Goal: Task Accomplishment & Management: Use online tool/utility

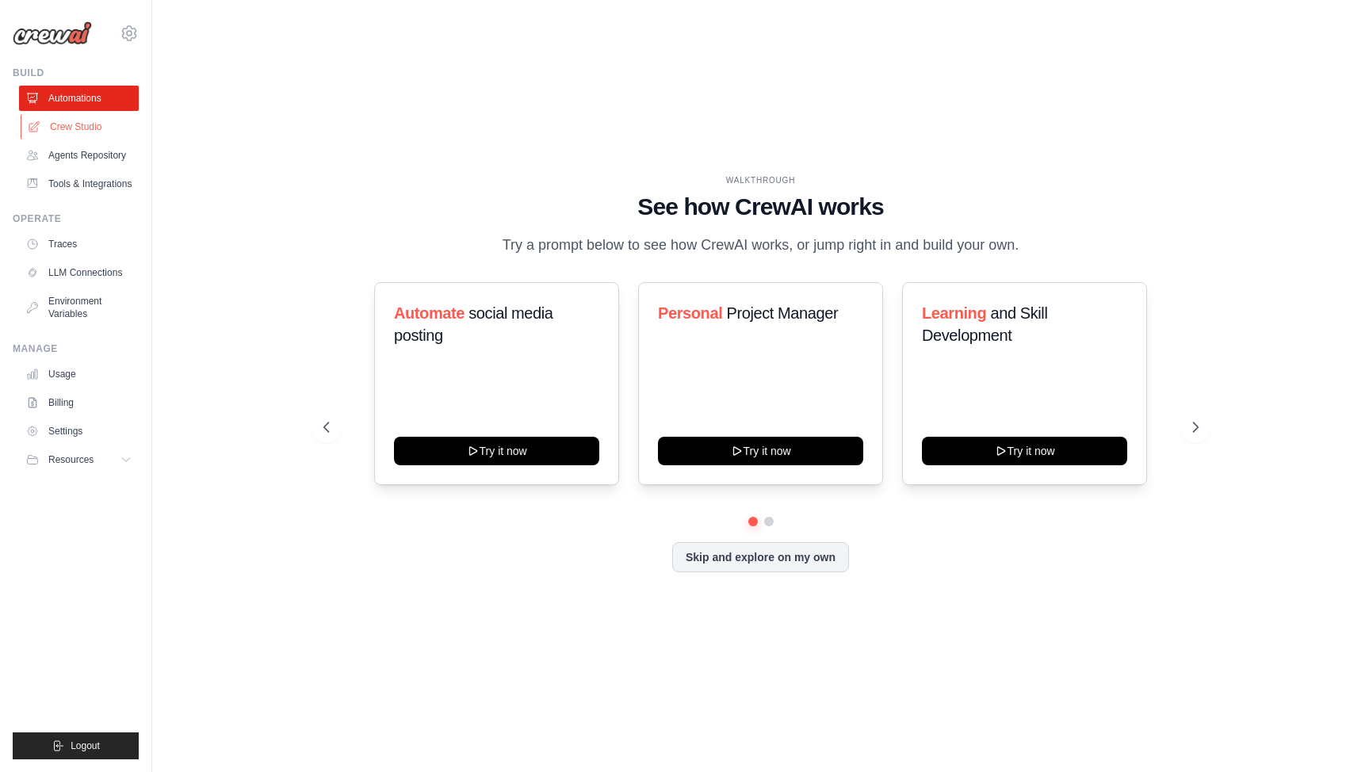
click at [80, 121] on link "Crew Studio" at bounding box center [81, 126] width 120 height 25
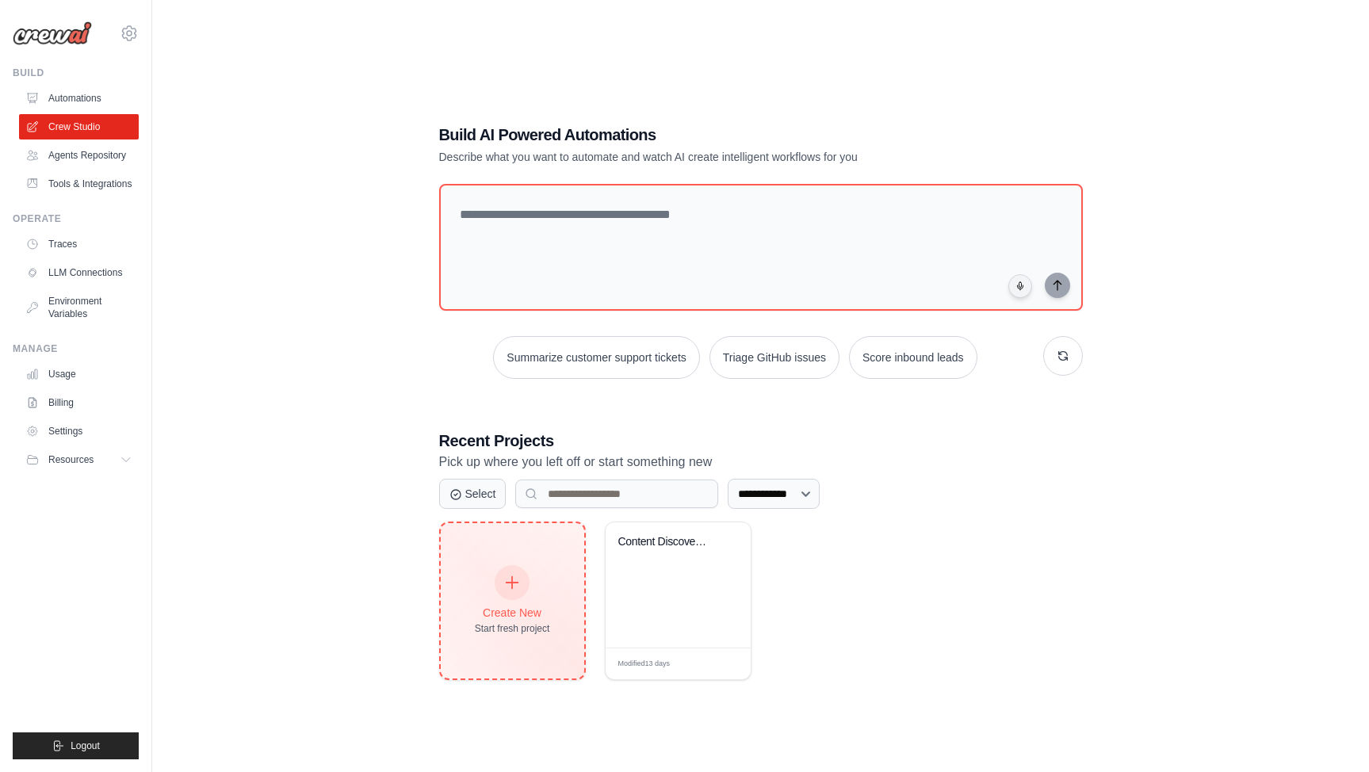
click at [475, 663] on div "Create New Start fresh project" at bounding box center [513, 600] width 144 height 155
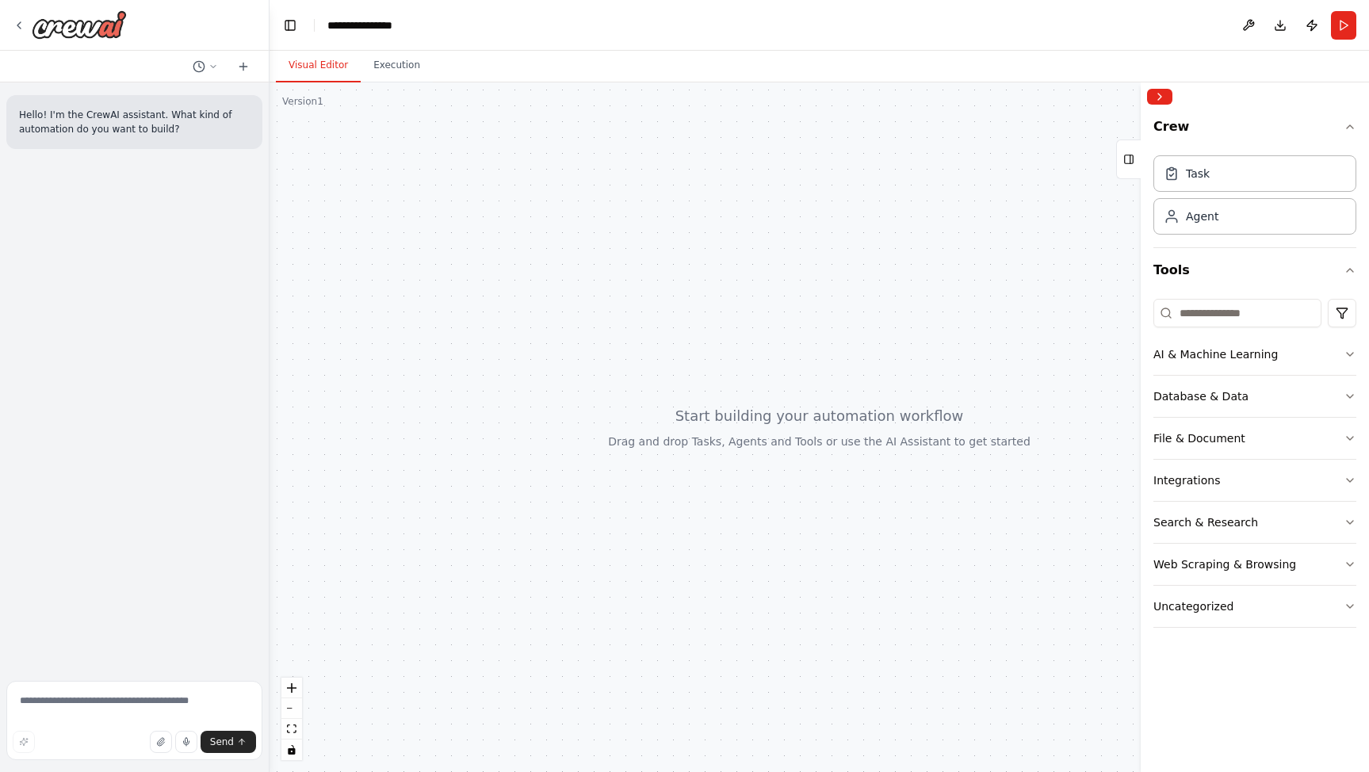
drag, startPoint x: 351, startPoint y: 271, endPoint x: 624, endPoint y: 239, distance: 274.6
click at [270, 272] on div "**********" at bounding box center [684, 386] width 1369 height 772
click at [1220, 174] on div "Task" at bounding box center [1255, 173] width 203 height 36
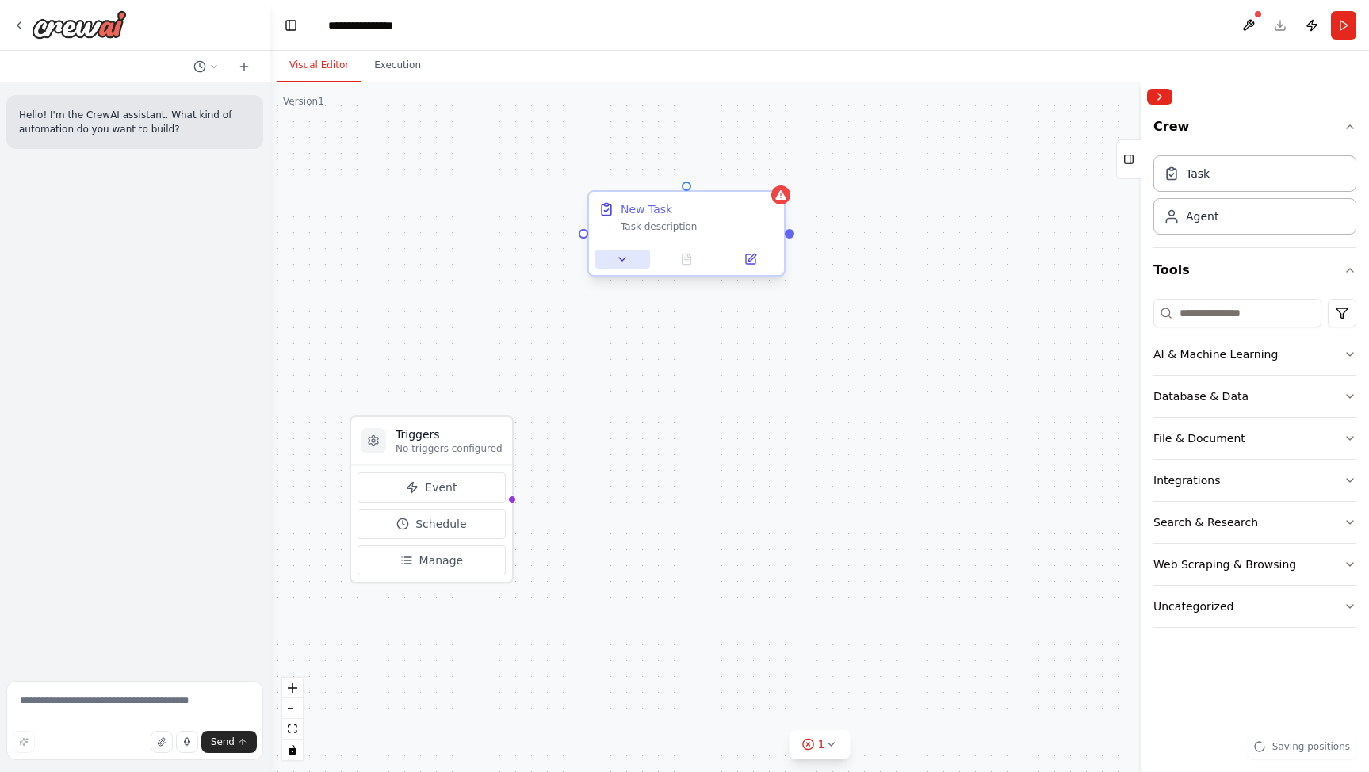
click at [627, 262] on icon at bounding box center [622, 259] width 13 height 13
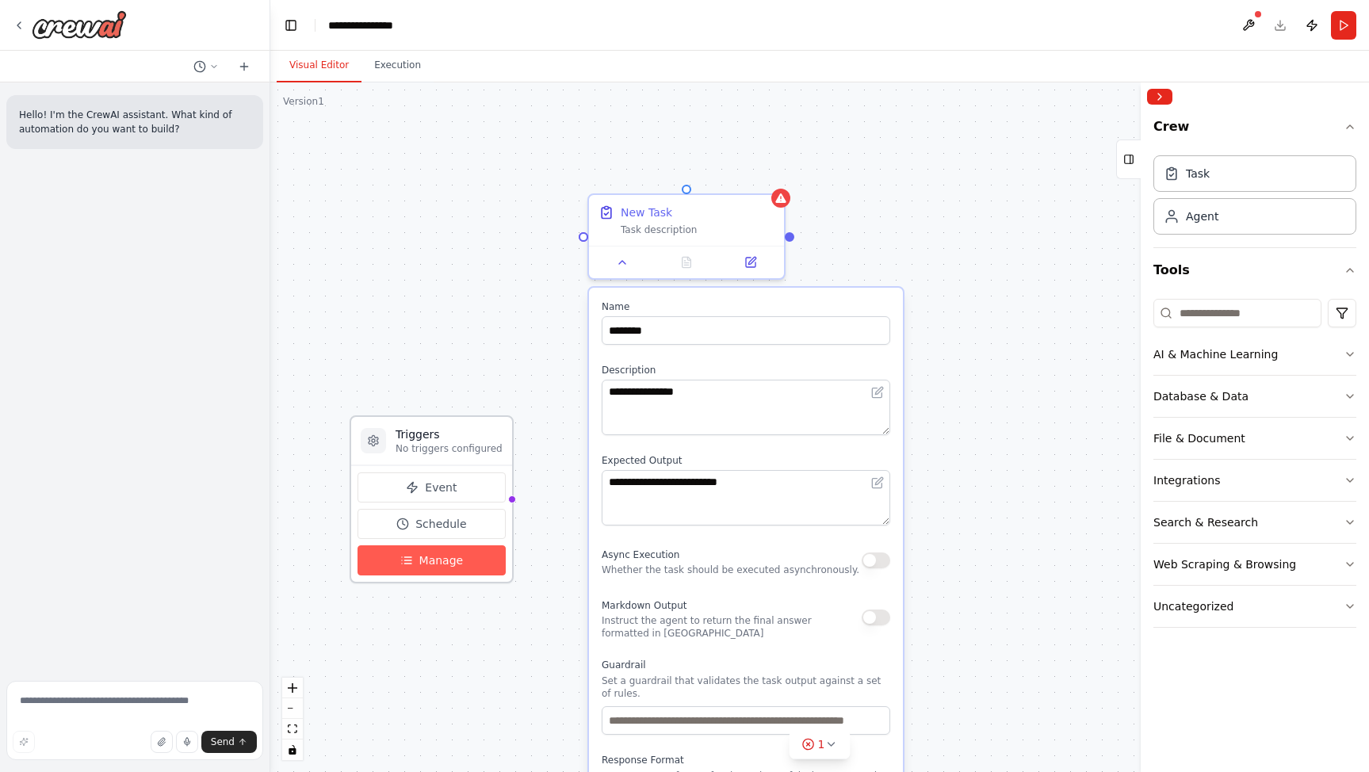
click at [423, 569] on button "Manage" at bounding box center [432, 561] width 148 height 30
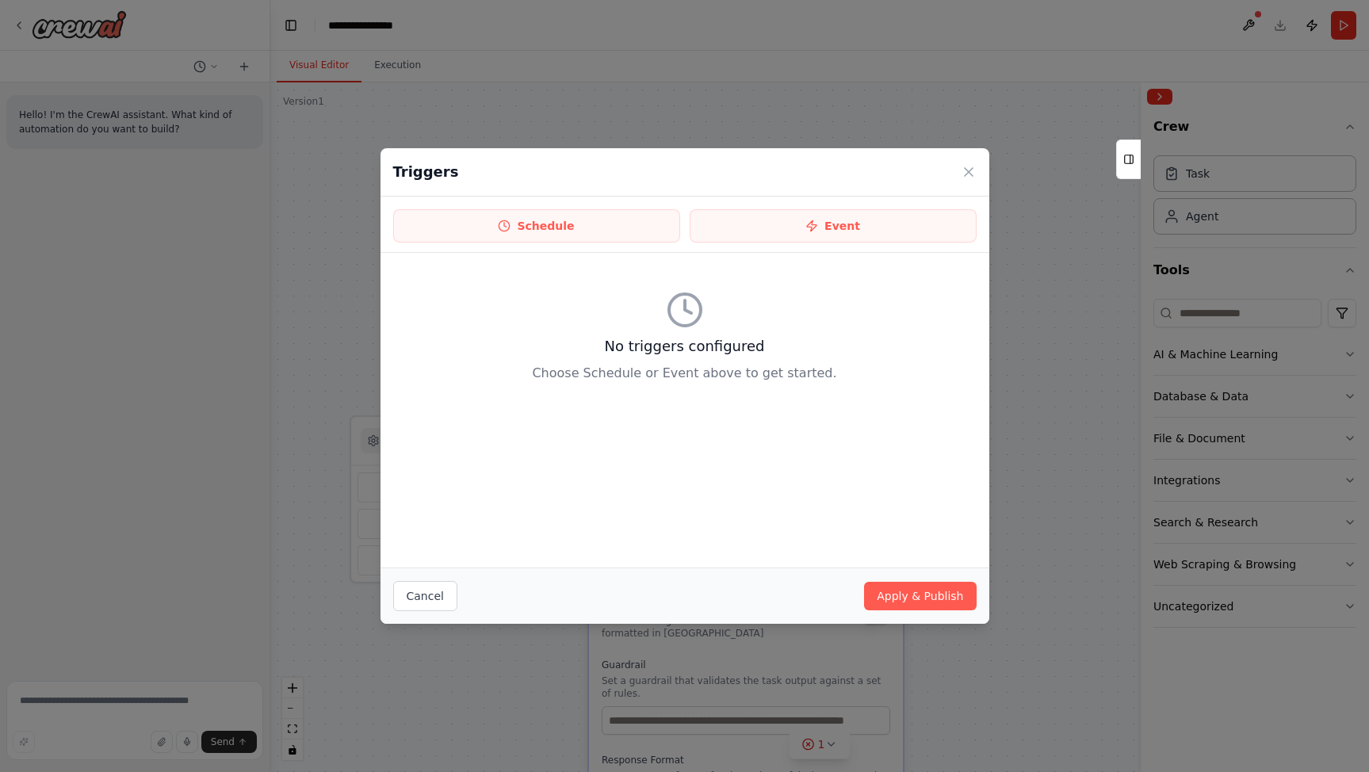
click at [967, 161] on div "Triggers" at bounding box center [685, 172] width 609 height 48
click at [966, 169] on icon at bounding box center [969, 172] width 8 height 8
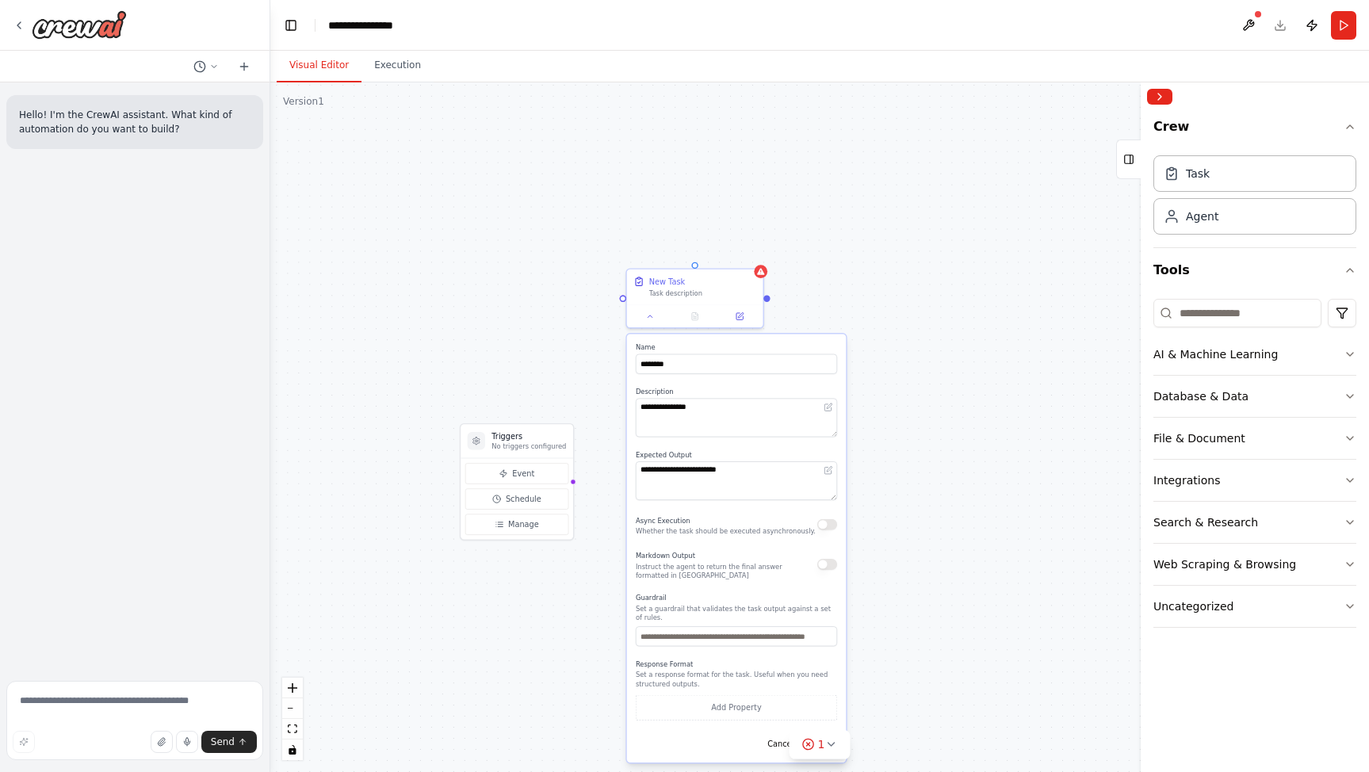
click at [992, 511] on div "**********" at bounding box center [819, 427] width 1099 height 690
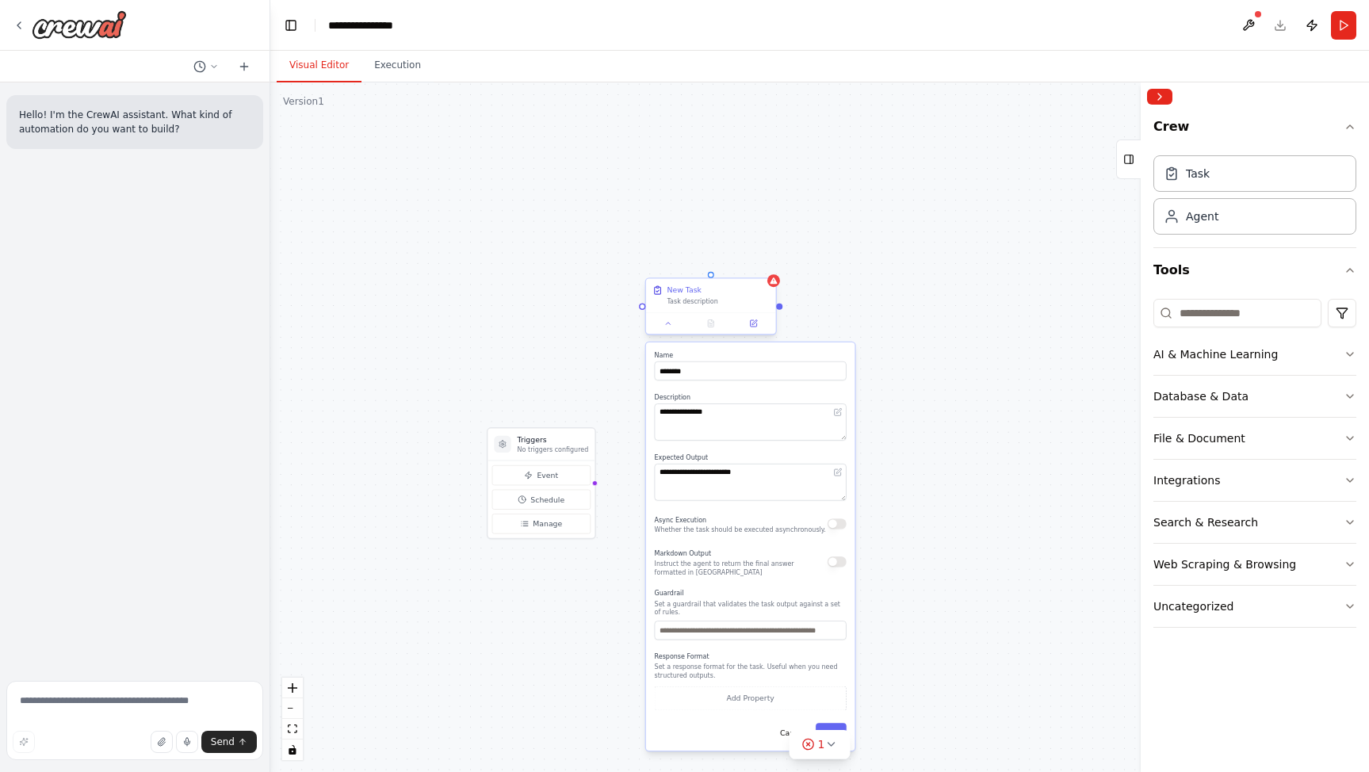
click at [695, 303] on div "Task description" at bounding box center [719, 301] width 102 height 9
click at [693, 289] on div "New Task" at bounding box center [685, 290] width 34 height 10
click at [710, 379] on input "********" at bounding box center [751, 371] width 192 height 19
drag, startPoint x: 708, startPoint y: 374, endPoint x: 570, endPoint y: 369, distance: 138.0
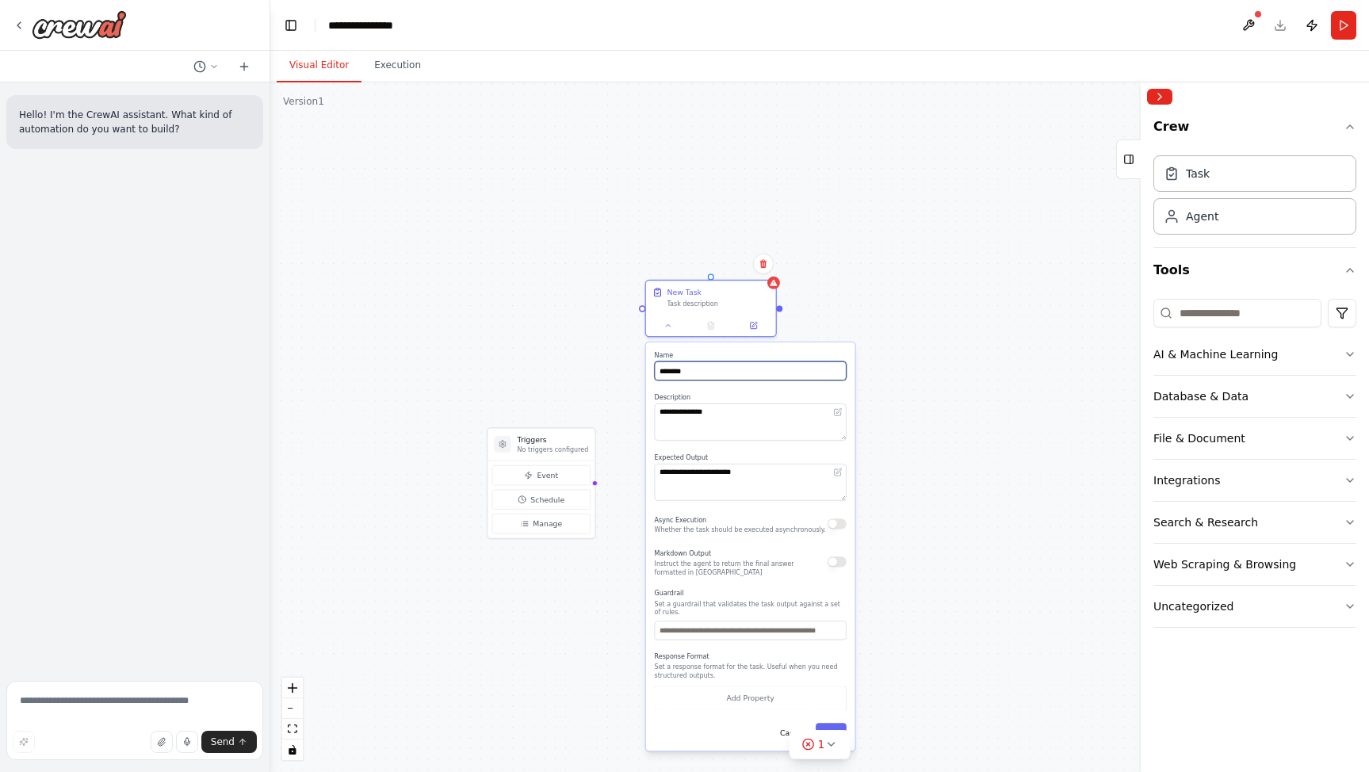
click at [569, 370] on div "**********" at bounding box center [819, 427] width 1099 height 690
paste input "**********"
drag, startPoint x: 691, startPoint y: 369, endPoint x: 645, endPoint y: 366, distance: 46.8
click at [645, 367] on div "**********" at bounding box center [750, 547] width 211 height 411
type input "**********"
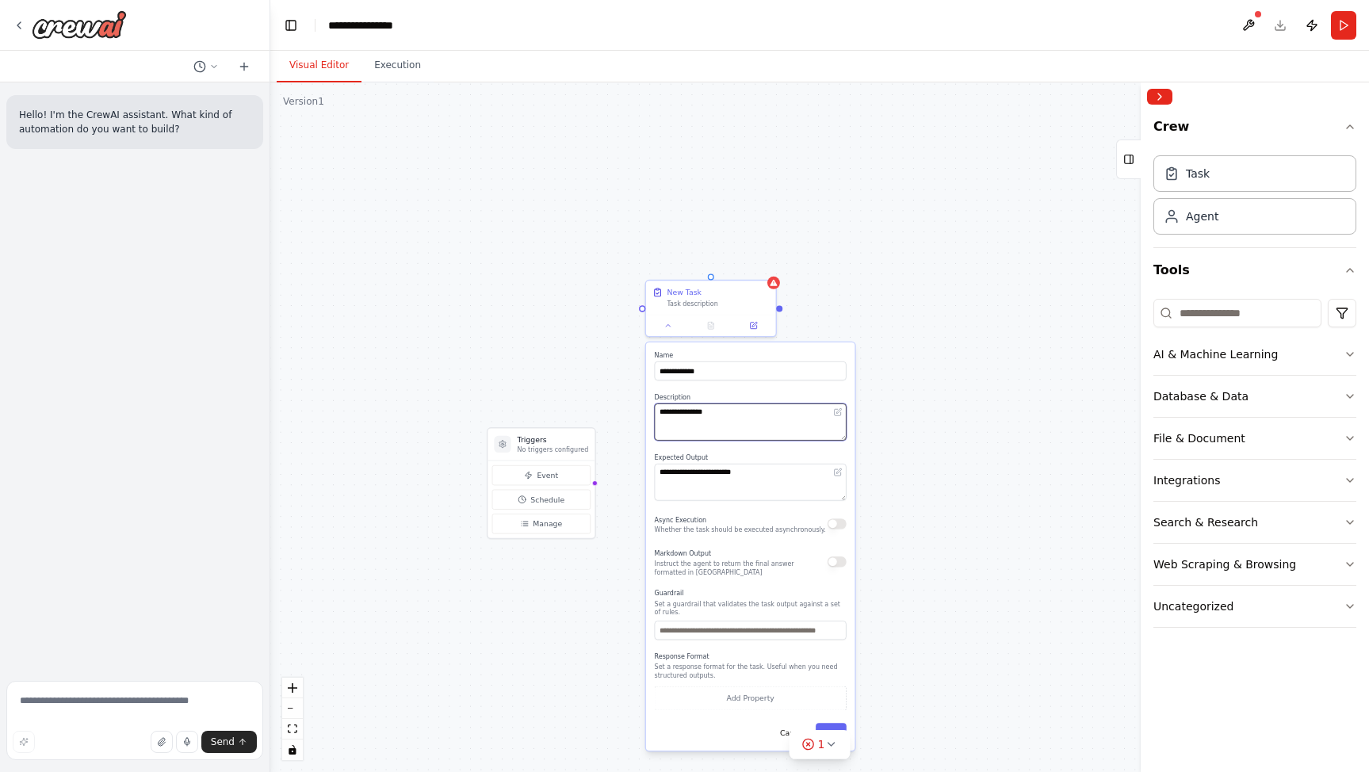
click at [768, 427] on textarea "**********" at bounding box center [751, 422] width 192 height 37
drag, startPoint x: 791, startPoint y: 473, endPoint x: 592, endPoint y: 468, distance: 199.1
click at [592, 468] on div "**********" at bounding box center [799, 435] width 731 height 459
paste textarea "**********"
type textarea "**********"
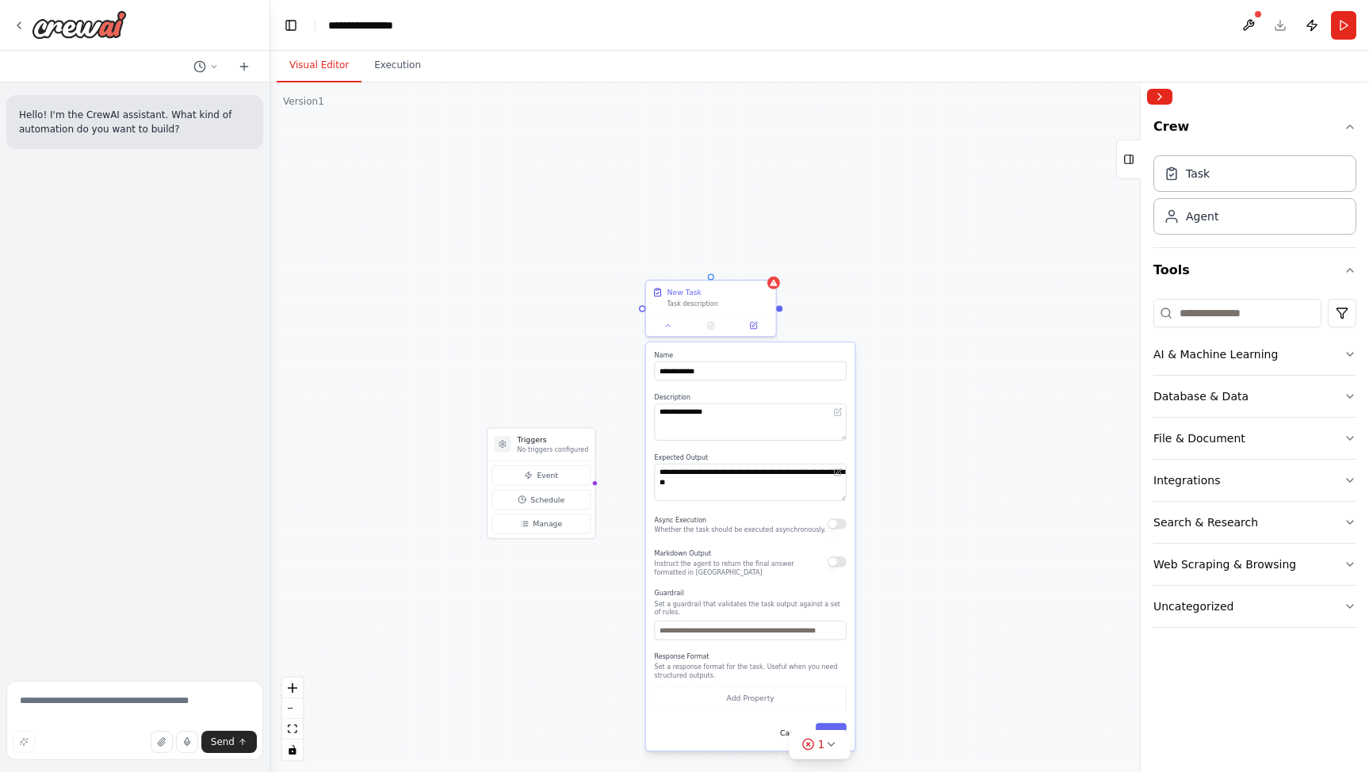
click at [958, 507] on div "**********" at bounding box center [819, 427] width 1099 height 690
click at [839, 569] on div "Markdown Output Instruct the agent to return the final answer formatted in [GEO…" at bounding box center [751, 561] width 192 height 29
click at [843, 563] on button "button" at bounding box center [837, 562] width 19 height 10
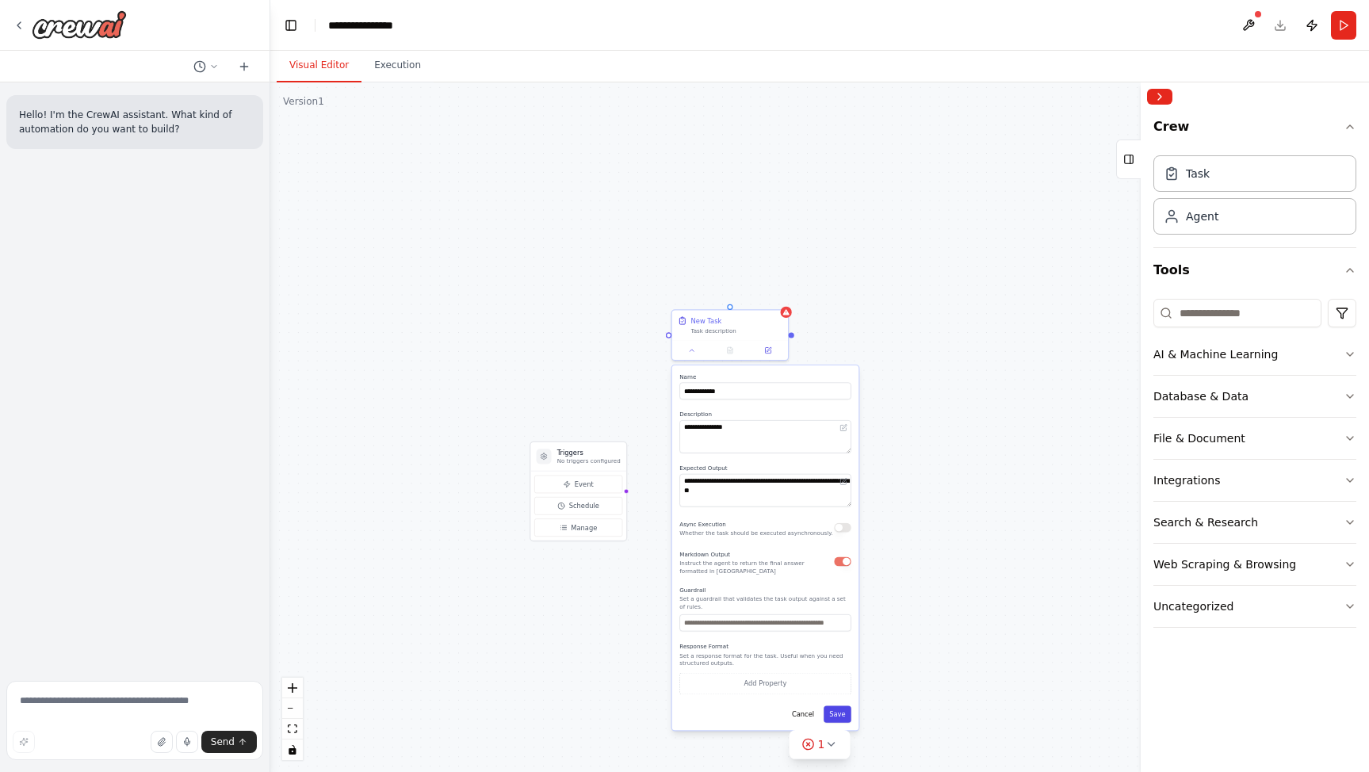
click at [840, 710] on button "Save" at bounding box center [838, 714] width 28 height 17
click at [861, 385] on div "Triggers No triggers configured Event Schedule Manage 深入分析第三方播客的特点。 Task descri…" at bounding box center [819, 427] width 1099 height 690
drag, startPoint x: 580, startPoint y: 456, endPoint x: 461, endPoint y: 438, distance: 121.1
click at [491, 441] on div "Triggers No triggers configured" at bounding box center [522, 446] width 63 height 17
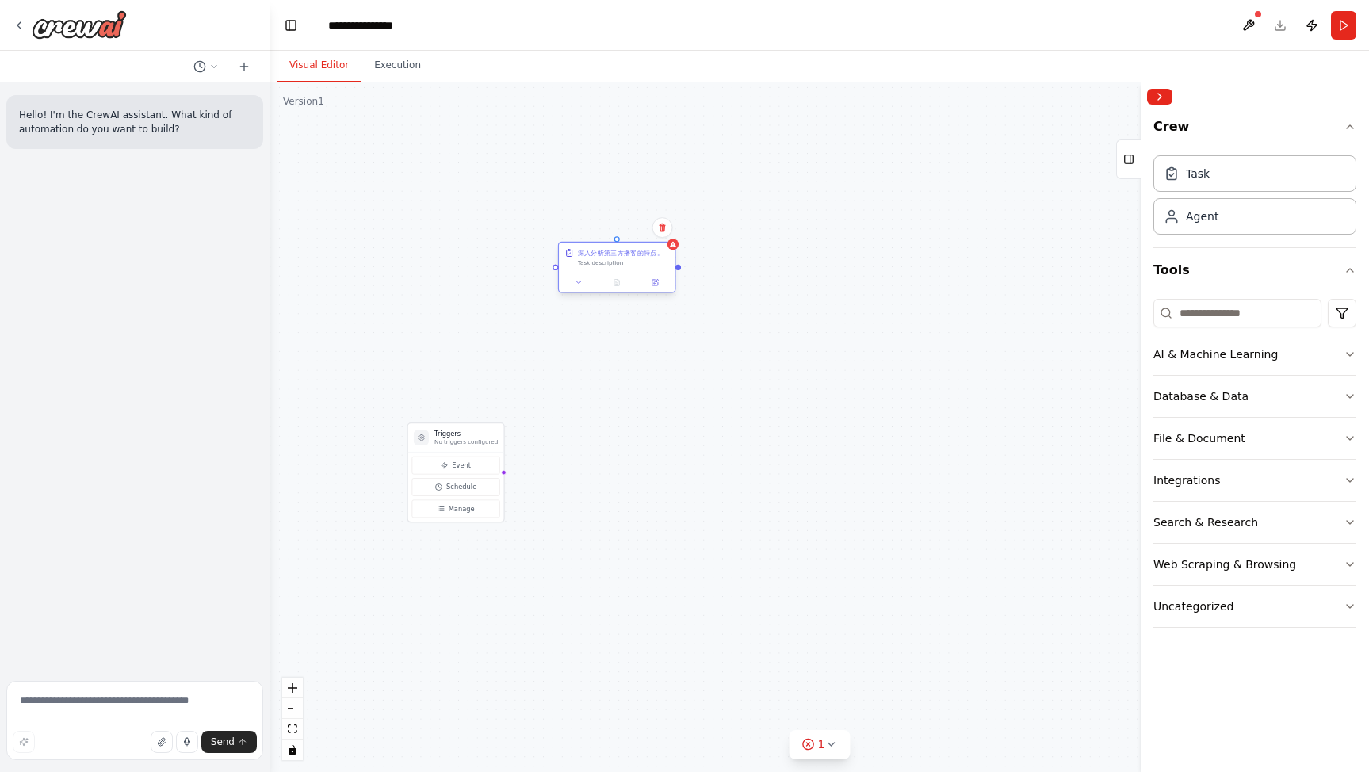
drag, startPoint x: 761, startPoint y: 316, endPoint x: 653, endPoint y: 251, distance: 127.0
click at [653, 251] on div "深入分析第三方播客的特点。" at bounding box center [621, 253] width 86 height 10
drag, startPoint x: 689, startPoint y: 270, endPoint x: 911, endPoint y: 356, distance: 238.0
click at [910, 356] on div "Triggers No triggers configured Event Schedule Manage 深入分析第三方播客的特点。 Task descri…" at bounding box center [819, 427] width 1099 height 690
drag, startPoint x: 689, startPoint y: 271, endPoint x: 617, endPoint y: 262, distance: 72.8
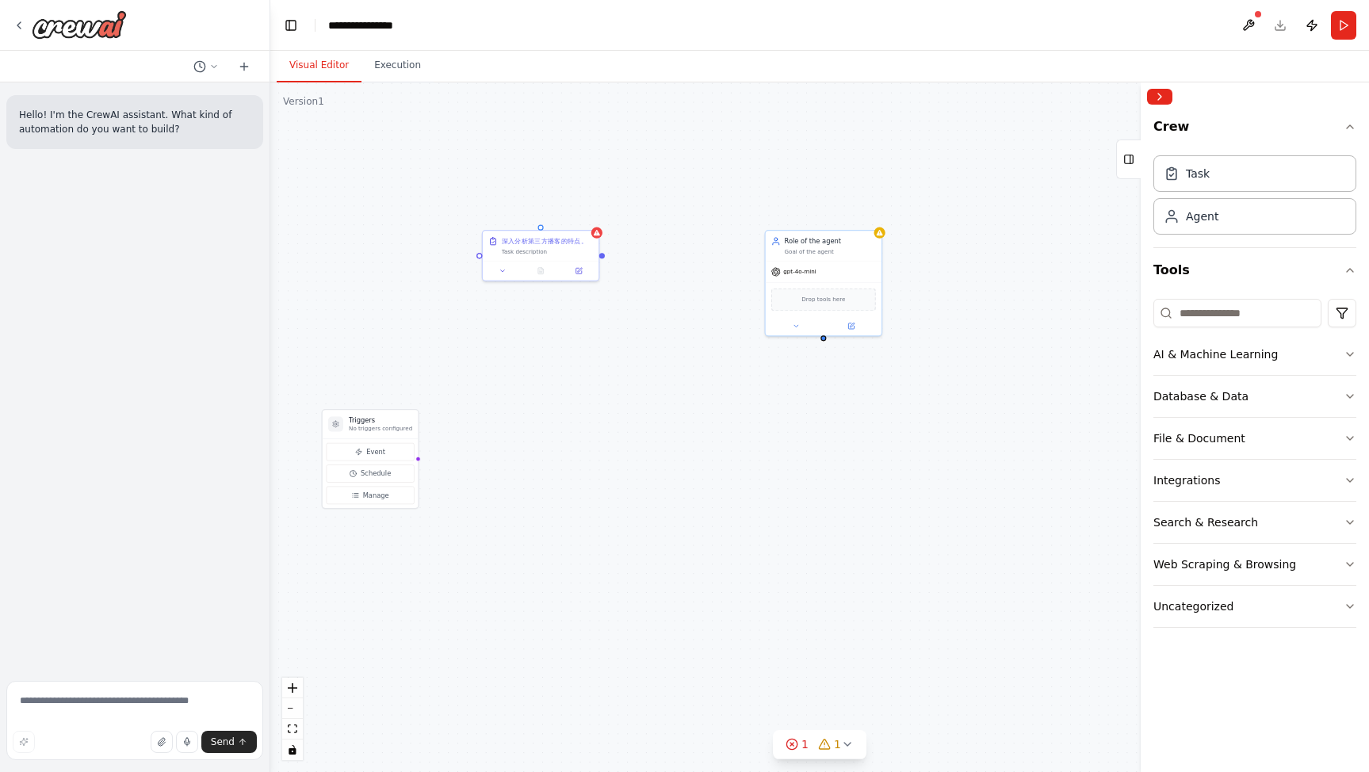
click at [613, 261] on div "Triggers No triggers configured Event Schedule Manage 深入分析第三方播客的特点。 Task descri…" at bounding box center [819, 427] width 1099 height 690
click at [844, 274] on div "gpt-4o-mini" at bounding box center [833, 273] width 116 height 21
click at [800, 273] on span "gpt-4o-mini" at bounding box center [809, 274] width 33 height 8
click at [814, 252] on div "Goal of the agent" at bounding box center [839, 253] width 91 height 8
click at [890, 238] on div at bounding box center [888, 233] width 11 height 11
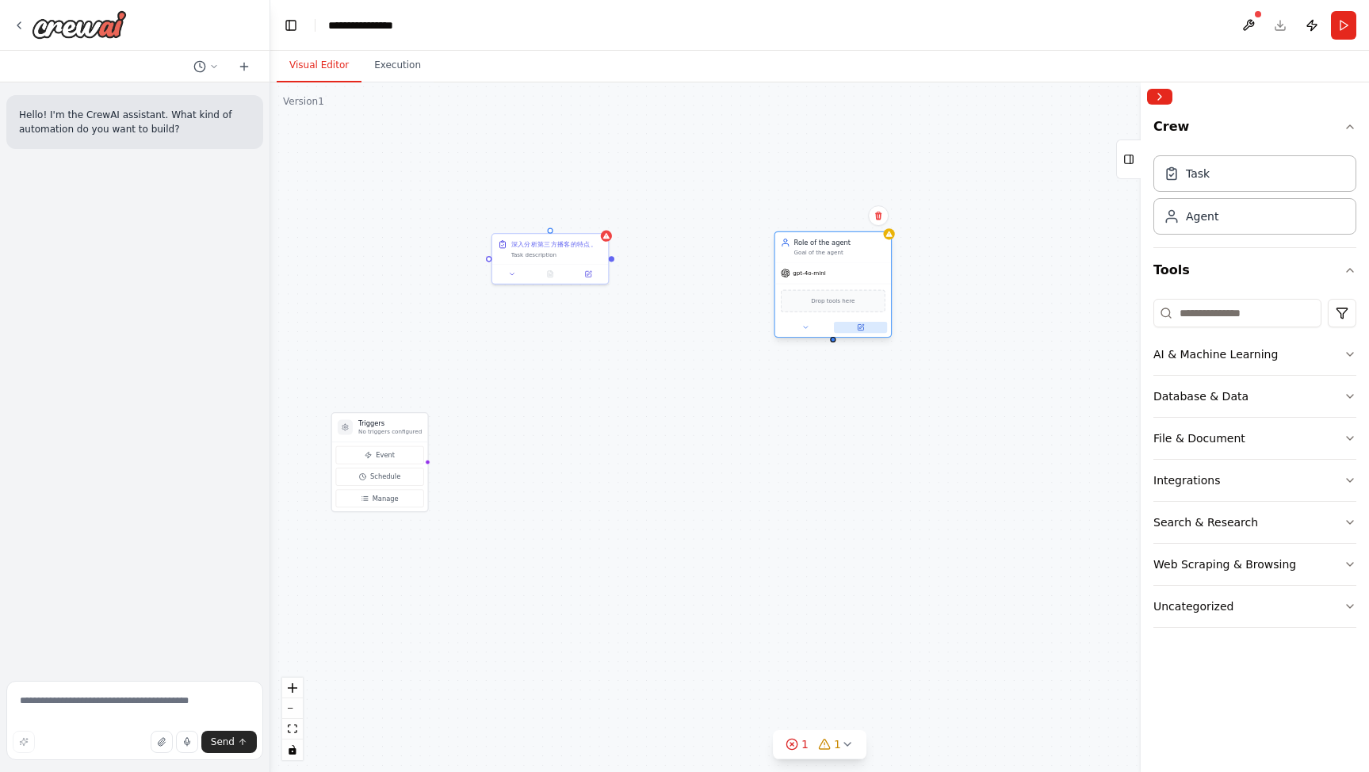
click at [863, 324] on icon at bounding box center [861, 328] width 8 height 8
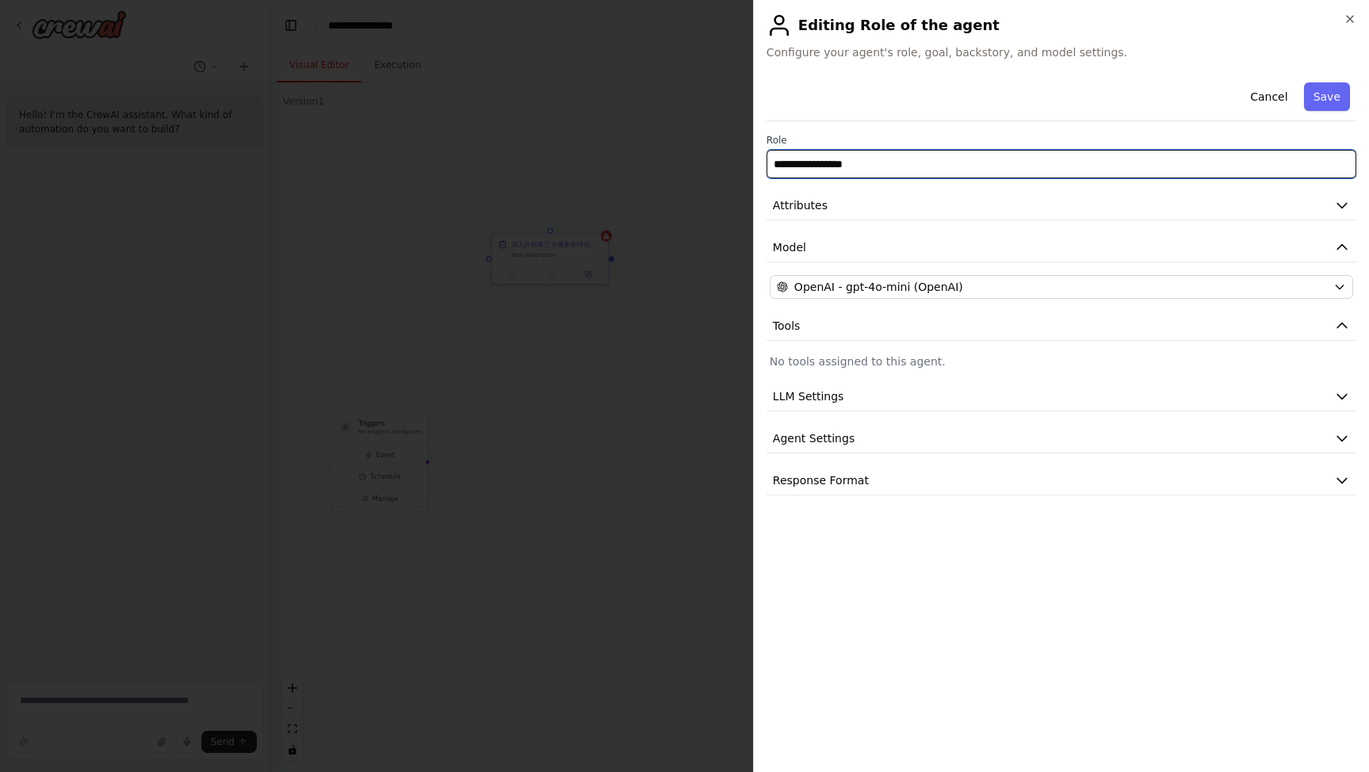
click at [921, 166] on input "**********" at bounding box center [1062, 164] width 590 height 29
drag, startPoint x: 944, startPoint y: 171, endPoint x: 683, endPoint y: 158, distance: 260.4
click at [682, 158] on body "**********" at bounding box center [684, 386] width 1369 height 772
paste input "text"
type input "******"
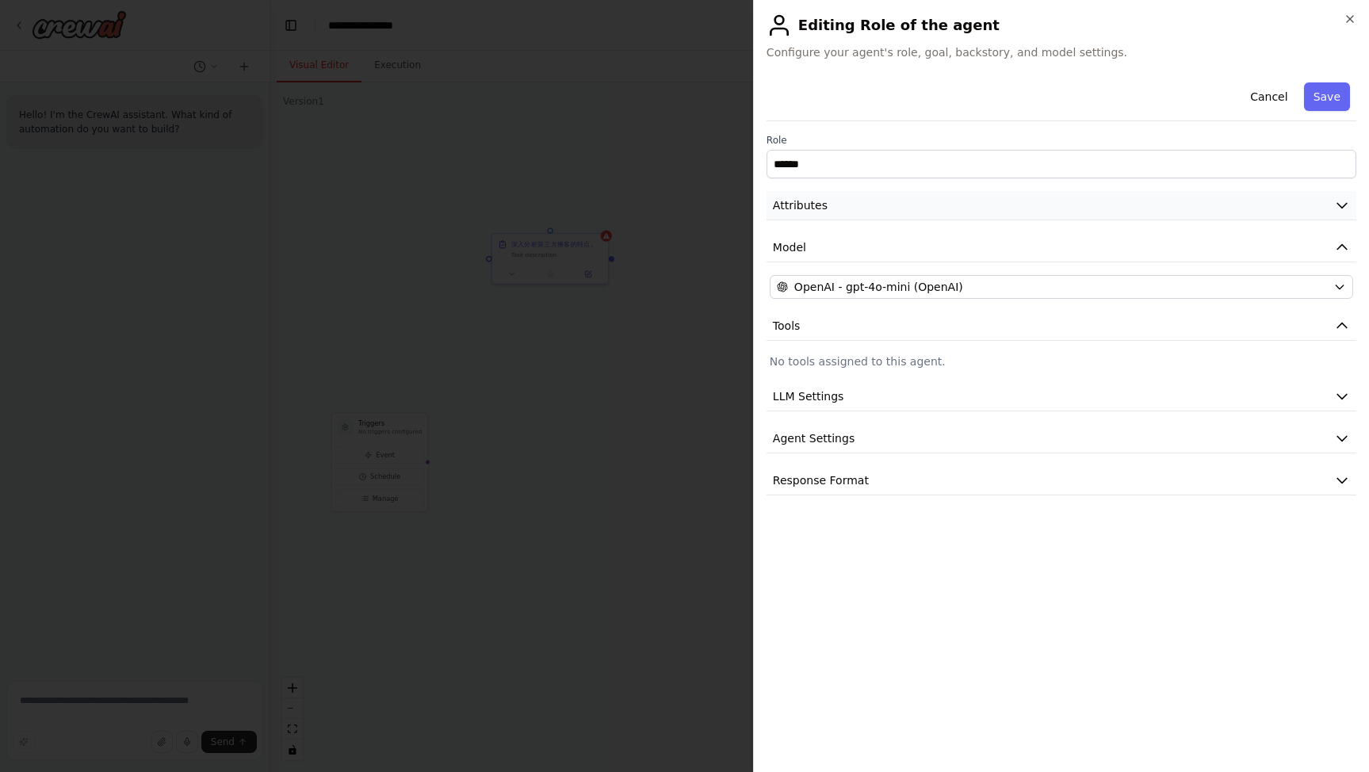
click at [871, 212] on button "Attributes" at bounding box center [1062, 205] width 590 height 29
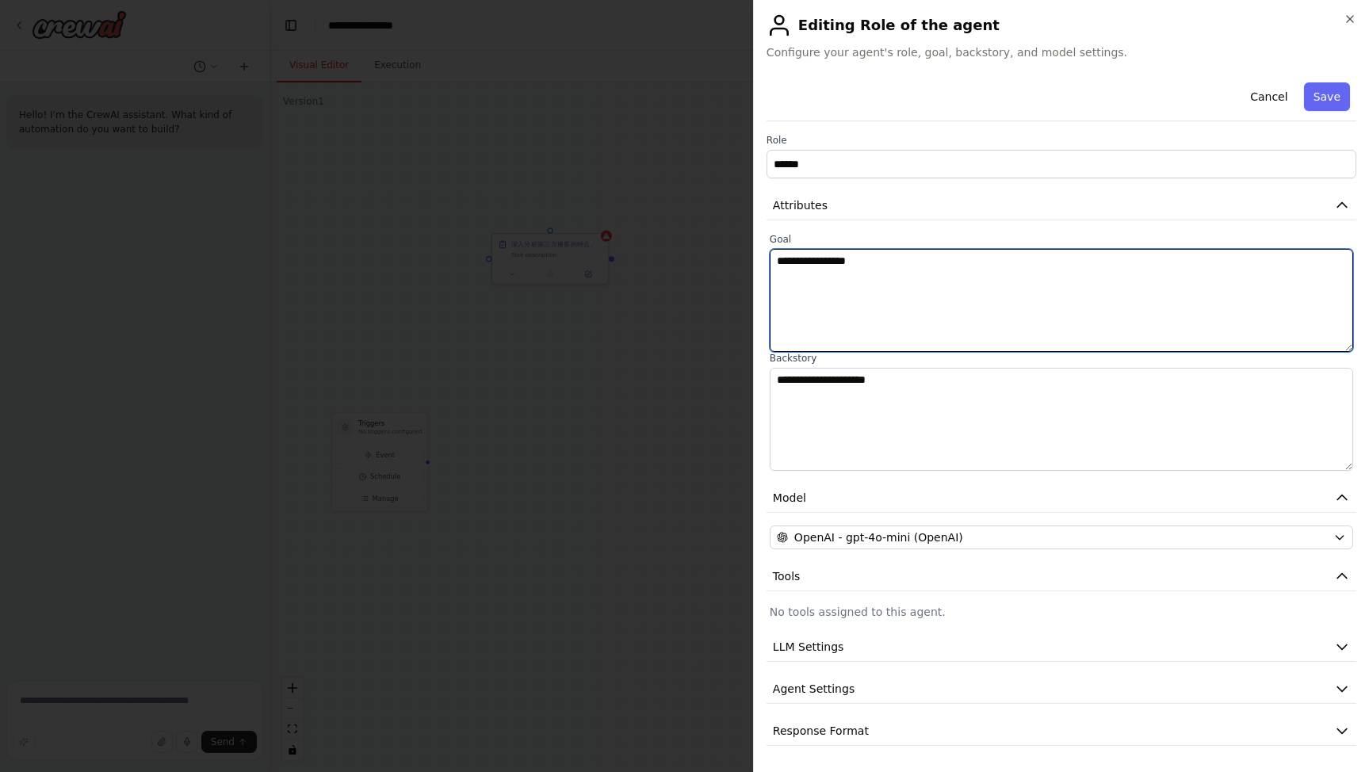
drag, startPoint x: 899, startPoint y: 258, endPoint x: 707, endPoint y: 251, distance: 192.0
click at [707, 251] on body "**********" at bounding box center [684, 386] width 1369 height 772
paste textarea "**********"
type textarea "**********"
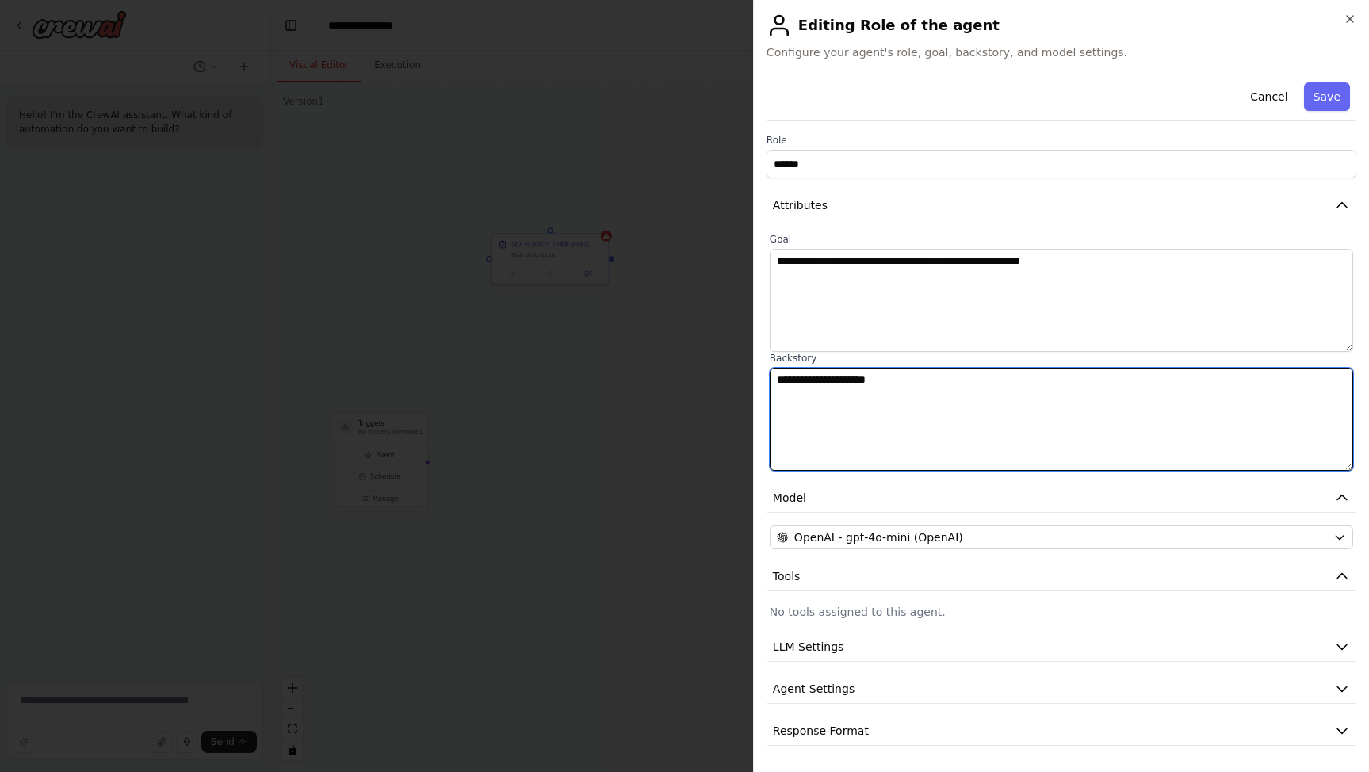
drag, startPoint x: 935, startPoint y: 400, endPoint x: 655, endPoint y: 384, distance: 280.3
click at [650, 385] on body "**********" at bounding box center [684, 386] width 1369 height 772
paste textarea "**********"
type textarea "**********"
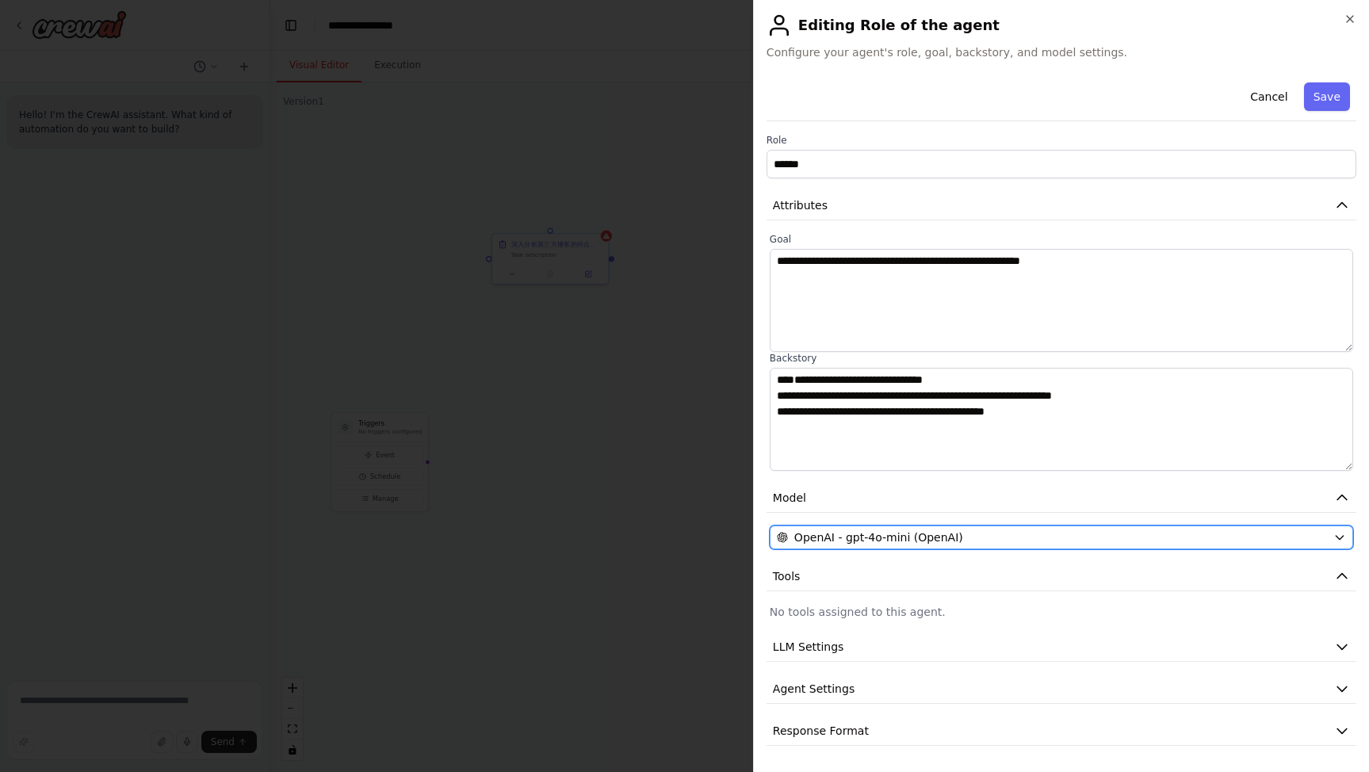
click at [967, 542] on div "OpenAI - gpt-4o-mini (OpenAI)" at bounding box center [1052, 538] width 550 height 16
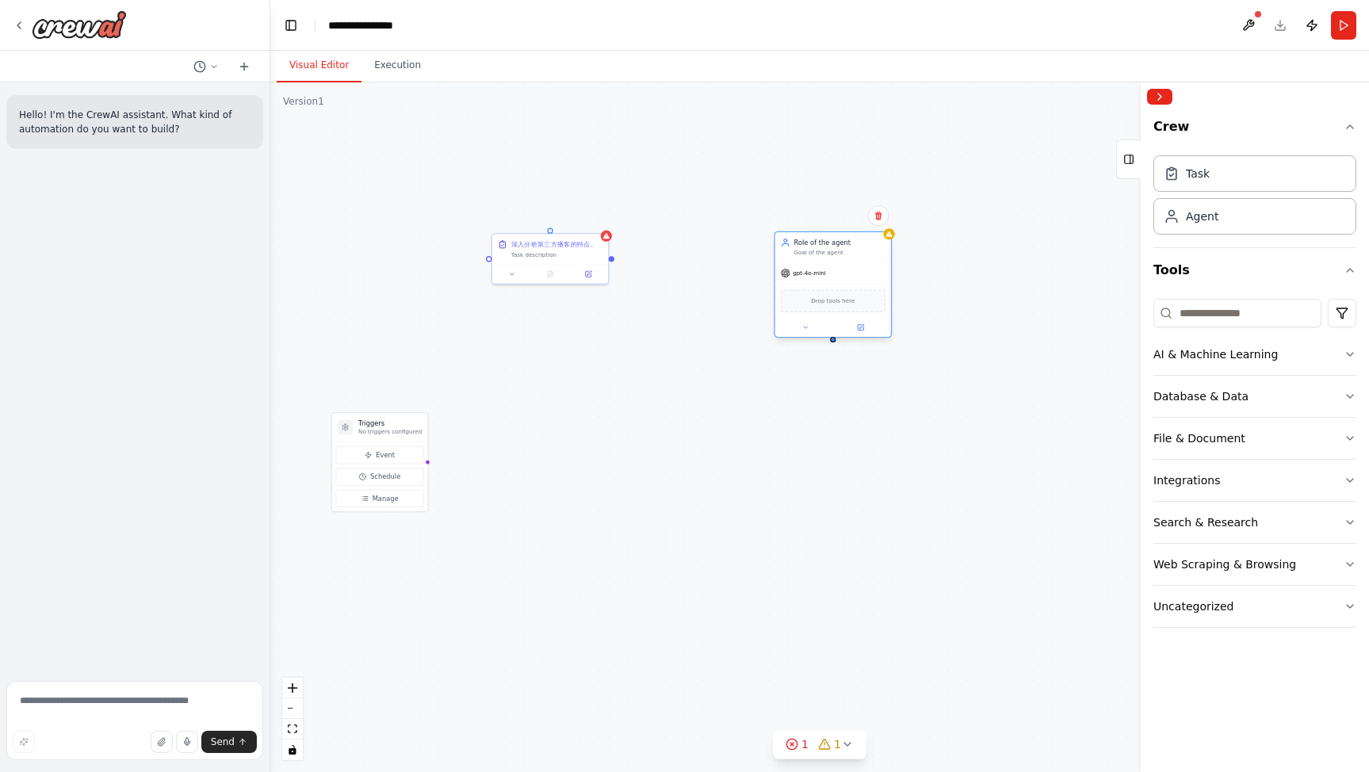
click at [852, 270] on div "gpt-4o-mini" at bounding box center [833, 273] width 116 height 21
click at [865, 329] on button at bounding box center [860, 327] width 53 height 11
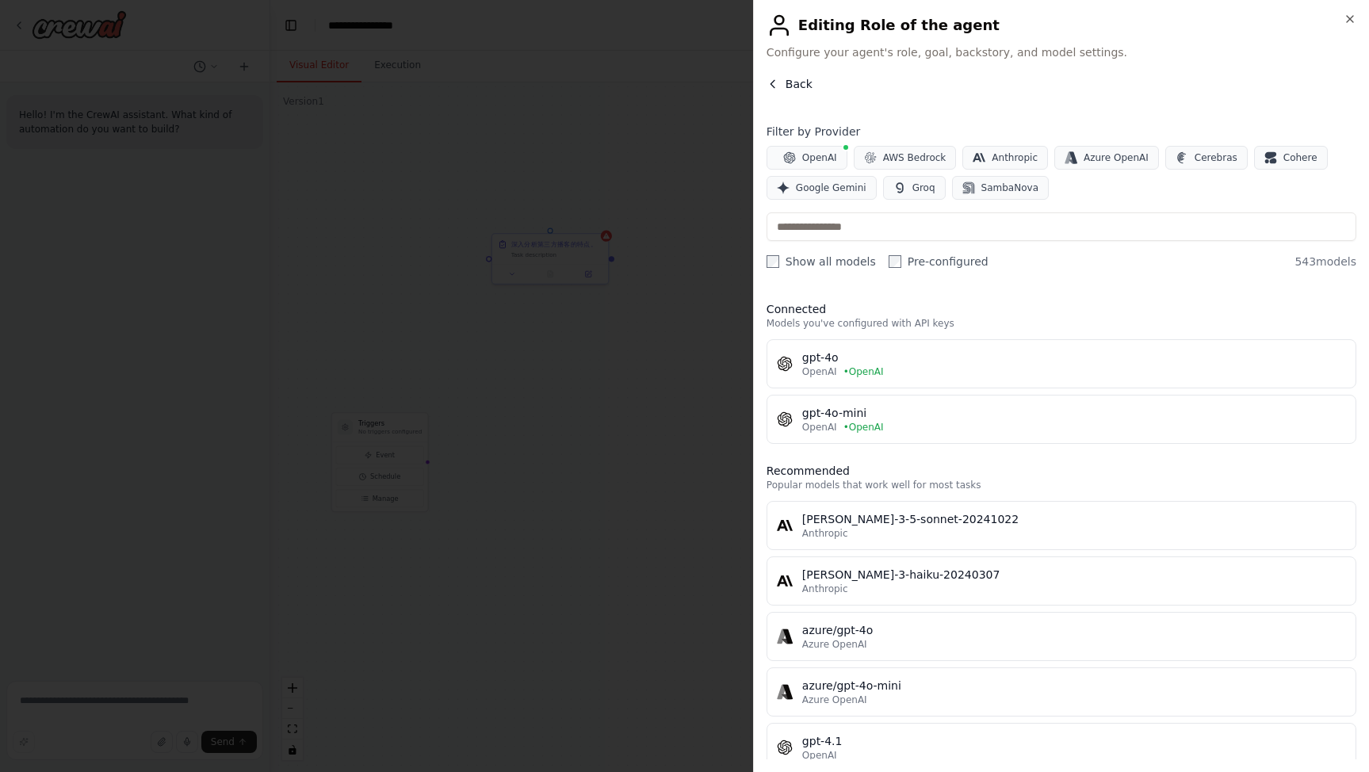
click at [773, 80] on icon "button" at bounding box center [773, 84] width 13 height 13
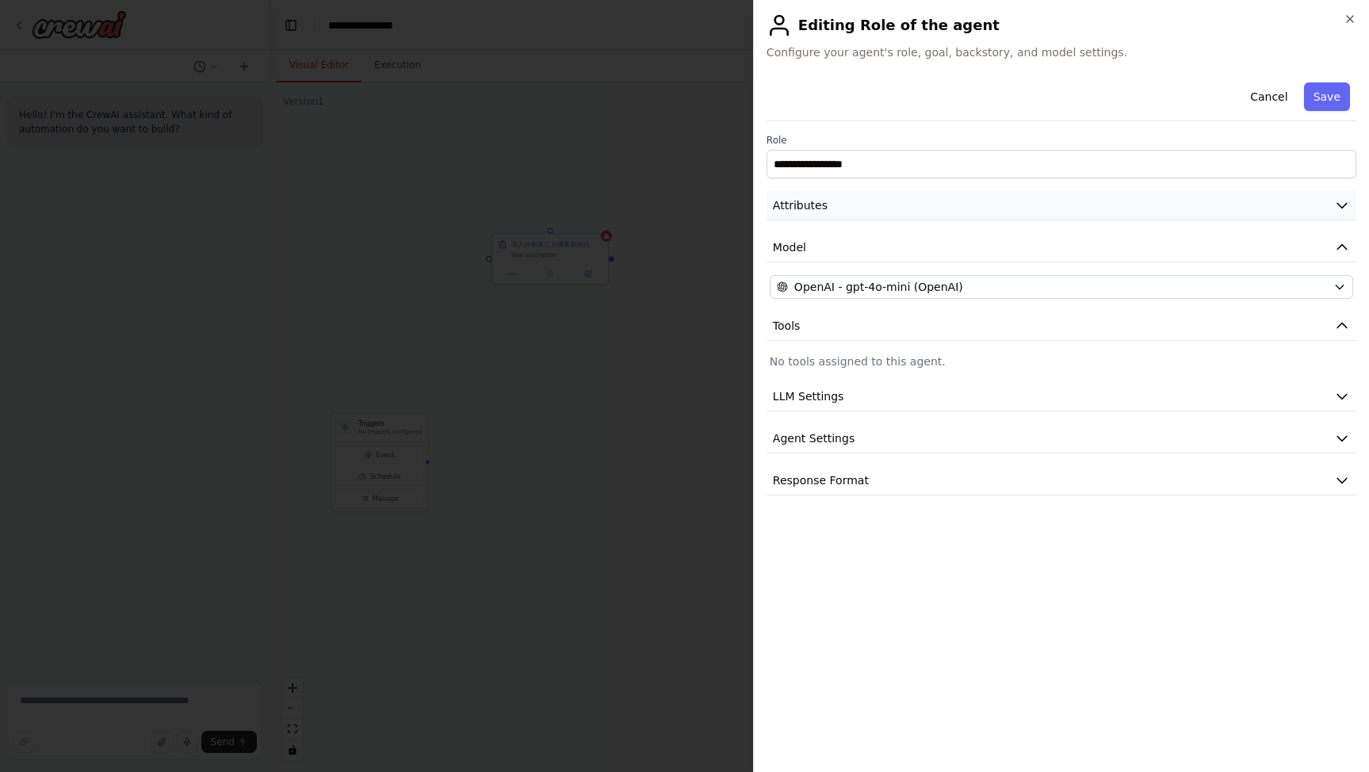
click at [1348, 206] on icon "button" at bounding box center [1342, 205] width 16 height 16
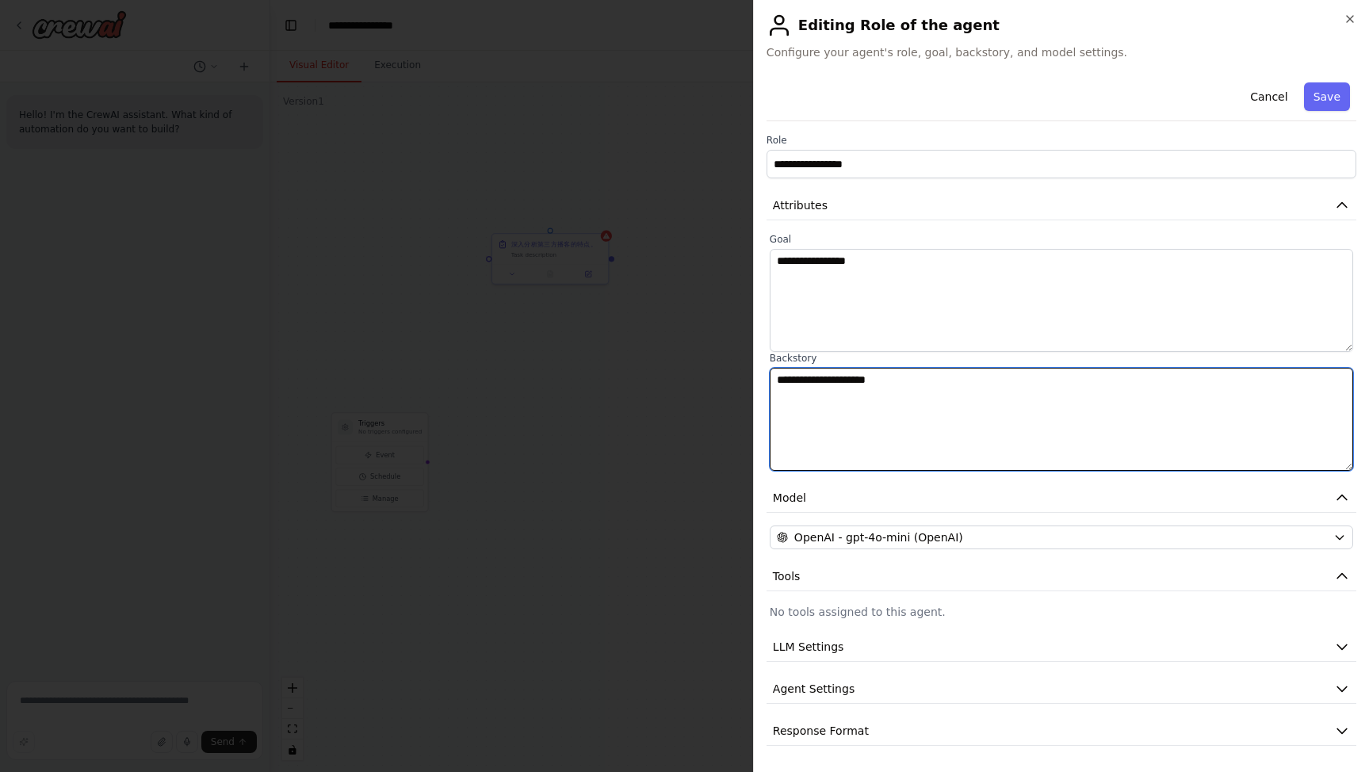
drag, startPoint x: 936, startPoint y: 383, endPoint x: 726, endPoint y: 370, distance: 209.7
click at [732, 373] on body "**********" at bounding box center [684, 386] width 1369 height 772
paste textarea "**********"
type textarea "**********"
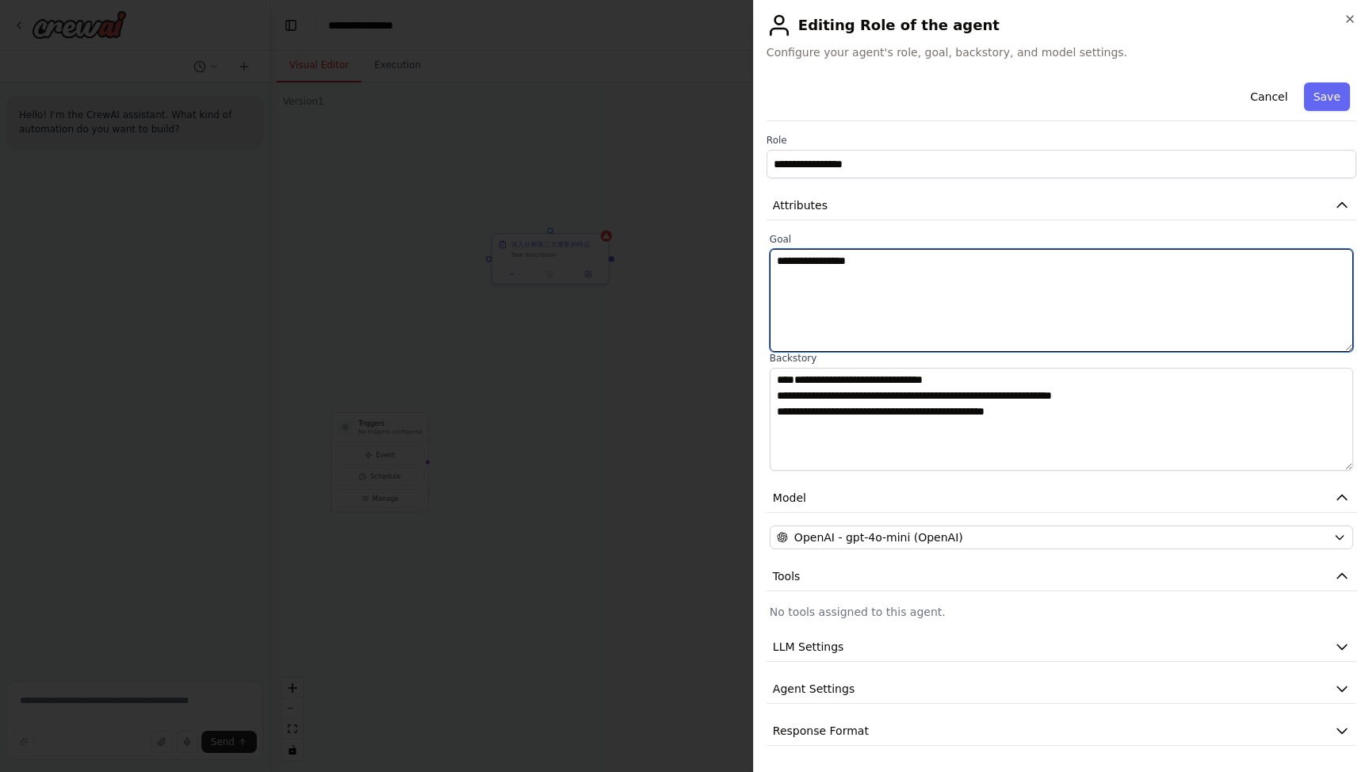
drag, startPoint x: 909, startPoint y: 257, endPoint x: 714, endPoint y: 256, distance: 195.1
click at [714, 256] on body "**********" at bounding box center [684, 386] width 1369 height 772
paste textarea "**********"
type textarea "**********"
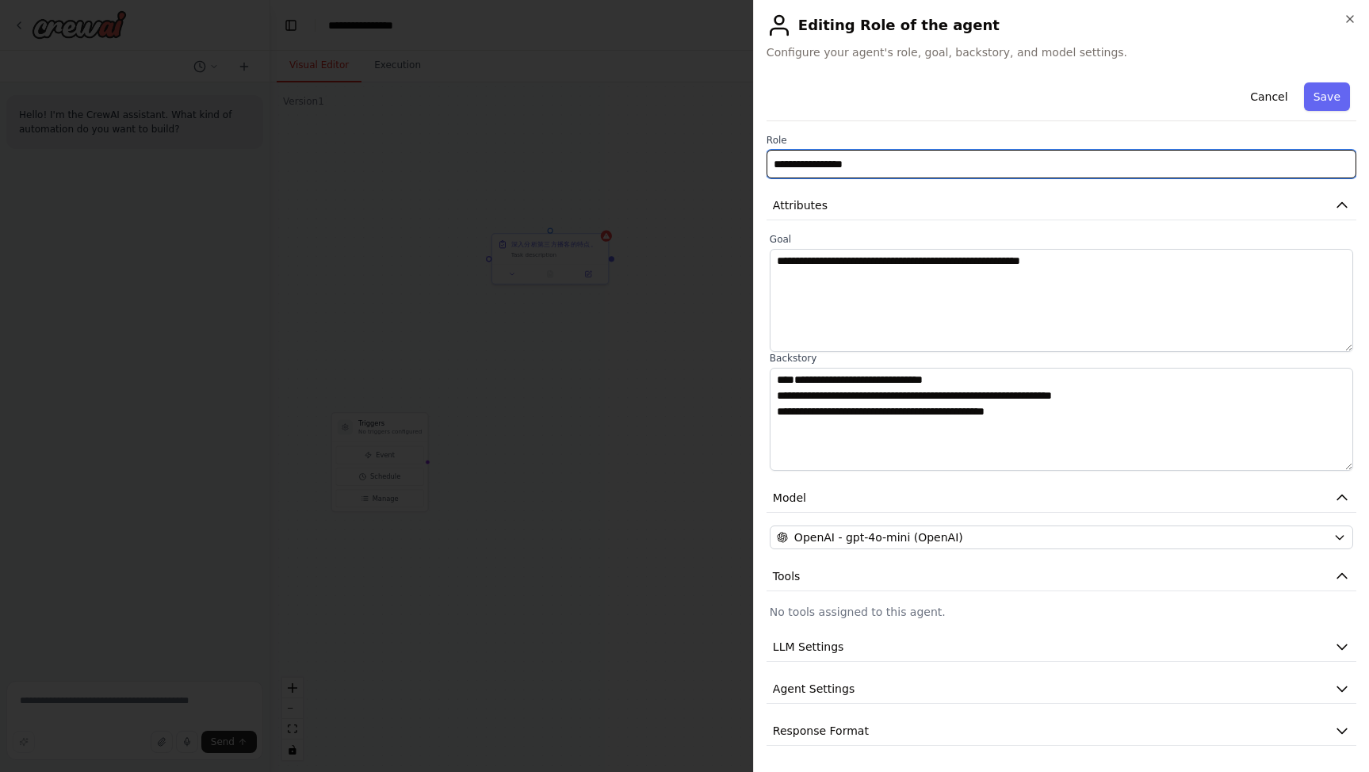
click at [955, 162] on input "**********" at bounding box center [1062, 164] width 590 height 29
drag, startPoint x: 918, startPoint y: 163, endPoint x: 696, endPoint y: 152, distance: 222.3
click at [696, 152] on body "**********" at bounding box center [684, 386] width 1369 height 772
paste input "text"
type input "******"
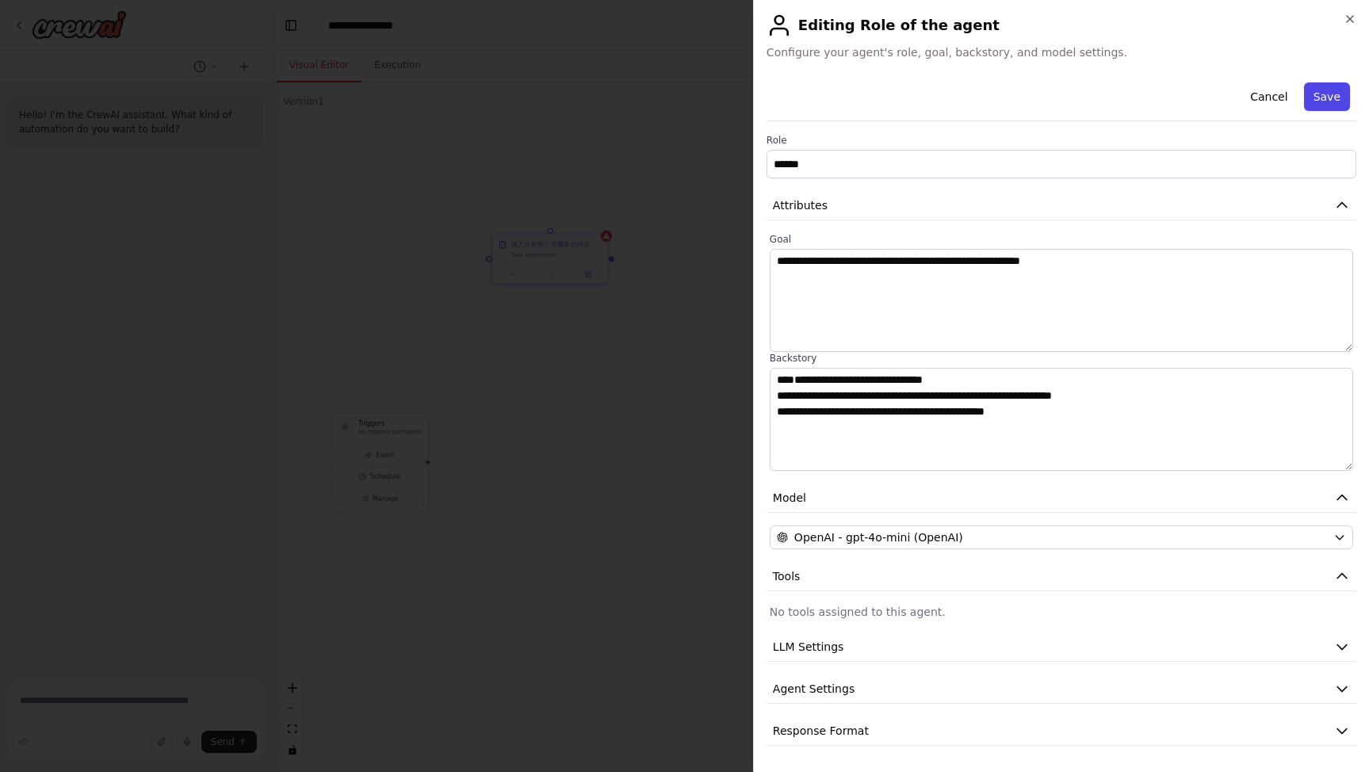
click at [1331, 97] on button "Save" at bounding box center [1327, 96] width 46 height 29
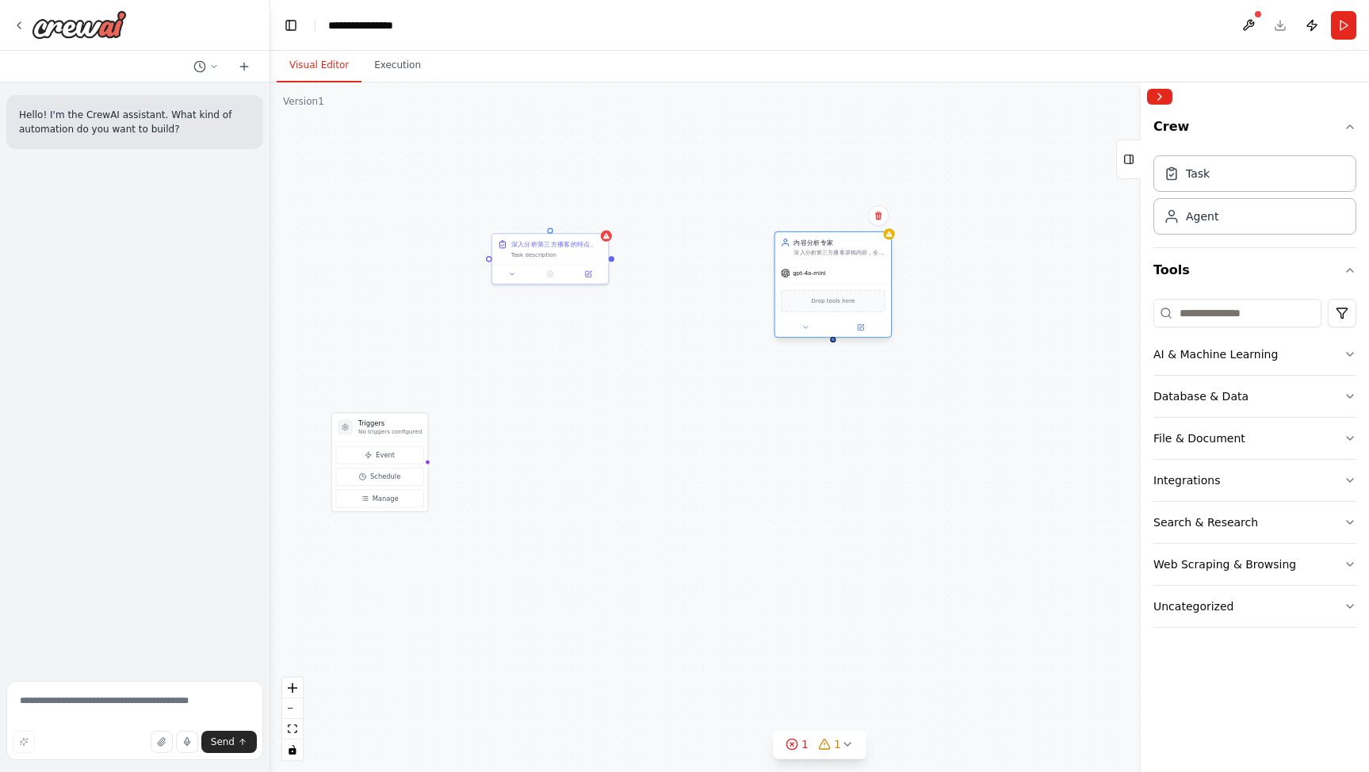
click at [799, 274] on span "gpt-4o-mini" at bounding box center [809, 274] width 33 height 8
click at [1251, 312] on input at bounding box center [1238, 313] width 168 height 29
click at [1216, 517] on div "Search & Research" at bounding box center [1206, 523] width 105 height 16
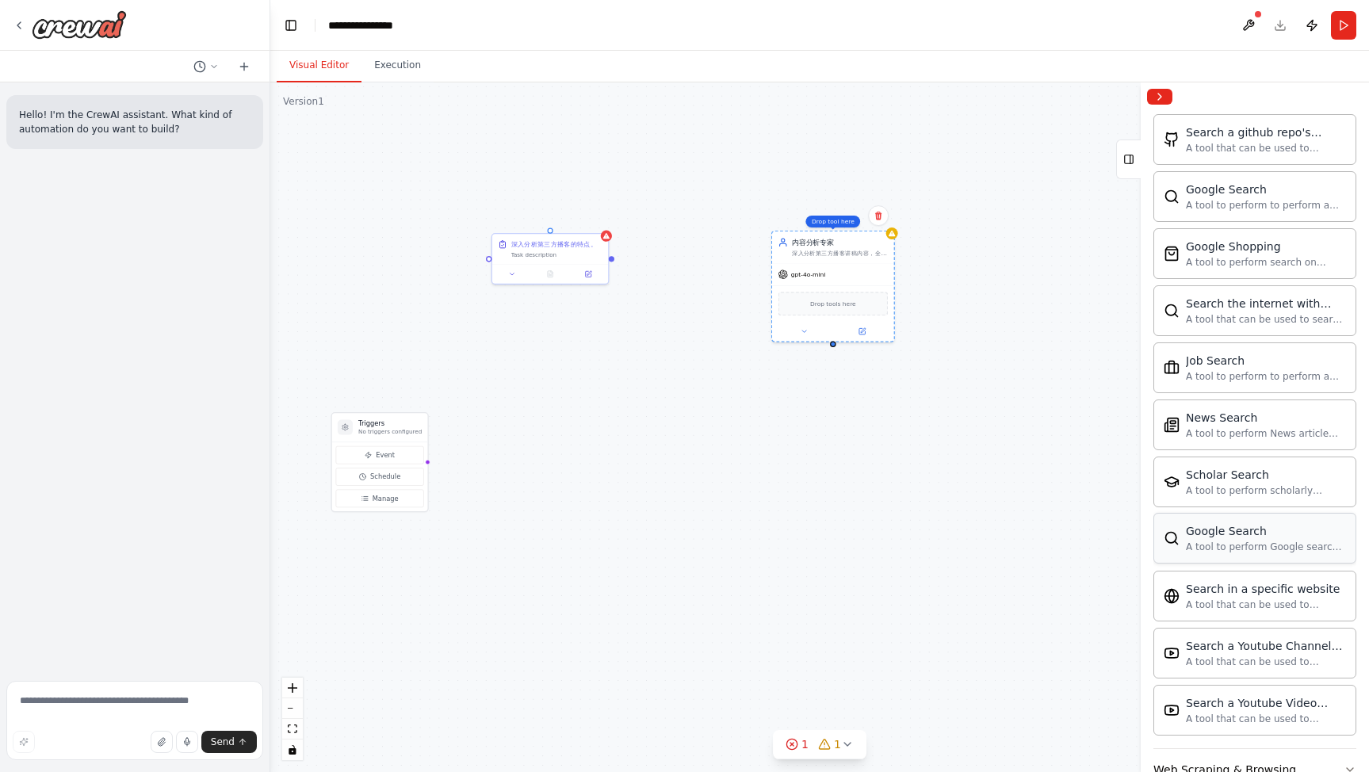
scroll to position [604, 0]
click at [835, 297] on div at bounding box center [838, 297] width 6 height 6
click at [542, 430] on div "Triggers No triggers configured Event Schedule Manage 深入分析第三方播客的特点。 Task descri…" at bounding box center [819, 427] width 1099 height 690
click at [616, 260] on div "Triggers No triggers configured Event Schedule Manage 深入分析第三方播客的特点。 Task descri…" at bounding box center [819, 427] width 1099 height 690
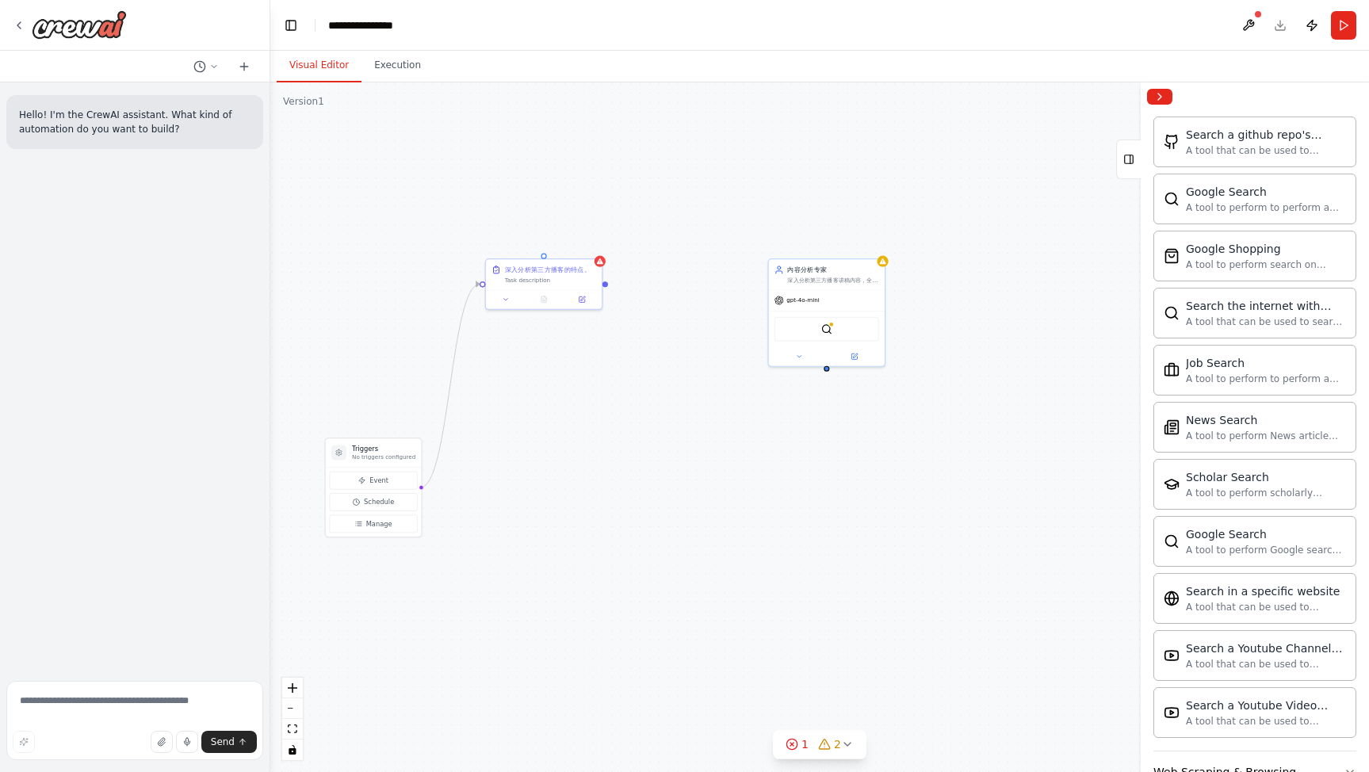
drag, startPoint x: 833, startPoint y: 344, endPoint x: 830, endPoint y: 369, distance: 24.8
click at [830, 369] on div "Triggers No triggers configured Event Schedule Manage 深入分析第三方播客的特点。 Task descri…" at bounding box center [819, 427] width 1099 height 690
click at [832, 300] on div "gpt-4o-mini" at bounding box center [830, 298] width 116 height 21
click at [563, 287] on div at bounding box center [547, 296] width 116 height 19
click at [805, 357] on icon at bounding box center [802, 354] width 8 height 8
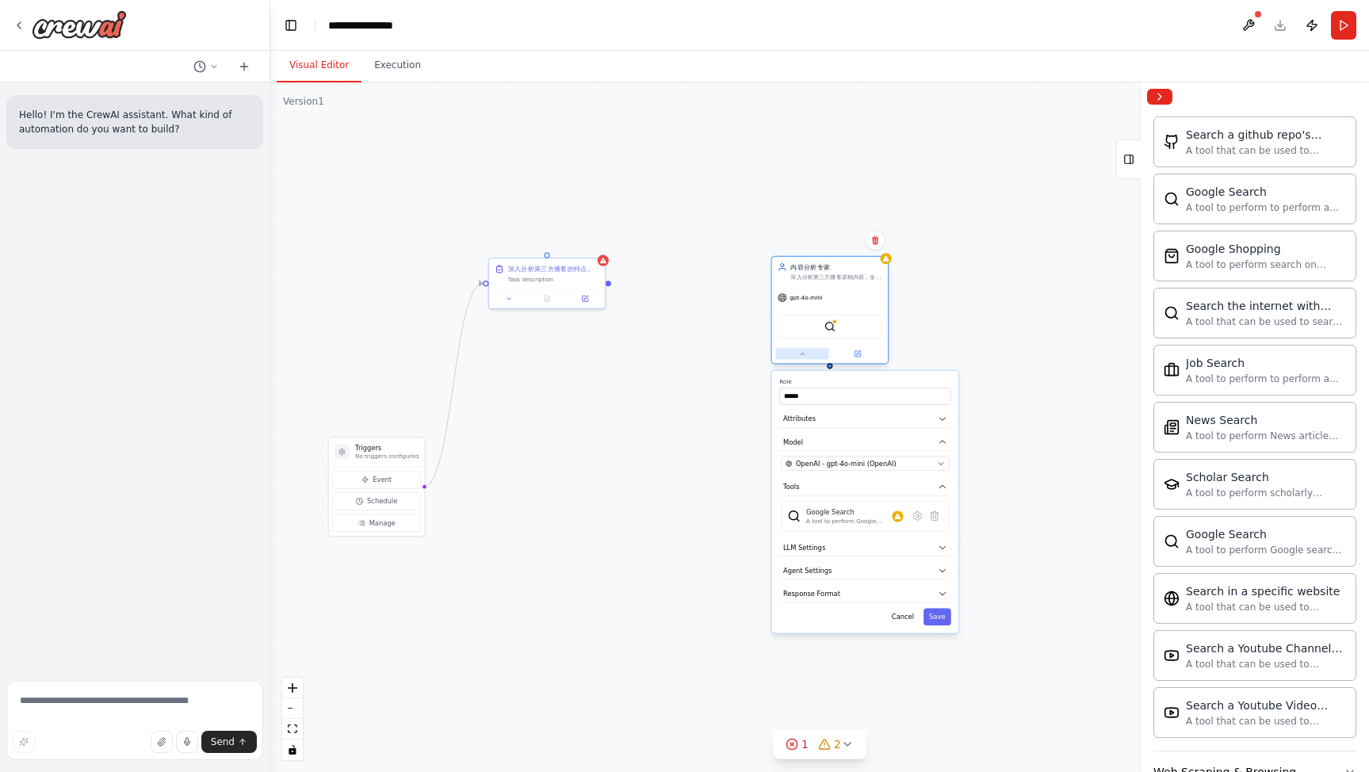
click at [805, 357] on icon at bounding box center [802, 354] width 8 height 8
click at [506, 296] on icon at bounding box center [509, 297] width 8 height 8
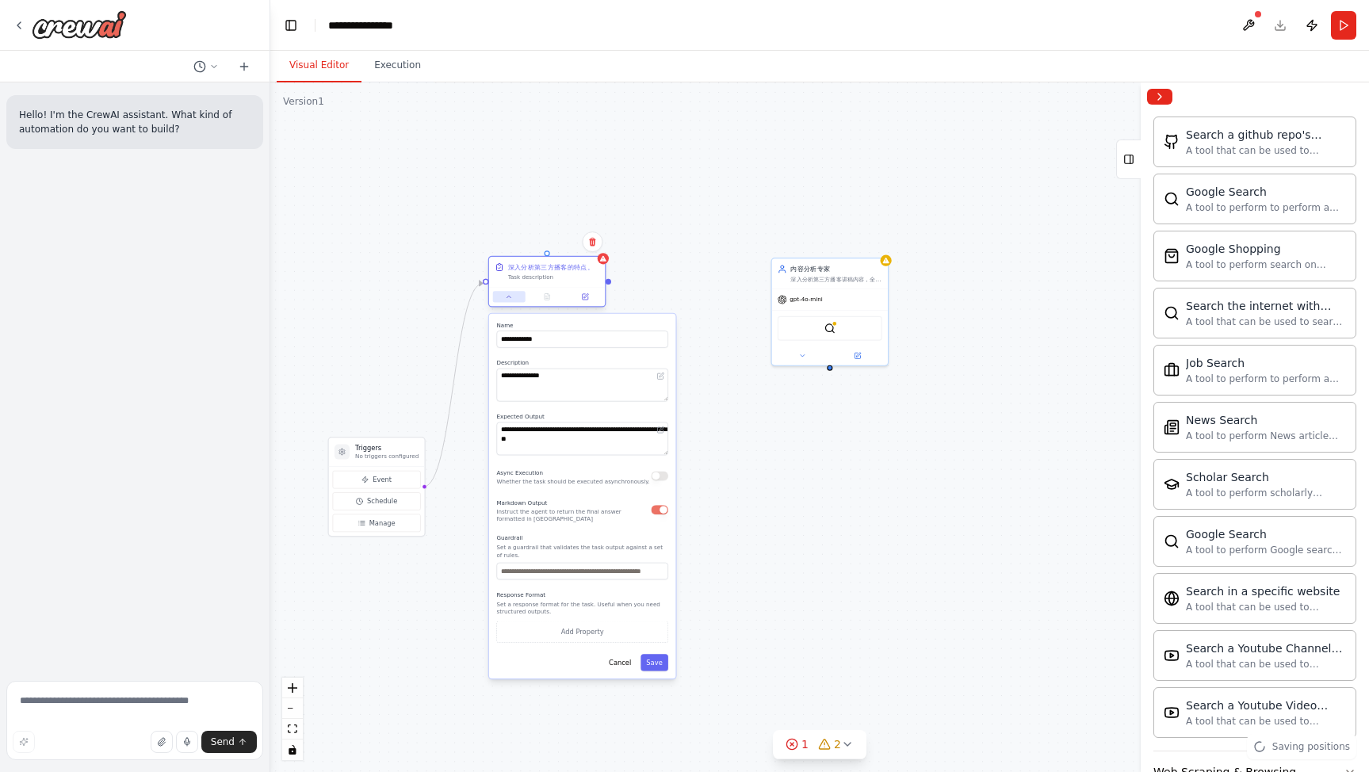
click at [510, 294] on icon at bounding box center [509, 297] width 8 height 8
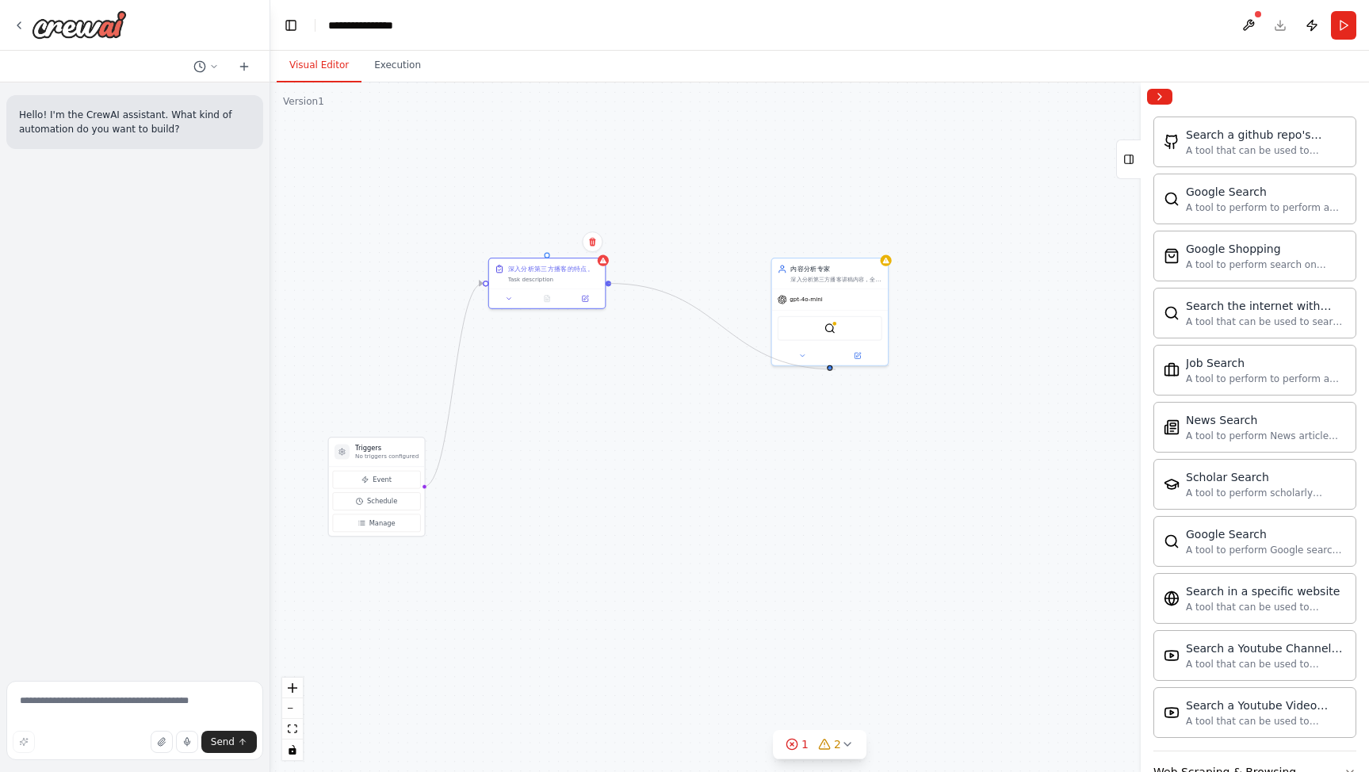
drag, startPoint x: 609, startPoint y: 282, endPoint x: 836, endPoint y: 369, distance: 243.0
click at [836, 369] on div "Triggers No triggers configured Event Schedule Manage 深入分析第三方播客的特点。 Task descri…" at bounding box center [819, 427] width 1099 height 690
click at [849, 278] on div "深入分析第三方播客讲稿内容，全面提炼讲稿亮点、可借鉴之处，为制作自有播客内容做准备。当前分析的播客内容为： {topic}" at bounding box center [836, 278] width 91 height 8
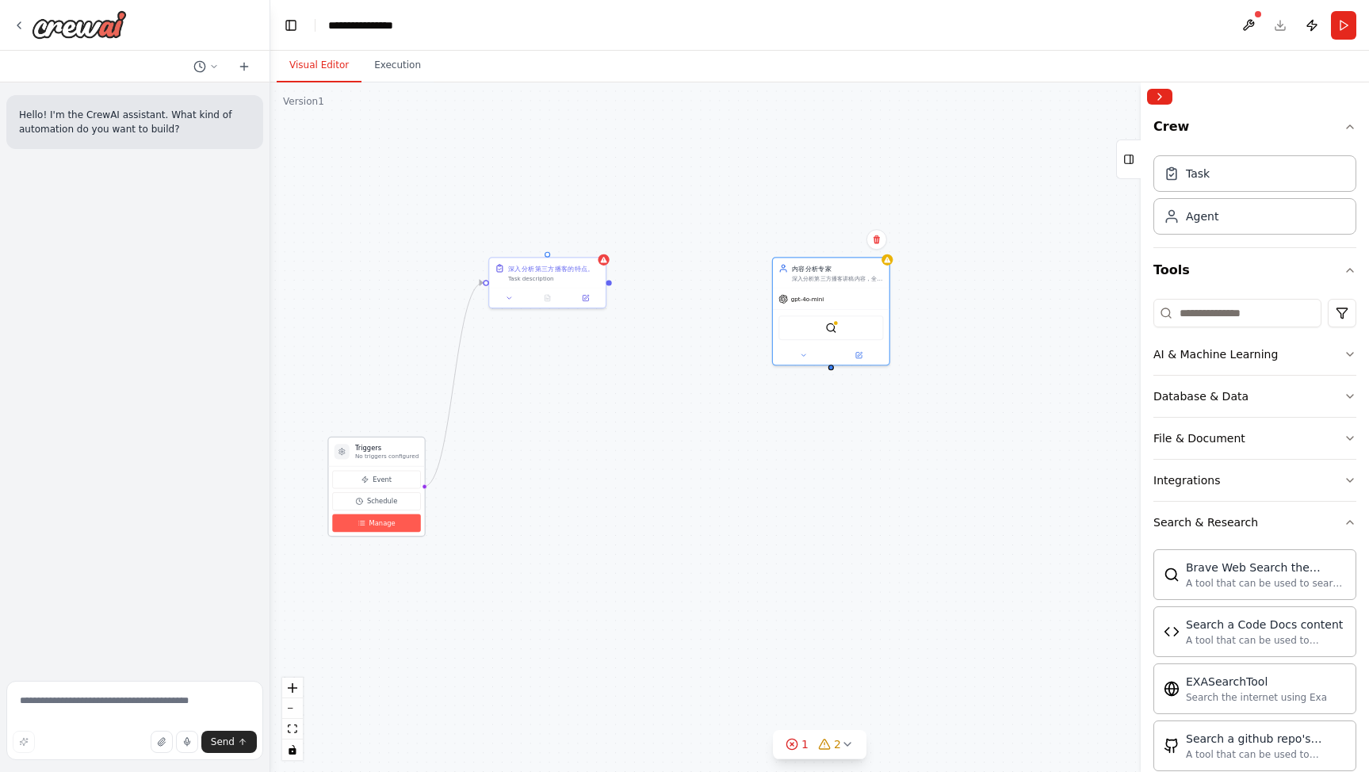
click at [388, 526] on span "Manage" at bounding box center [382, 524] width 26 height 10
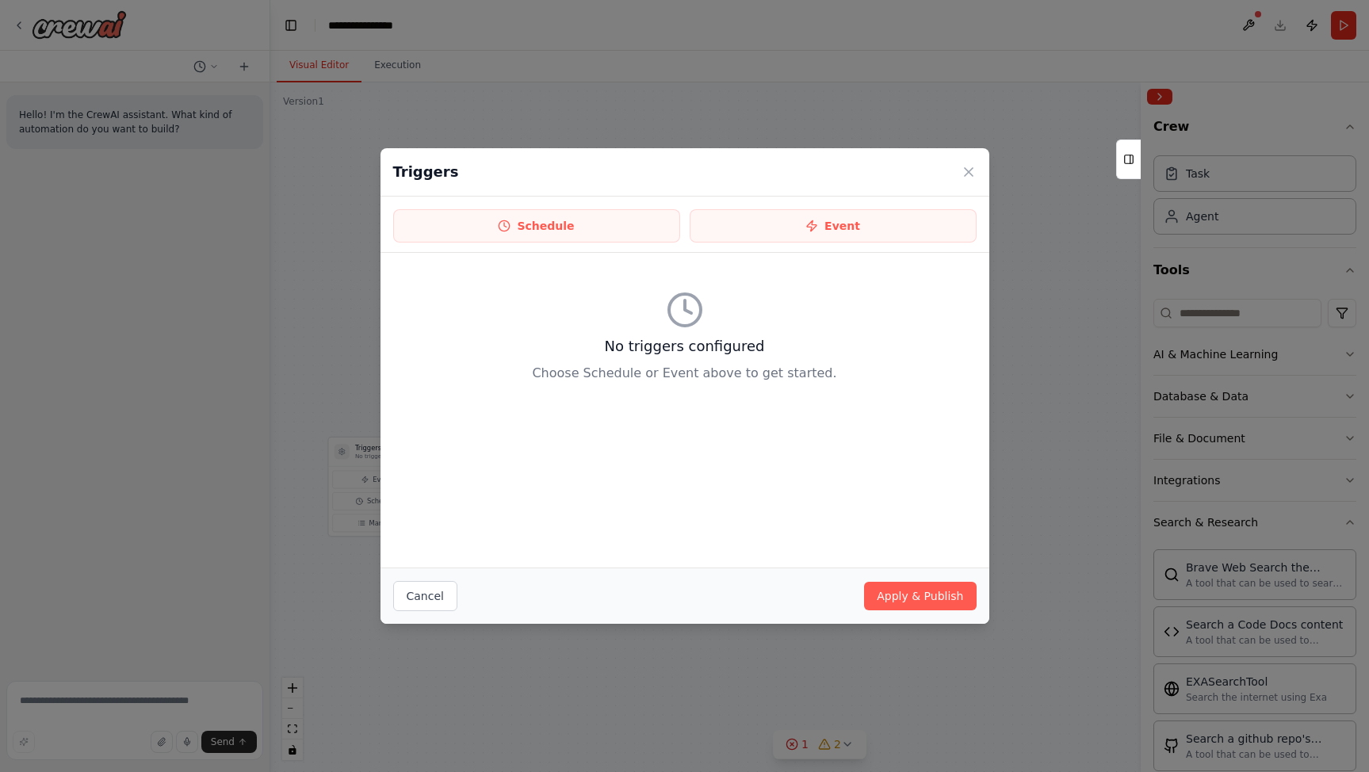
click at [972, 181] on div "Triggers" at bounding box center [685, 172] width 609 height 48
click at [969, 172] on icon at bounding box center [969, 172] width 8 height 8
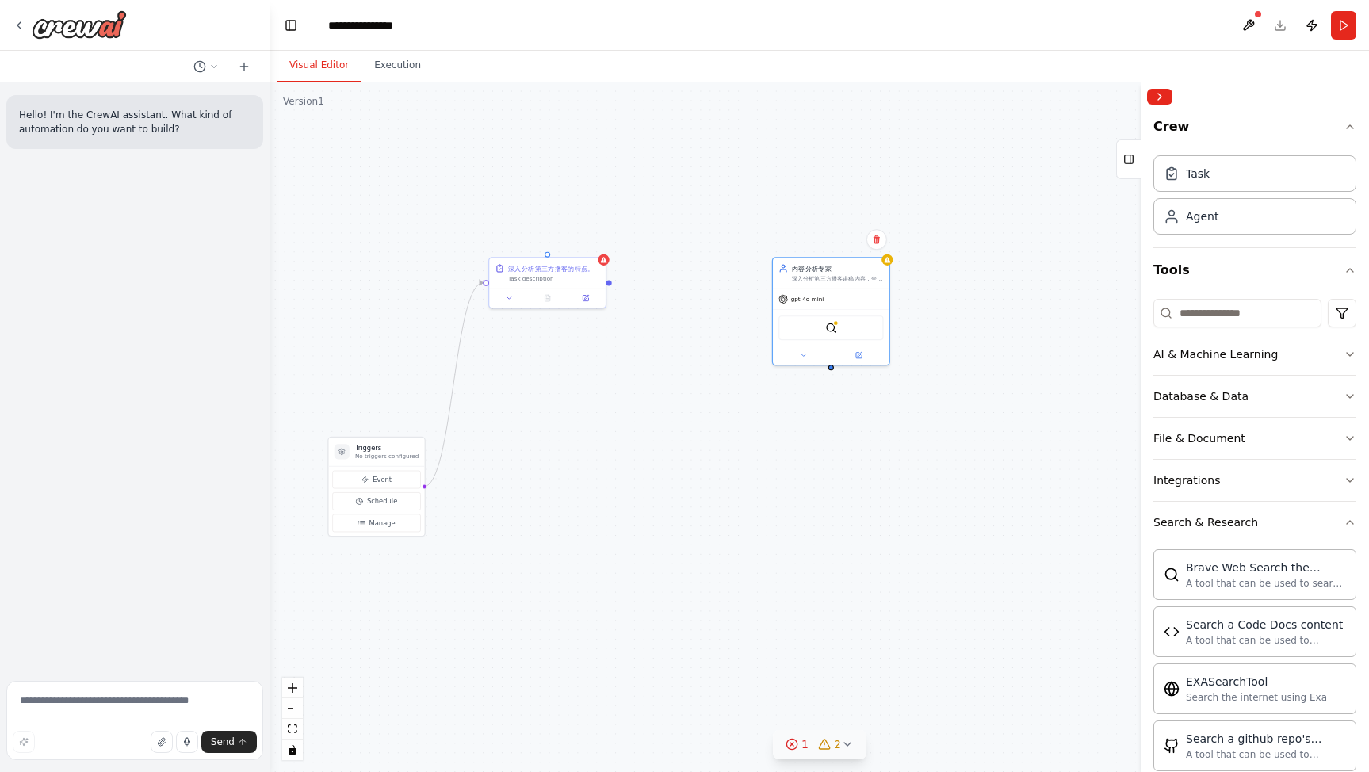
click at [848, 745] on icon at bounding box center [847, 744] width 6 height 3
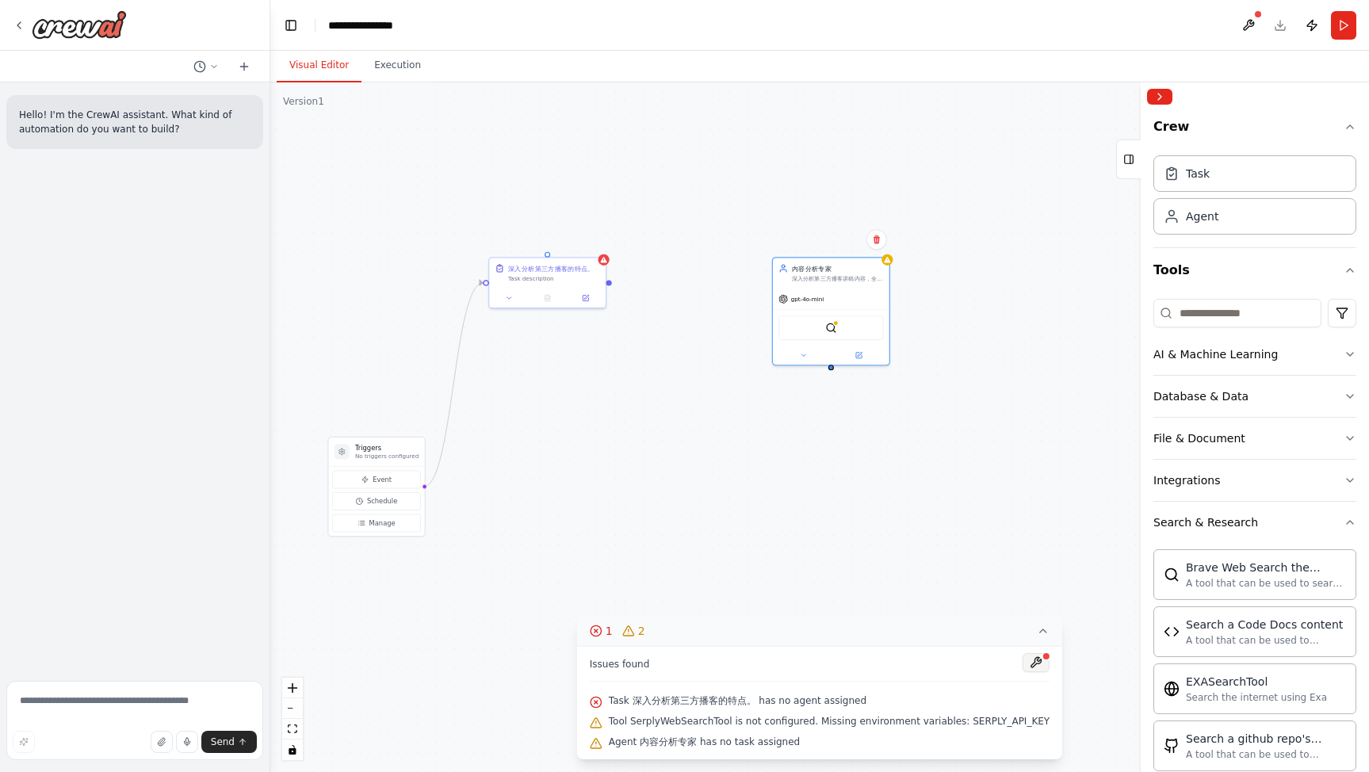
click at [1027, 661] on button at bounding box center [1036, 662] width 27 height 19
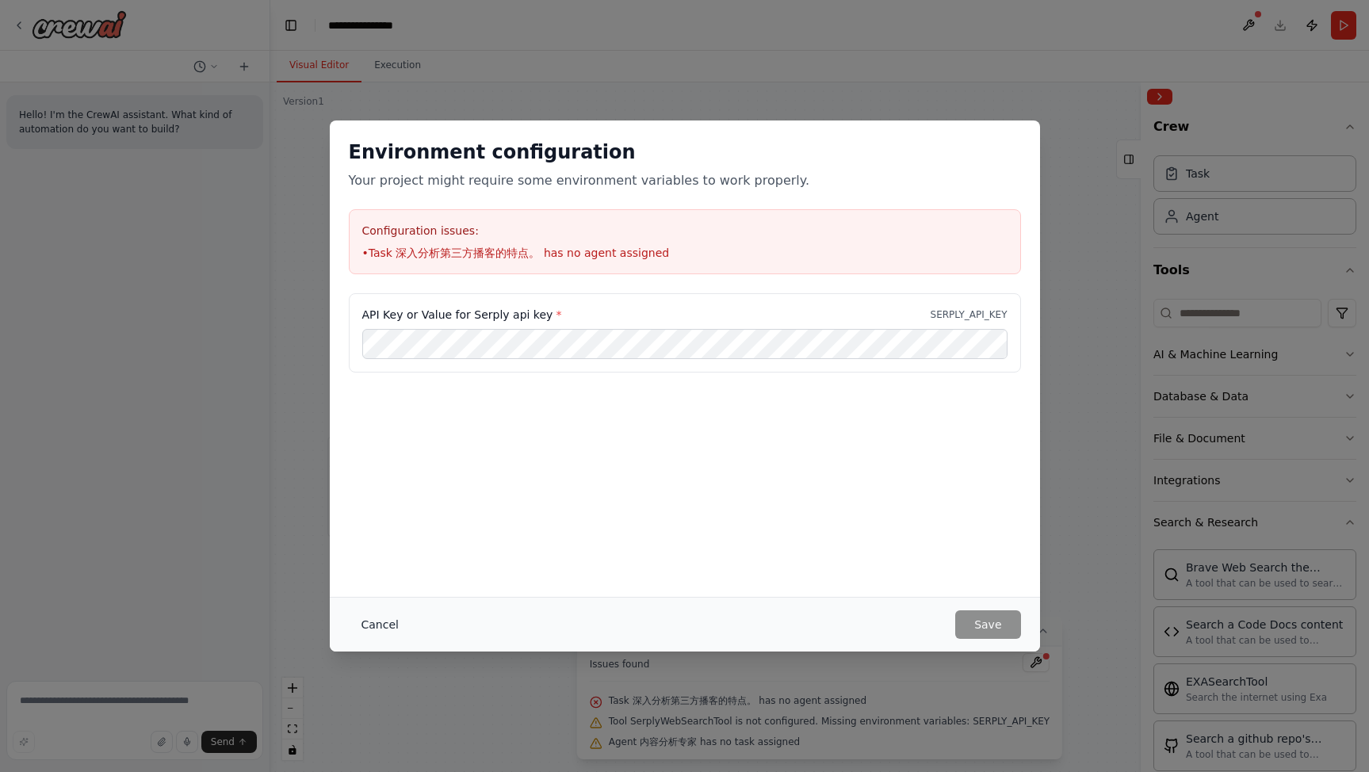
click at [377, 624] on button "Cancel" at bounding box center [380, 625] width 63 height 29
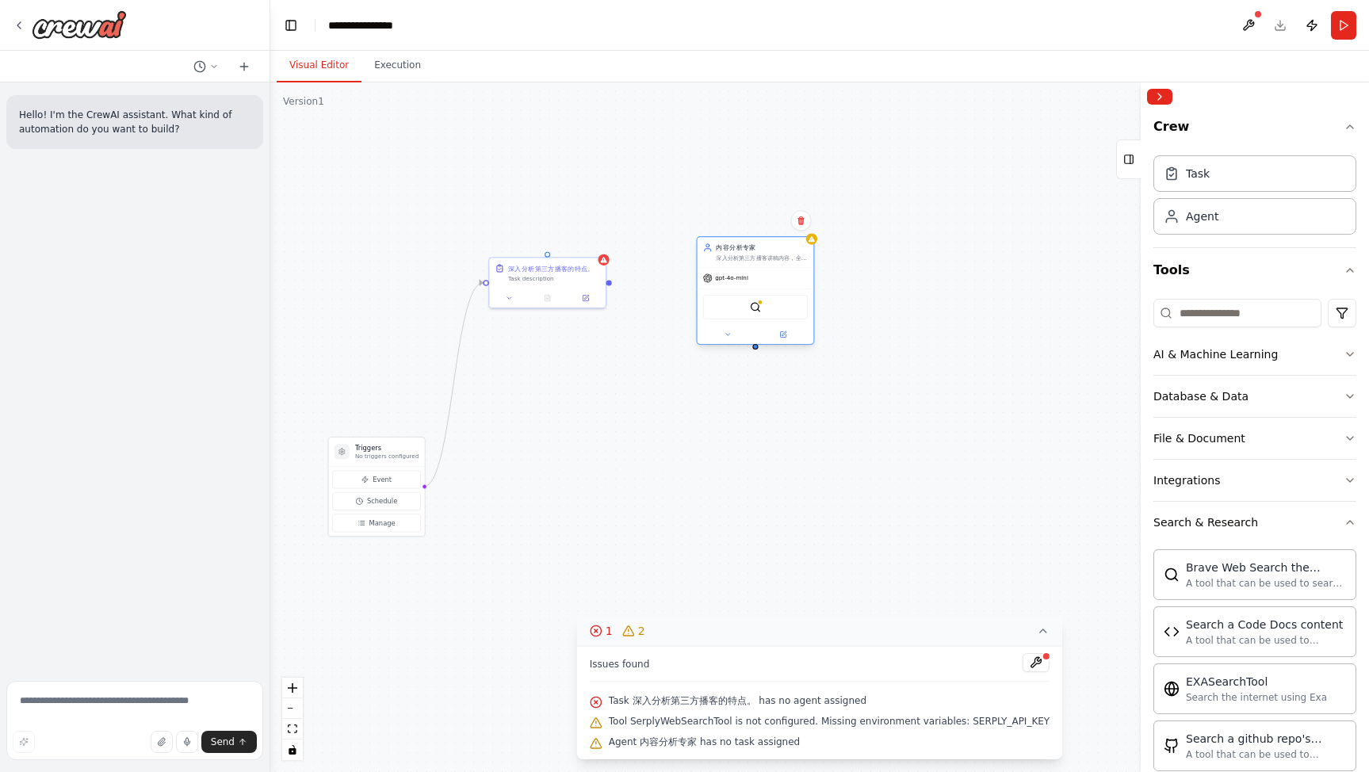
drag, startPoint x: 833, startPoint y: 271, endPoint x: 752, endPoint y: 255, distance: 82.6
click at [752, 255] on div "内容分析专家 深入分析第三方播客讲稿内容，全面提炼讲稿亮点、可借鉴之处，为制作自有播客内容做准备。当前分析的播客内容为： {topic}" at bounding box center [762, 252] width 92 height 19
click at [762, 745] on span "Agent 内容分析专家 has no task assigned" at bounding box center [704, 742] width 191 height 13
click at [585, 310] on div "深入分析第三方播客的特点。" at bounding box center [565, 310] width 72 height 8
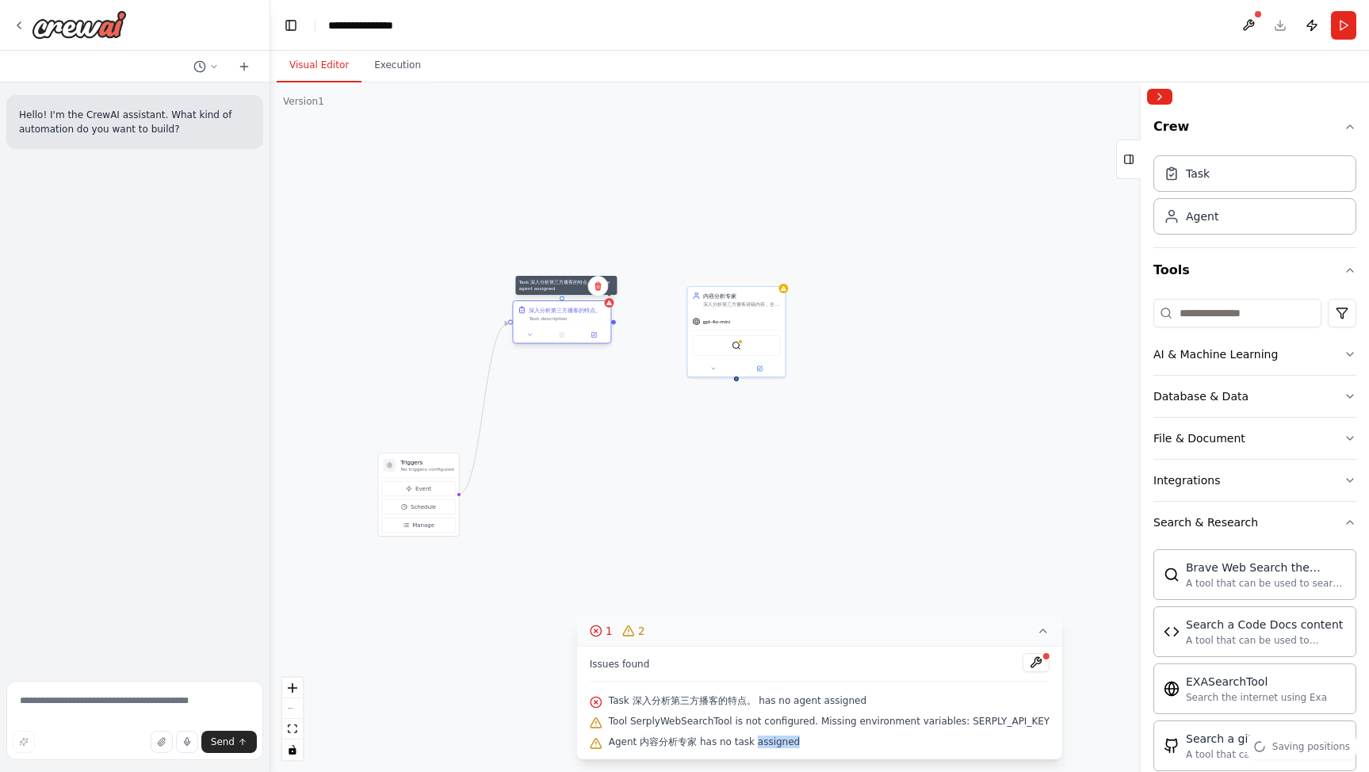
click at [611, 307] on div at bounding box center [609, 303] width 10 height 10
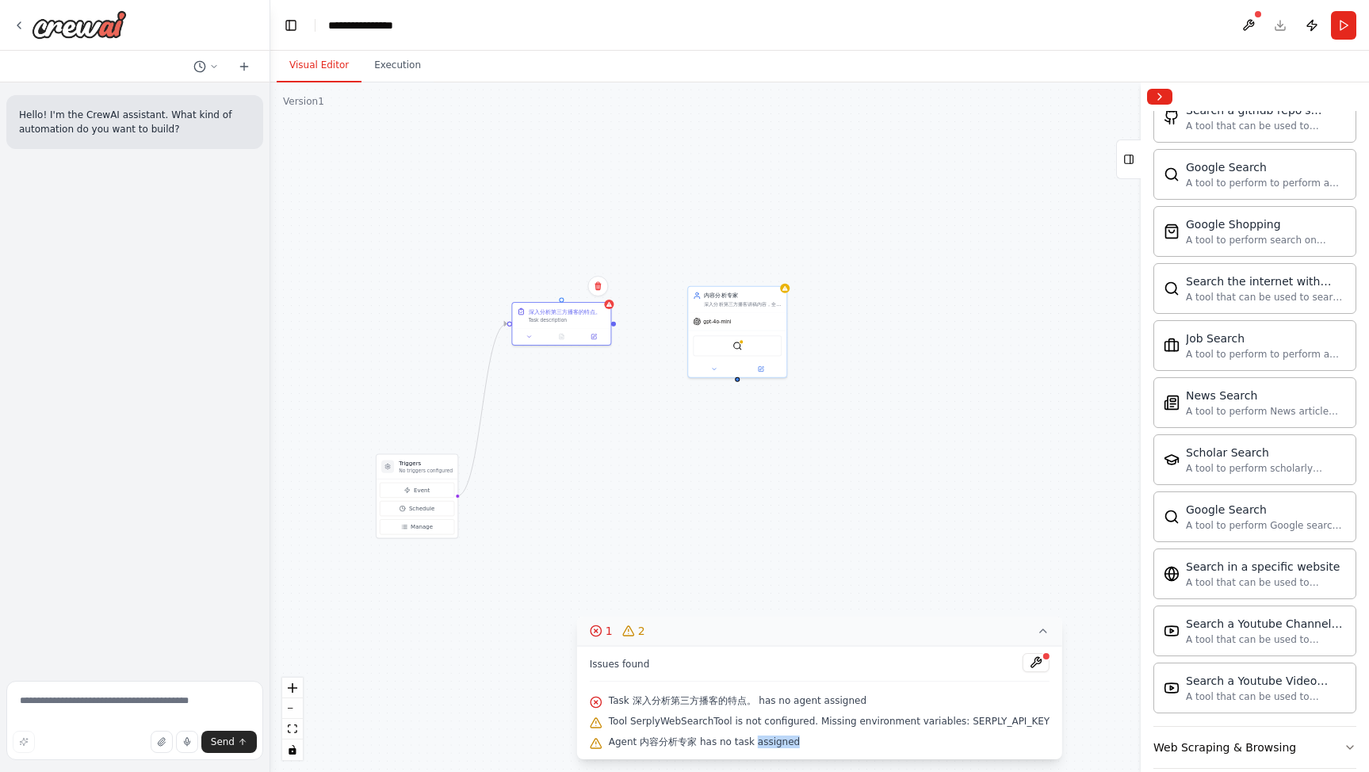
scroll to position [687, 0]
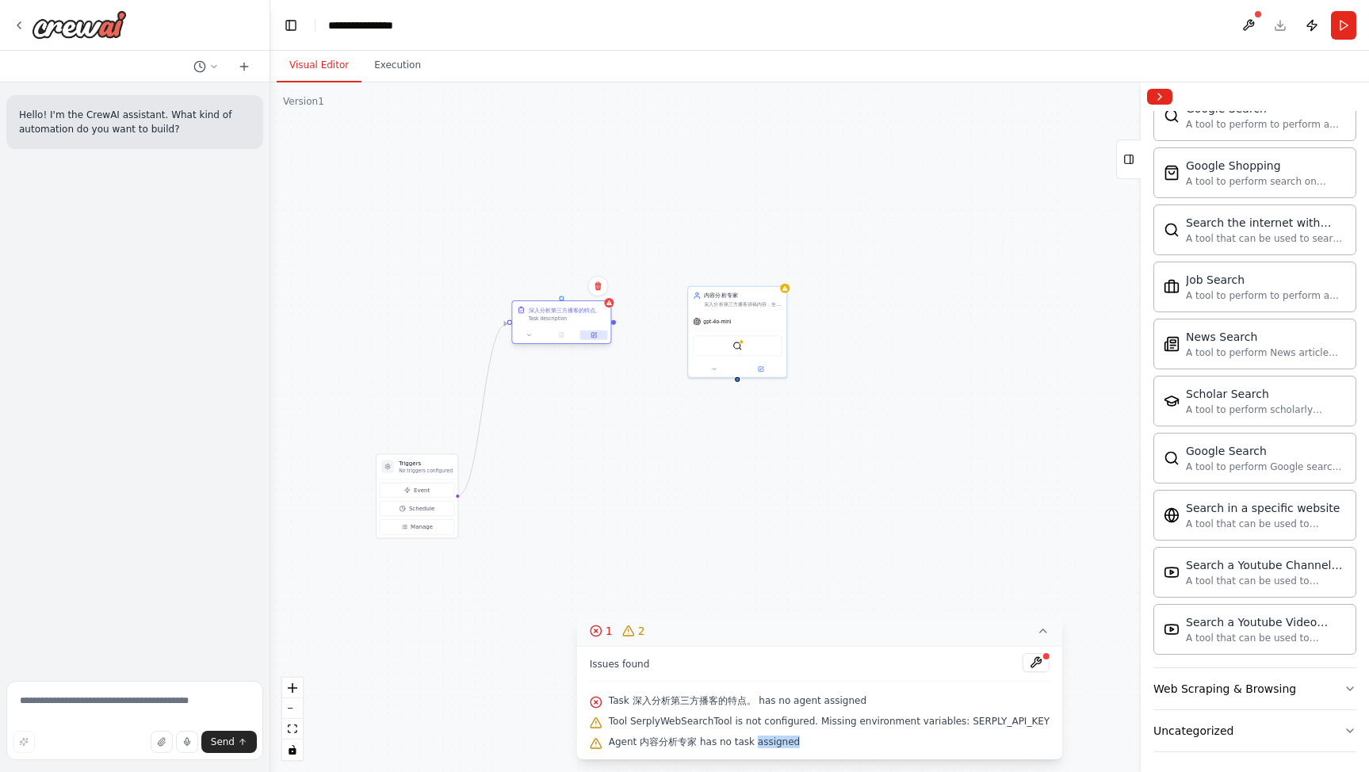
click at [599, 338] on button at bounding box center [594, 336] width 28 height 10
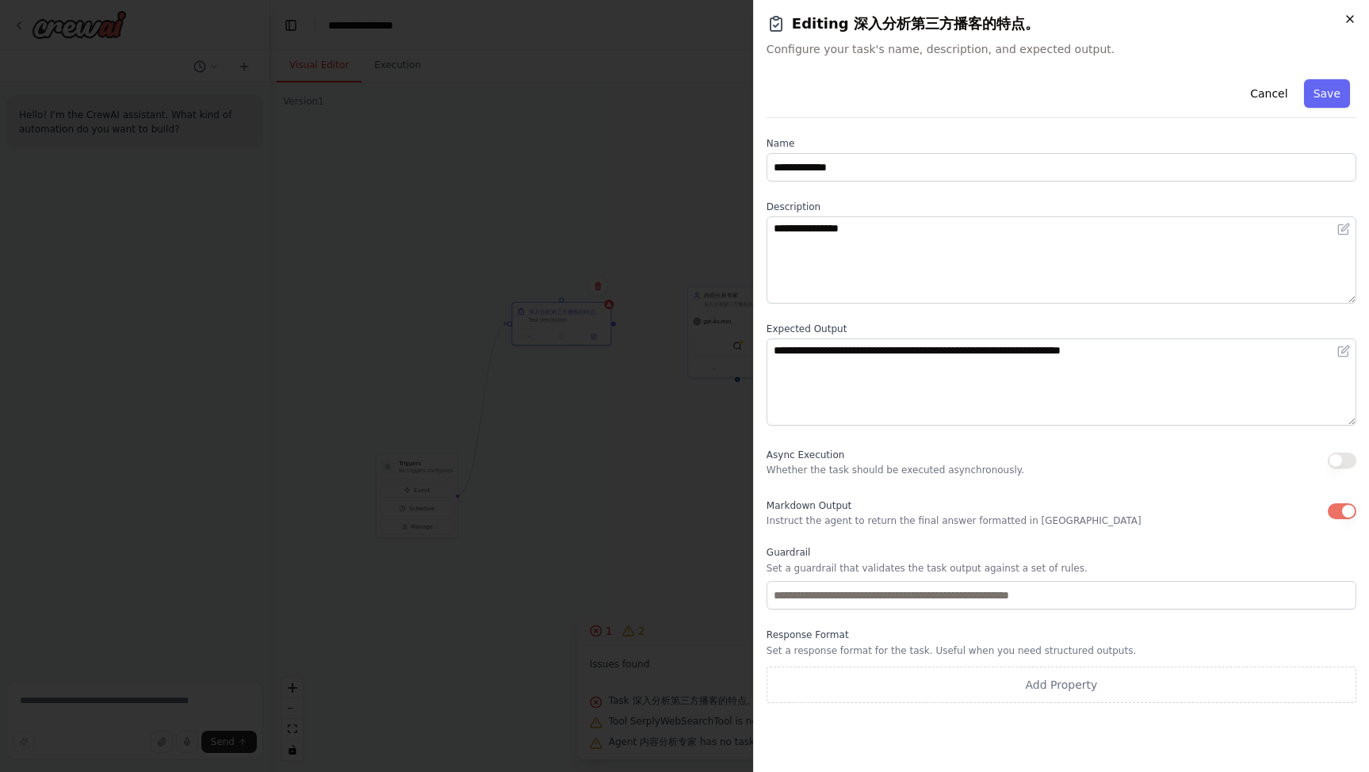
click at [1351, 17] on icon "button" at bounding box center [1350, 19] width 6 height 6
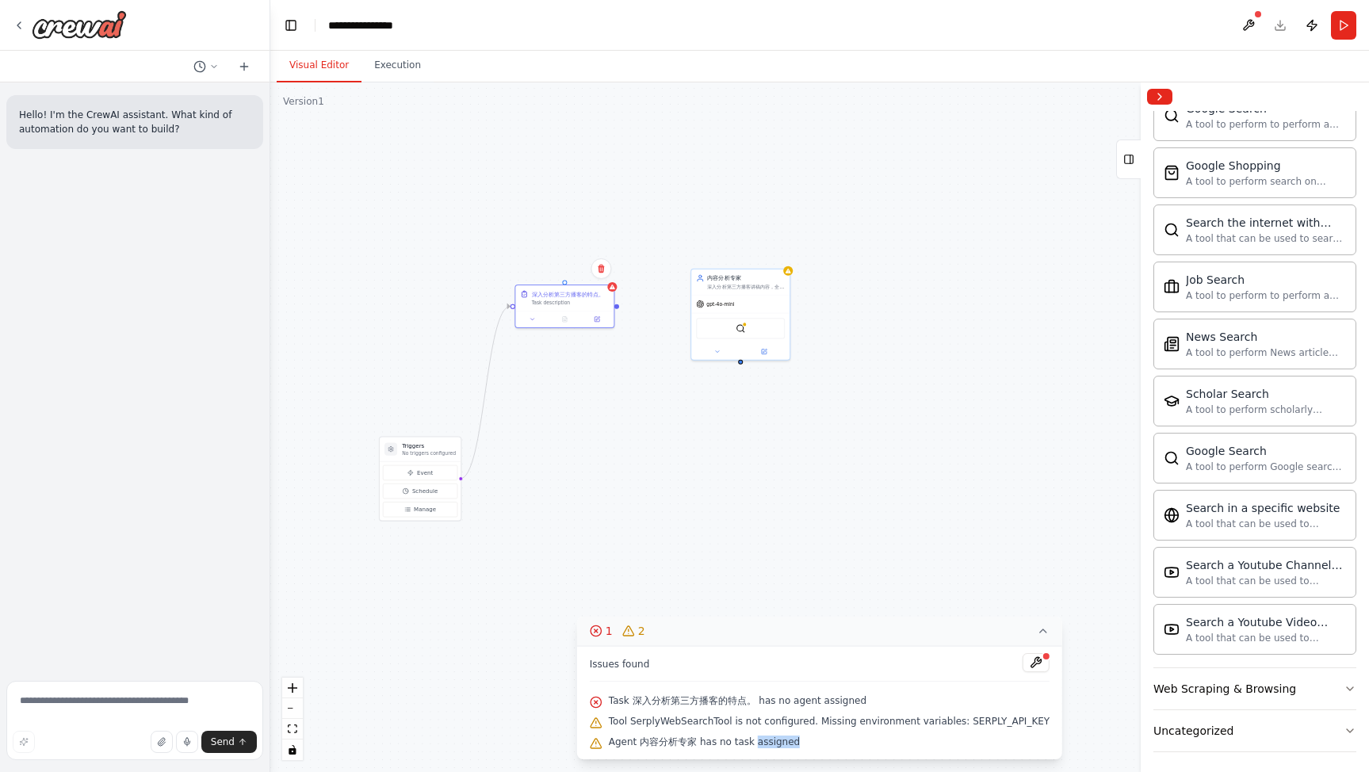
drag, startPoint x: 565, startPoint y: 297, endPoint x: 569, endPoint y: 279, distance: 18.7
click at [569, 280] on div "Triggers No triggers configured Event Schedule Manage 深入分析第三方播客的特点。 Task descri…" at bounding box center [819, 427] width 1099 height 690
drag, startPoint x: 566, startPoint y: 280, endPoint x: 776, endPoint y: 359, distance: 224.6
click at [744, 362] on div "Triggers No triggers configured Event Schedule Manage 深入分析第三方播客的特点。 Task descri…" at bounding box center [819, 427] width 1099 height 690
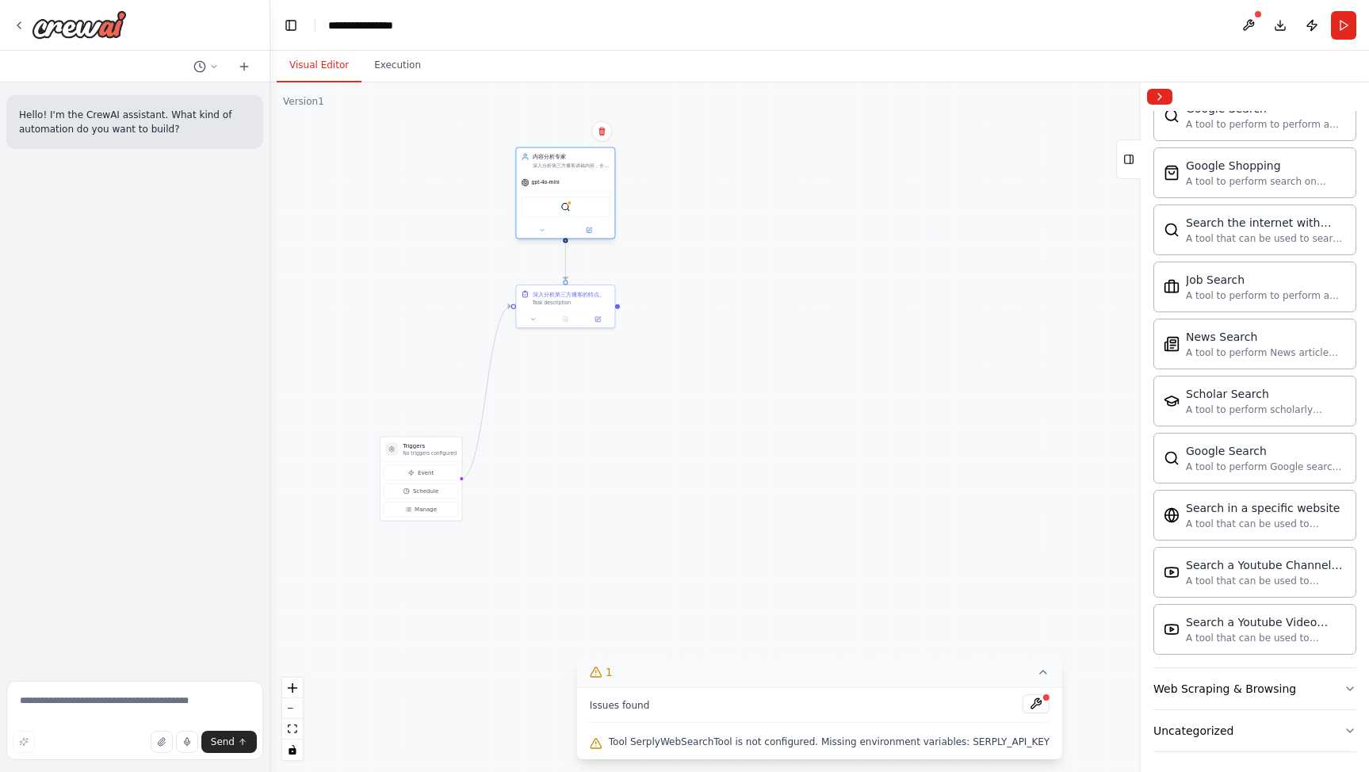
drag, startPoint x: 752, startPoint y: 284, endPoint x: 572, endPoint y: 165, distance: 215.1
click at [572, 165] on div "深入分析第三方播客讲稿内容，全面提炼讲稿亮点、可借鉴之处，为制作自有播客内容做准备。当前分析的播客内容为： {topic}" at bounding box center [572, 166] width 78 height 6
click at [746, 235] on div ".deletable-edge-delete-btn { width: 20px; height: 20px; border: 0px solid #ffff…" at bounding box center [819, 427] width 1099 height 690
drag, startPoint x: 569, startPoint y: 294, endPoint x: 606, endPoint y: 360, distance: 75.2
click at [570, 361] on div "深入分析第三方播客的特点。 Task description" at bounding box center [572, 361] width 78 height 16
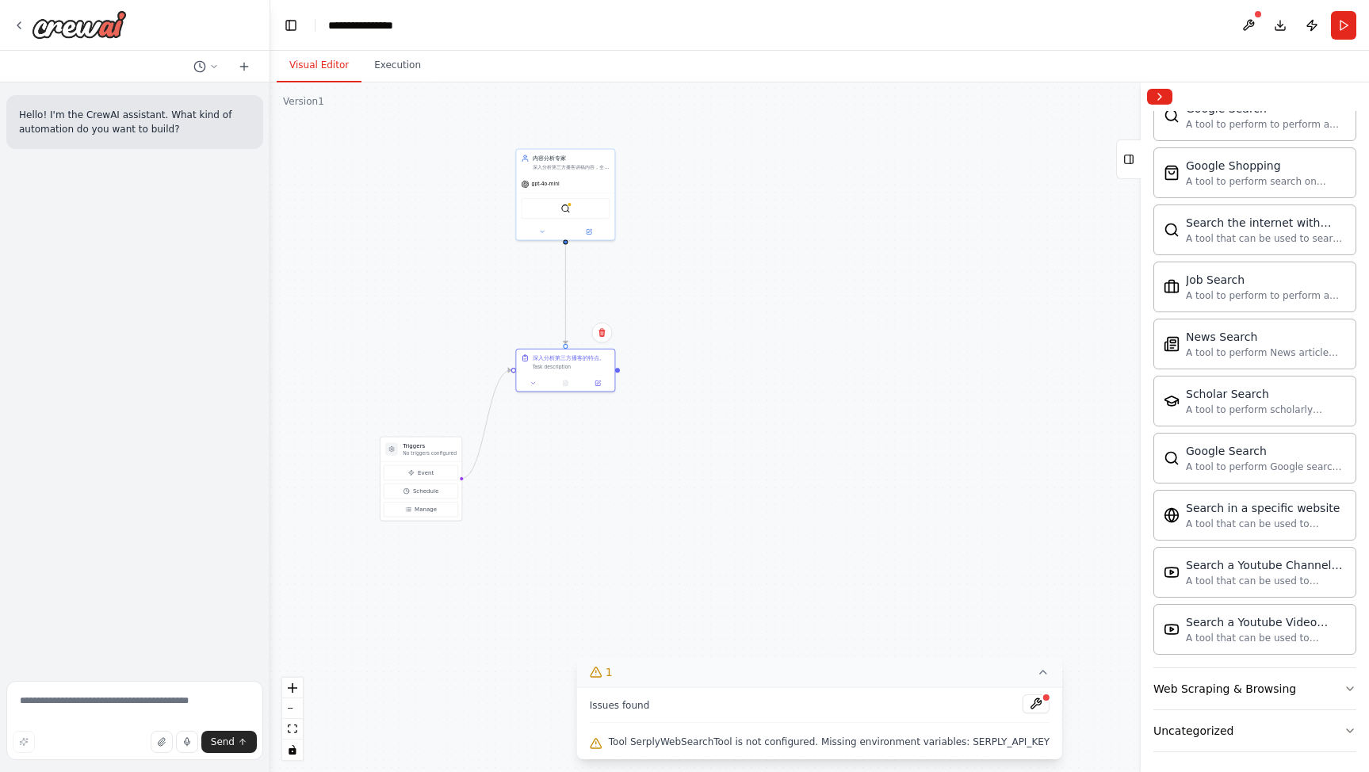
click at [707, 361] on div ".deletable-edge-delete-btn { width: 20px; height: 20px; border: 0px solid #ffff…" at bounding box center [819, 427] width 1099 height 690
drag, startPoint x: 423, startPoint y: 442, endPoint x: 518, endPoint y: 356, distance: 128.0
click at [395, 339] on h3 "Triggers" at bounding box center [398, 343] width 54 height 8
click at [564, 365] on div "Task description" at bounding box center [572, 365] width 78 height 6
click at [575, 364] on div "Task description" at bounding box center [572, 365] width 78 height 6
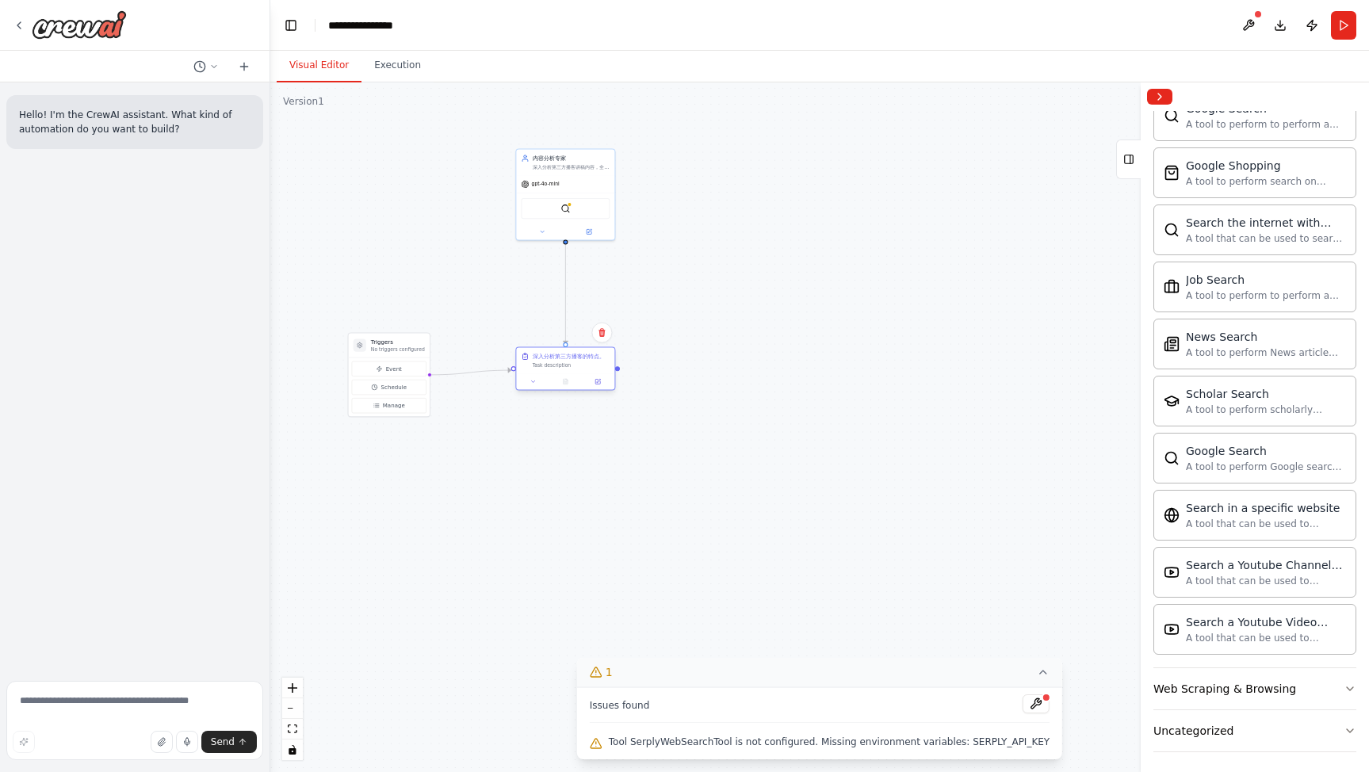
click at [571, 362] on div "Task description" at bounding box center [572, 365] width 78 height 6
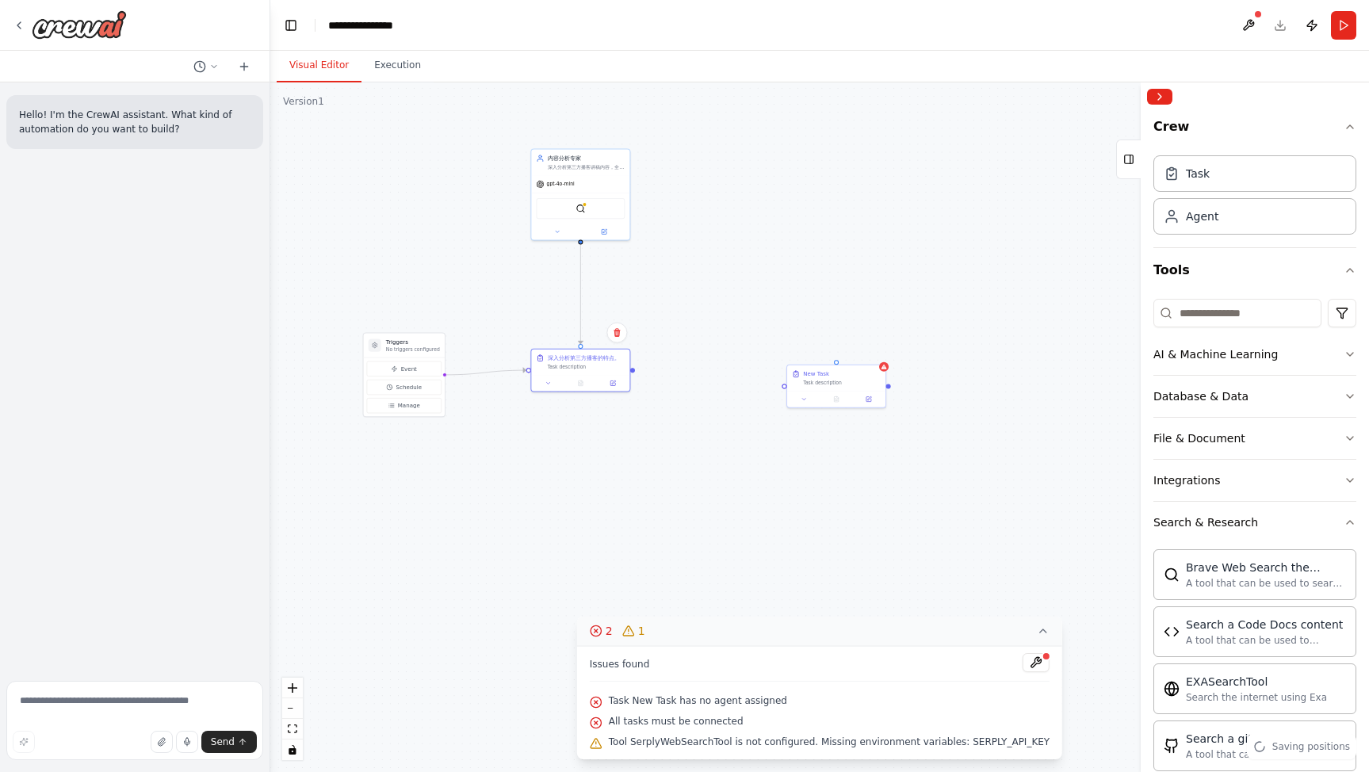
drag, startPoint x: 619, startPoint y: 373, endPoint x: 641, endPoint y: 379, distance: 23.1
click at [634, 373] on div ".deletable-edge-delete-btn { width: 20px; height: 20px; border: 0px solid #ffff…" at bounding box center [819, 427] width 1099 height 690
click at [628, 375] on div ".deletable-edge-delete-btn { width: 20px; height: 20px; border: 0px solid #ffff…" at bounding box center [819, 427] width 1099 height 690
drag, startPoint x: 628, startPoint y: 374, endPoint x: 832, endPoint y: 390, distance: 204.4
click at [788, 388] on div "Triggers No triggers configured Event Schedule Manage 深入分析第三方播客的特点。 Task descri…" at bounding box center [730, 463] width 554 height 348
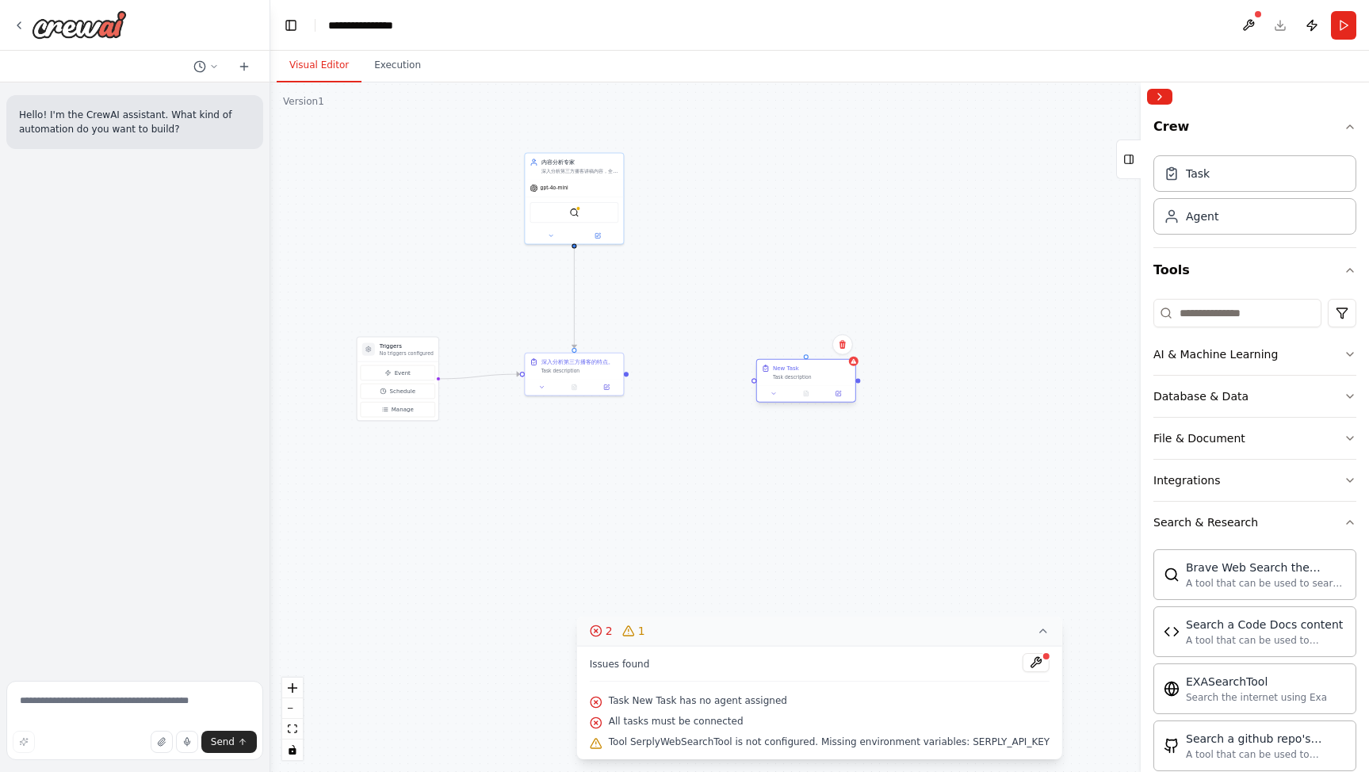
drag, startPoint x: 854, startPoint y: 387, endPoint x: 787, endPoint y: 384, distance: 66.7
click at [830, 377] on div "Task description" at bounding box center [812, 377] width 78 height 6
click at [628, 375] on div at bounding box center [626, 374] width 5 height 5
drag, startPoint x: 634, startPoint y: 373, endPoint x: 830, endPoint y: 400, distance: 197.6
click at [758, 385] on div "Triggers No triggers configured Event Schedule Manage 深入分析第三方播客的特点。 Task descri…" at bounding box center [730, 463] width 554 height 348
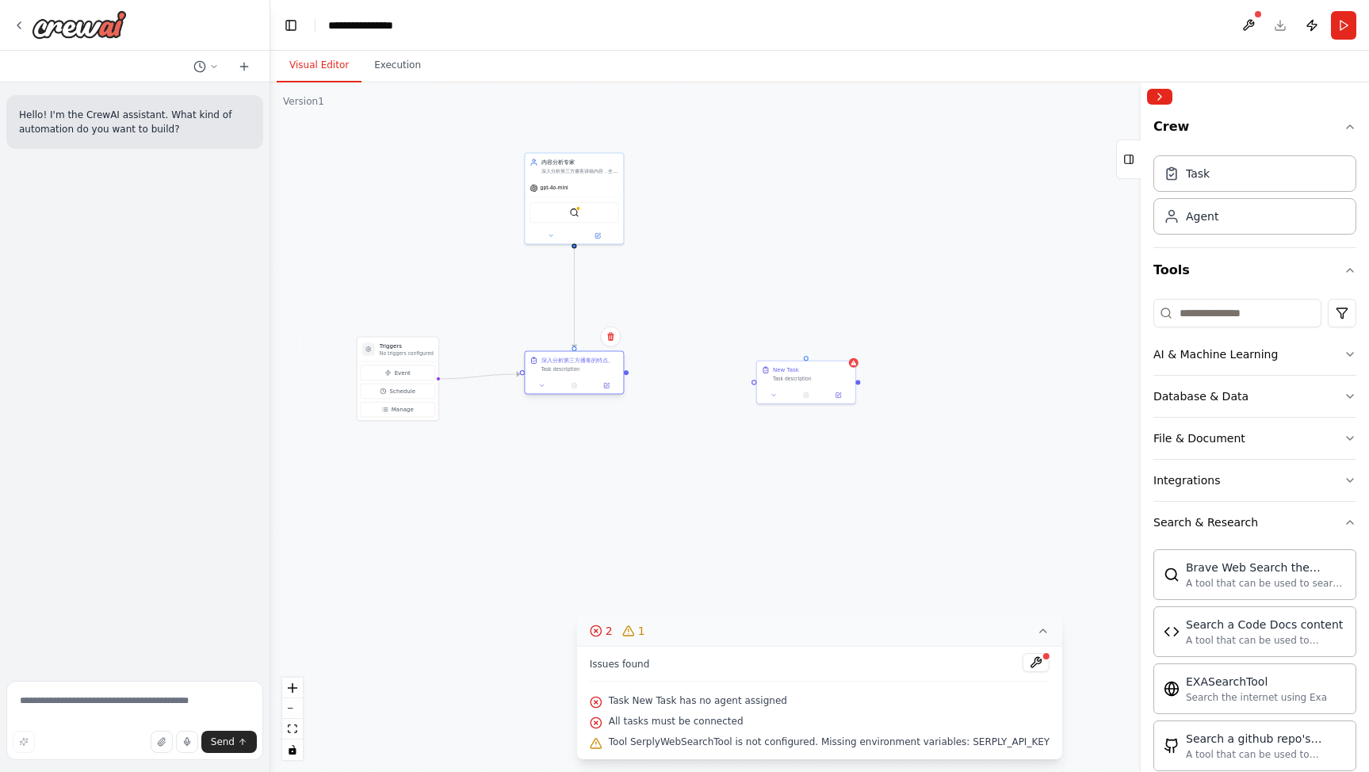
click at [606, 373] on div "深入分析第三方播客的特点。 Task description" at bounding box center [574, 364] width 98 height 25
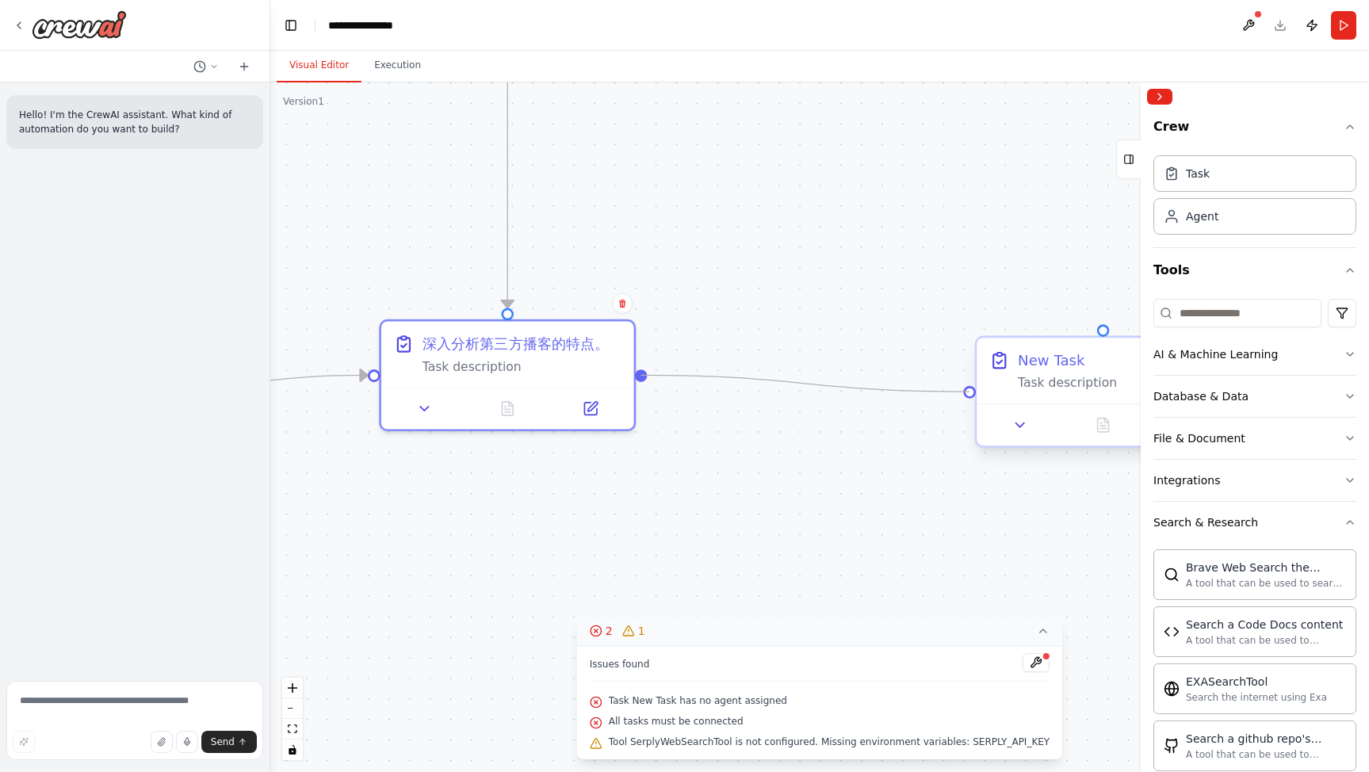
drag, startPoint x: 645, startPoint y: 375, endPoint x: 972, endPoint y: 392, distance: 327.1
click at [971, 392] on div "Triggers No triggers configured Event Schedule Manage 深入分析第三方播客的特点。 Task descri…" at bounding box center [905, 602] width 1423 height 894
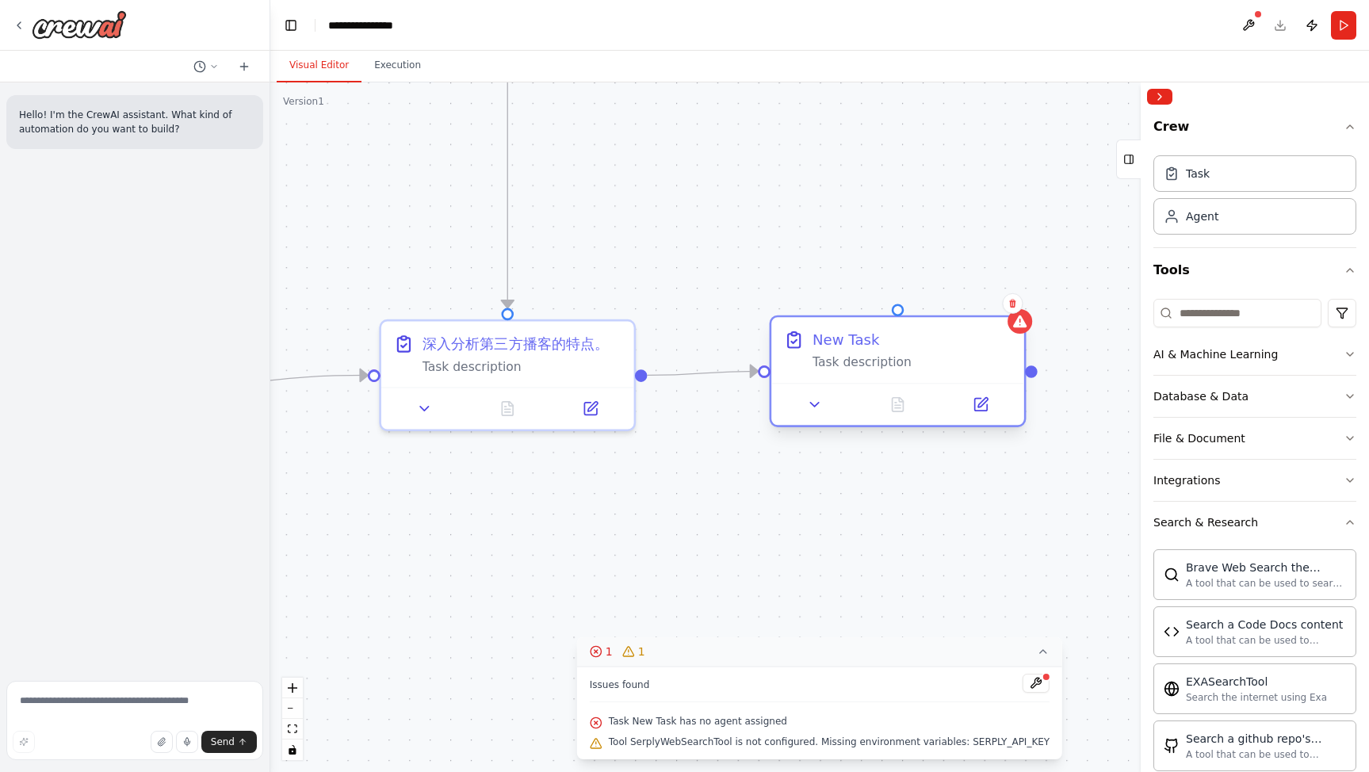
drag, startPoint x: 1039, startPoint y: 374, endPoint x: 863, endPoint y: 357, distance: 176.1
click at [863, 356] on div "Task description" at bounding box center [912, 362] width 199 height 17
click at [925, 363] on div "Task description" at bounding box center [912, 362] width 199 height 17
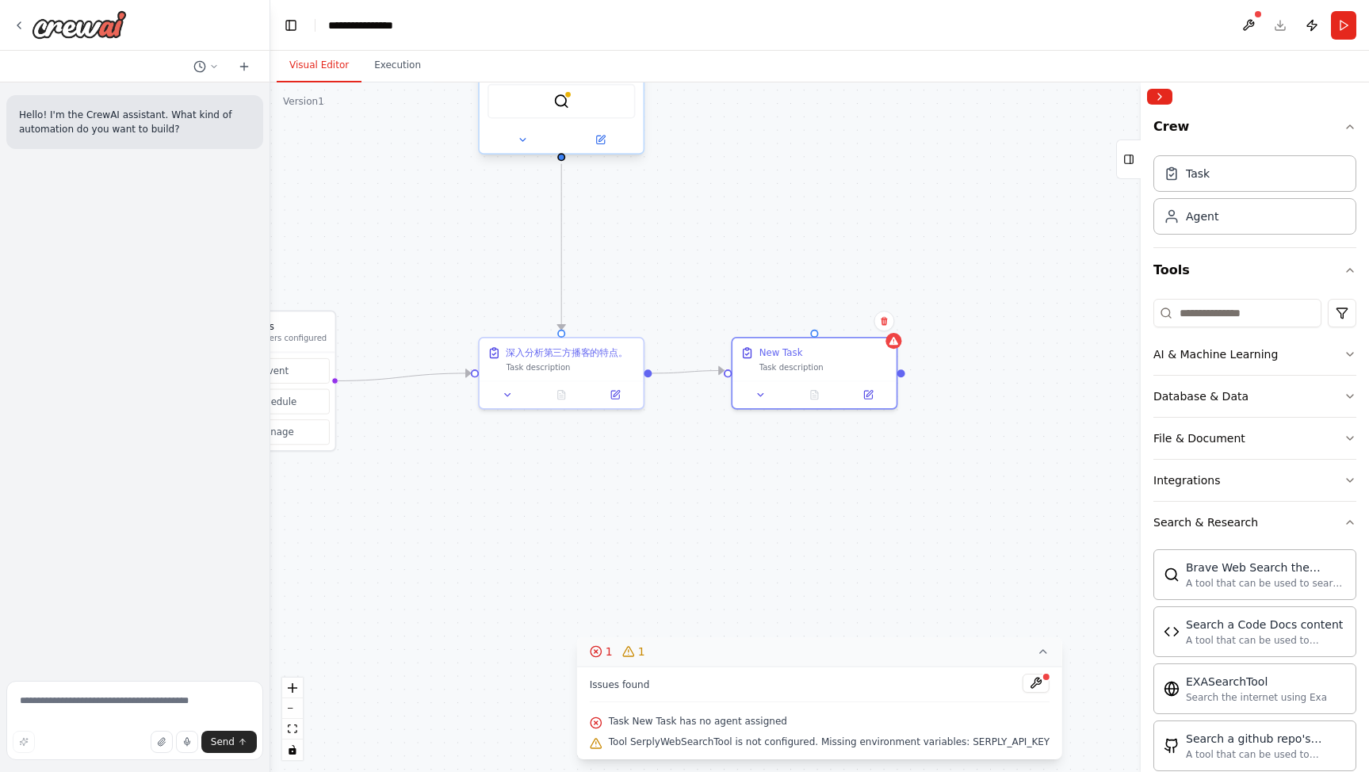
click at [585, 122] on div "SerplyWebSearchTool" at bounding box center [562, 101] width 164 height 52
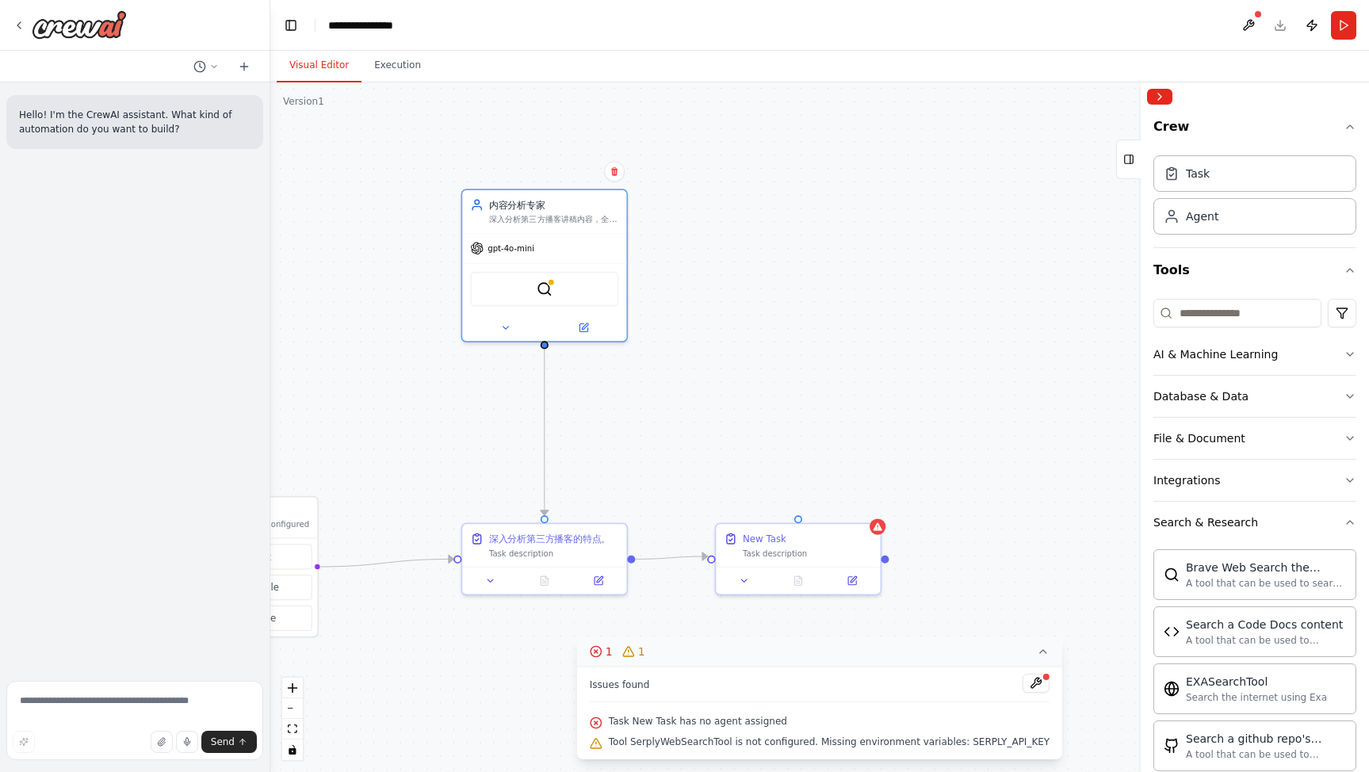
drag, startPoint x: 840, startPoint y: 201, endPoint x: 824, endPoint y: 375, distance: 175.2
click at [823, 377] on div ".deletable-edge-delete-btn { width: 20px; height: 20px; border: 0px solid #ffff…" at bounding box center [819, 427] width 1099 height 690
click at [569, 229] on div "gpt-4o-mini" at bounding box center [544, 241] width 164 height 29
click at [562, 194] on div "内容分析专家" at bounding box center [553, 198] width 129 height 13
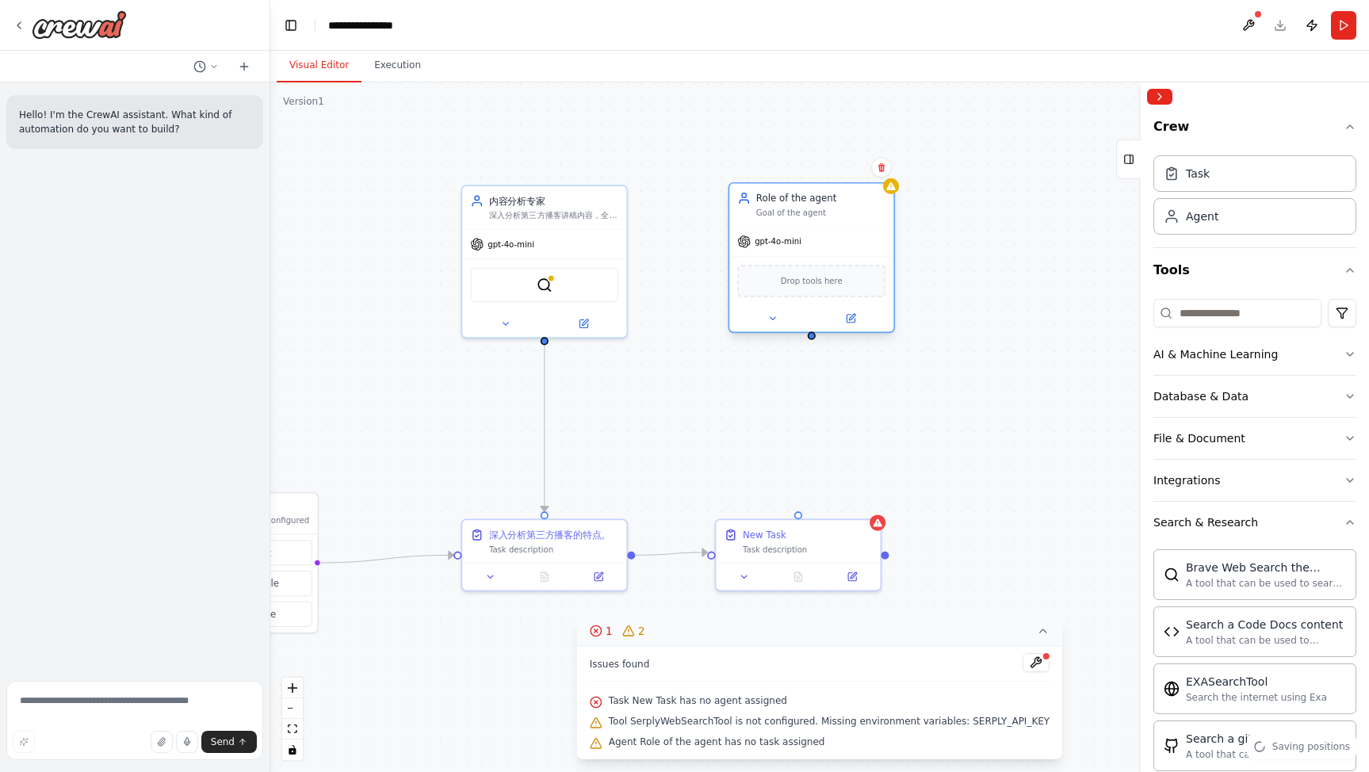
drag, startPoint x: 867, startPoint y: 246, endPoint x: 789, endPoint y: 217, distance: 82.8
click at [788, 217] on div "Role of the agent Goal of the agent" at bounding box center [811, 205] width 164 height 43
drag, startPoint x: 813, startPoint y: 340, endPoint x: 808, endPoint y: 514, distance: 173.7
click at [806, 514] on div ".deletable-edge-delete-btn { width: 20px; height: 20px; border: 0px solid #ffff…" at bounding box center [819, 427] width 1099 height 690
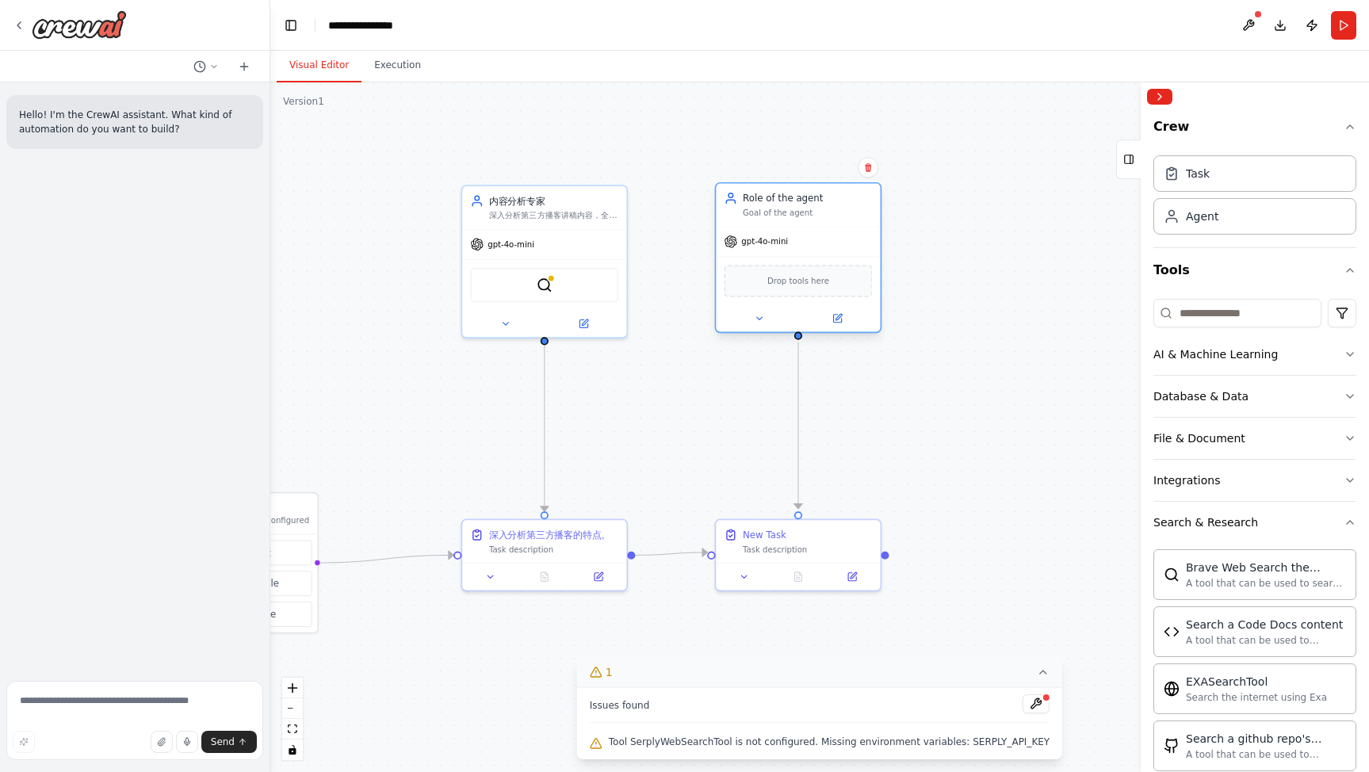
drag, startPoint x: 821, startPoint y: 207, endPoint x: 856, endPoint y: 245, distance: 51.6
click at [803, 205] on div "Role of the agent Goal of the agent" at bounding box center [807, 205] width 129 height 27
click at [1001, 386] on div ".deletable-edge-delete-btn { width: 20px; height: 20px; border: 0px solid #ffff…" at bounding box center [819, 427] width 1099 height 690
click at [828, 549] on div "Task description" at bounding box center [808, 545] width 129 height 10
click at [1067, 487] on div ".deletable-edge-delete-btn { width: 20px; height: 20px; border: 0px solid #ffff…" at bounding box center [819, 427] width 1099 height 690
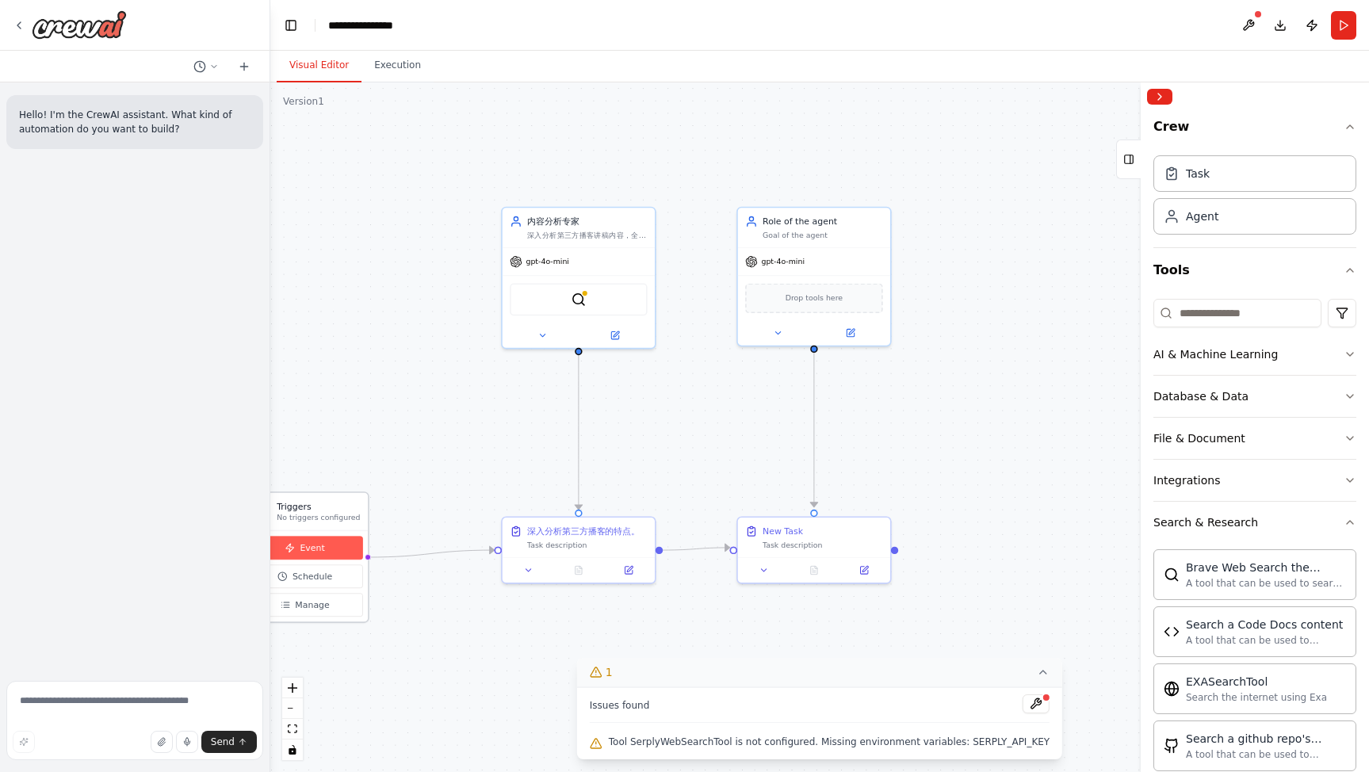
click at [316, 550] on span "Event" at bounding box center [312, 548] width 25 height 13
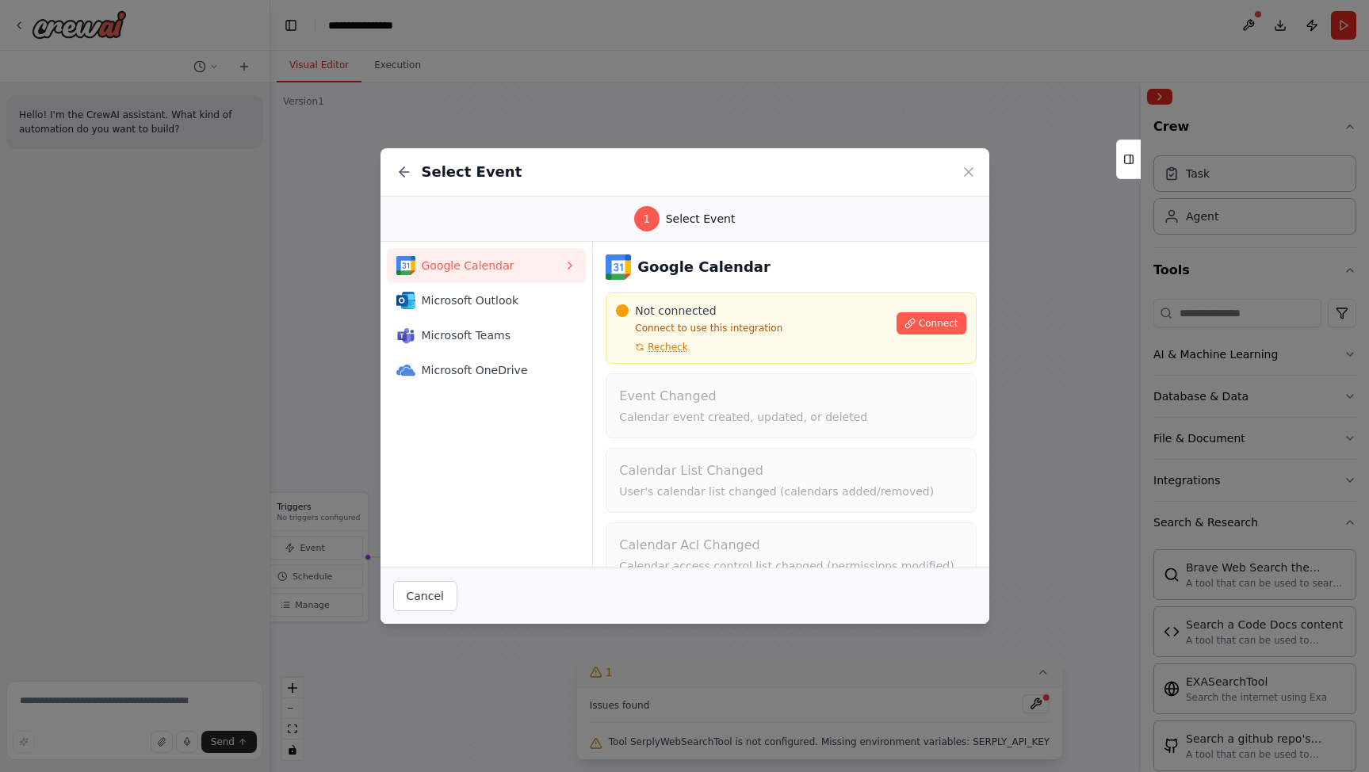
scroll to position [2, 0]
click at [965, 171] on icon at bounding box center [969, 172] width 16 height 16
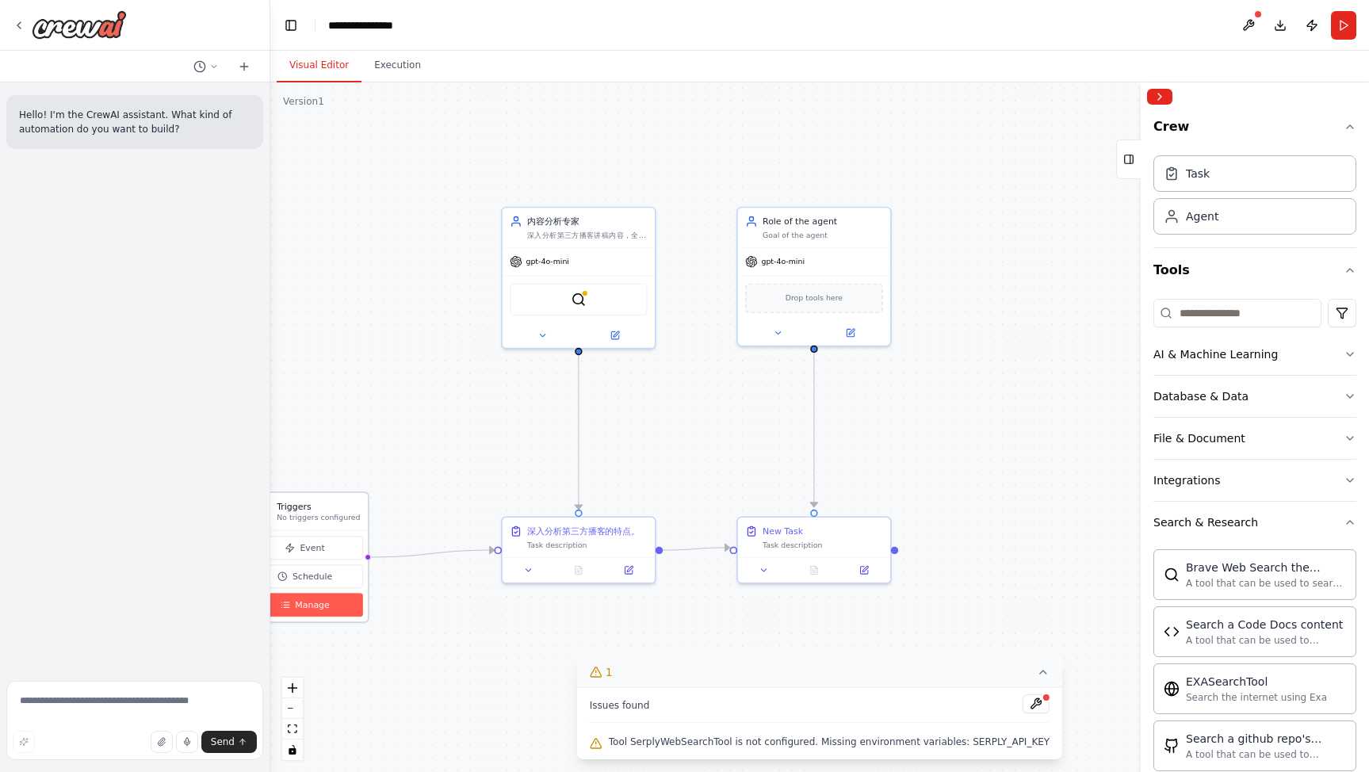
click at [313, 606] on span "Manage" at bounding box center [312, 605] width 34 height 13
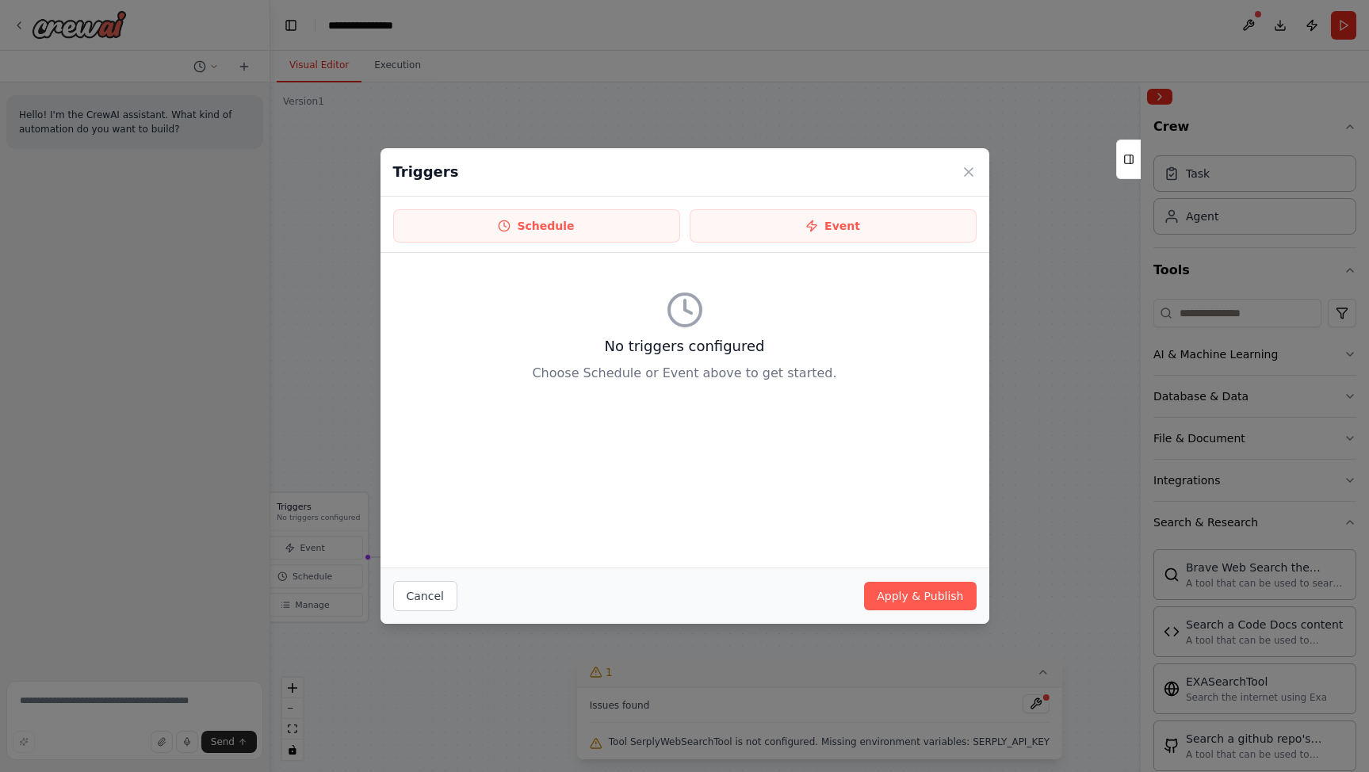
click at [695, 343] on h3 "No triggers configured" at bounding box center [685, 346] width 584 height 22
click at [680, 316] on icon at bounding box center [685, 310] width 38 height 38
click at [971, 175] on icon at bounding box center [969, 172] width 16 height 16
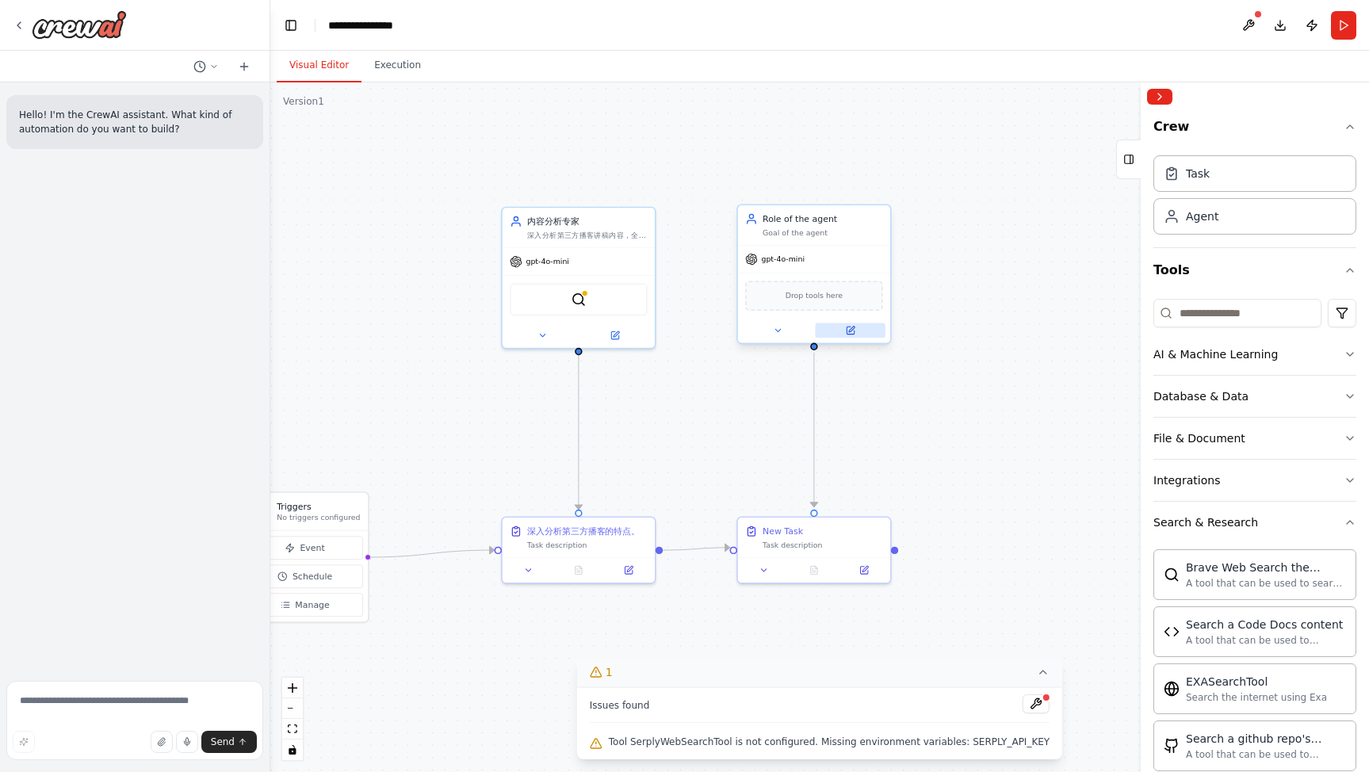
click at [855, 328] on icon at bounding box center [850, 331] width 10 height 10
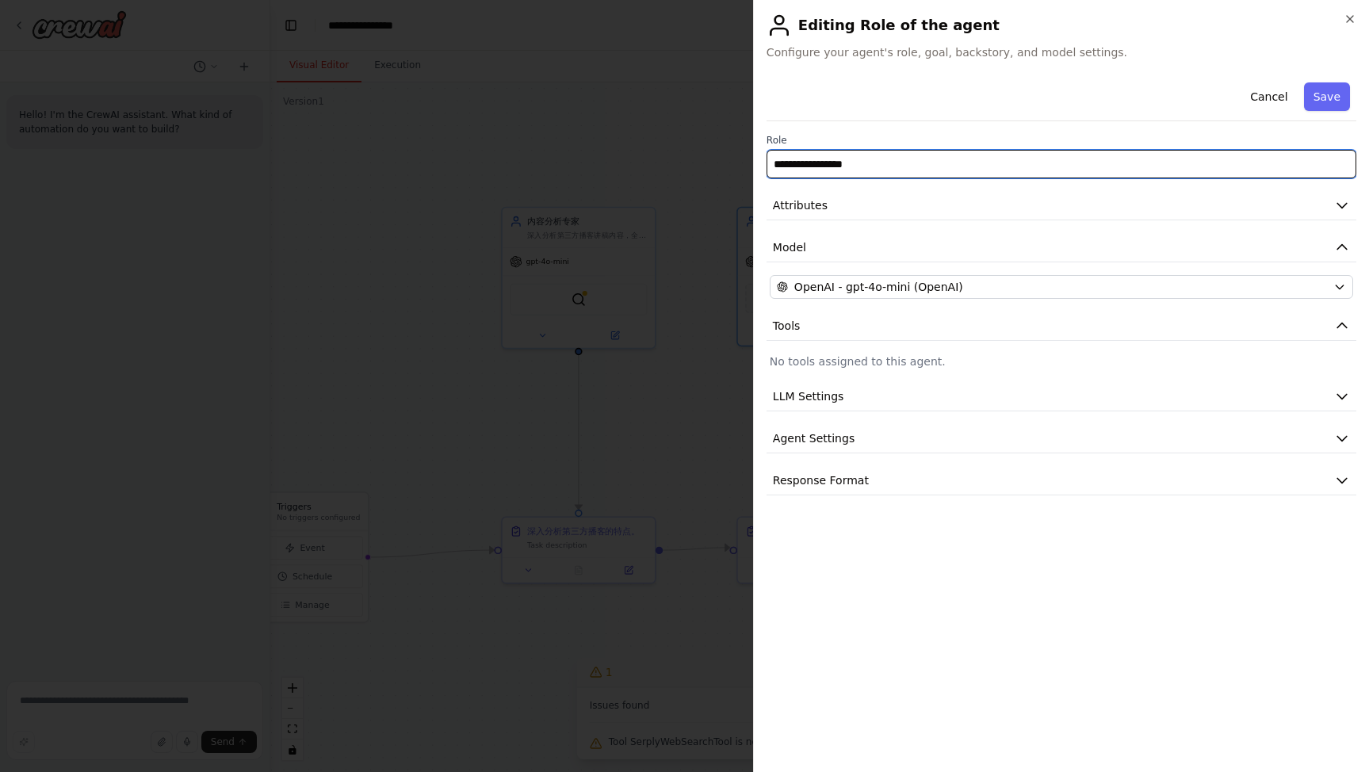
click at [856, 166] on input "**********" at bounding box center [1062, 164] width 590 height 29
drag, startPoint x: 881, startPoint y: 167, endPoint x: 684, endPoint y: 163, distance: 196.7
click at [681, 163] on body "**********" at bounding box center [684, 386] width 1369 height 772
paste input "text"
type input "******"
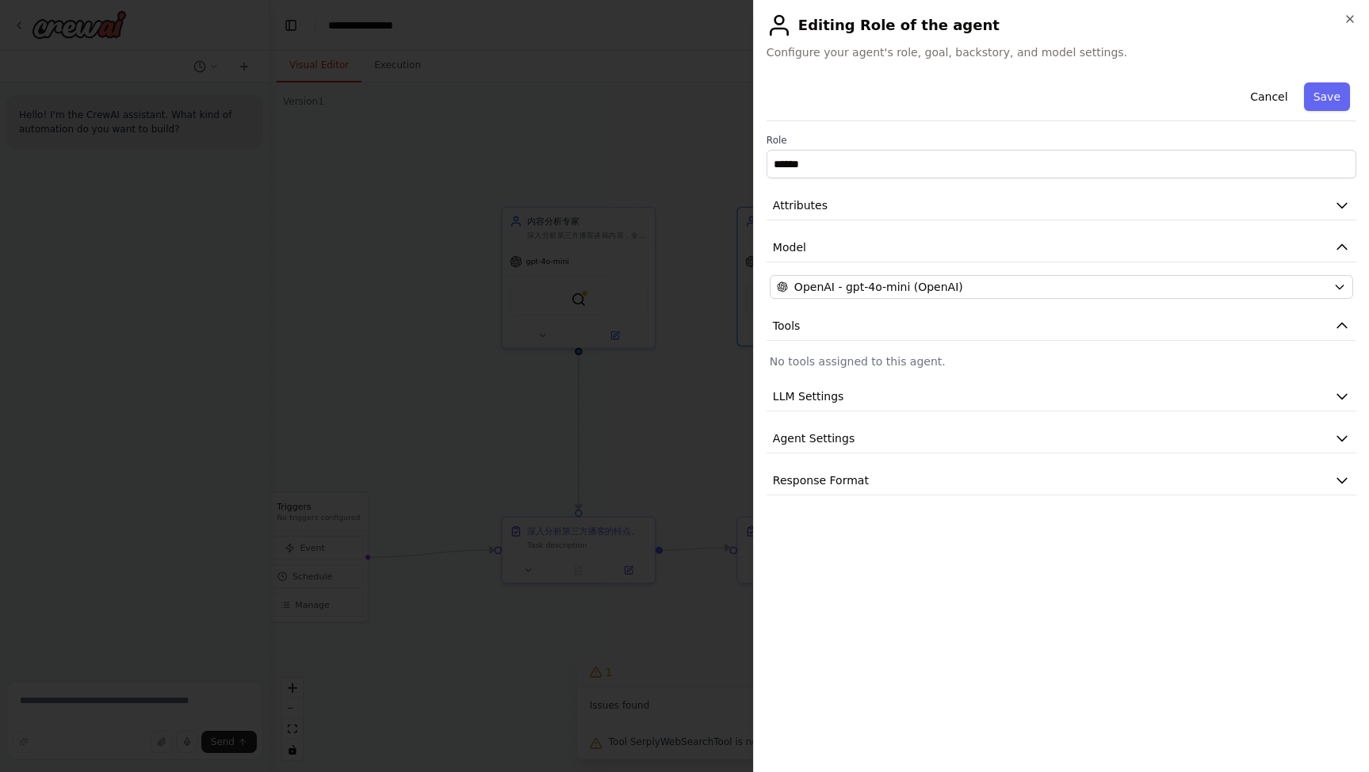
drag, startPoint x: 1322, startPoint y: 96, endPoint x: 1174, endPoint y: 149, distance: 156.8
click at [1321, 96] on button "Save" at bounding box center [1327, 96] width 46 height 29
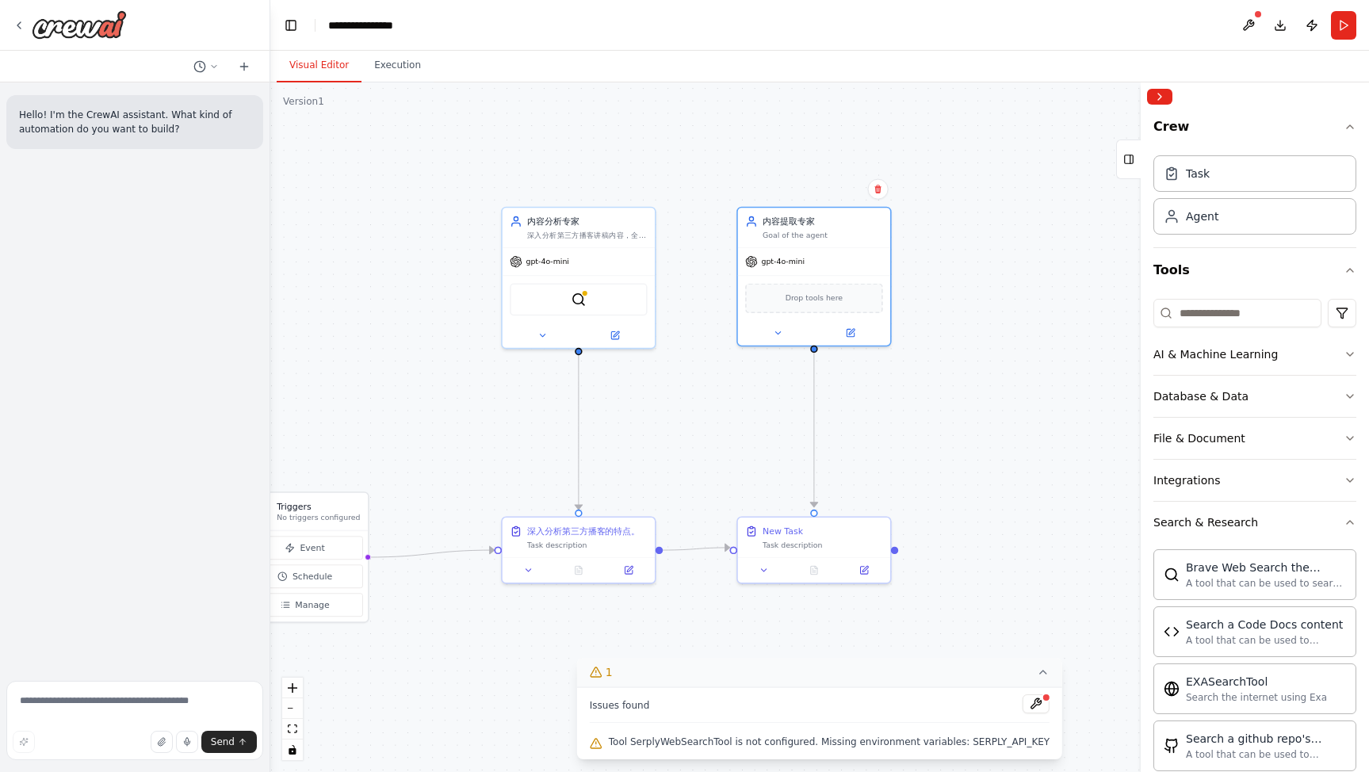
click at [978, 406] on div ".deletable-edge-delete-btn { width: 20px; height: 20px; border: 0px solid #ffff…" at bounding box center [819, 427] width 1099 height 690
click at [865, 568] on icon at bounding box center [865, 568] width 10 height 10
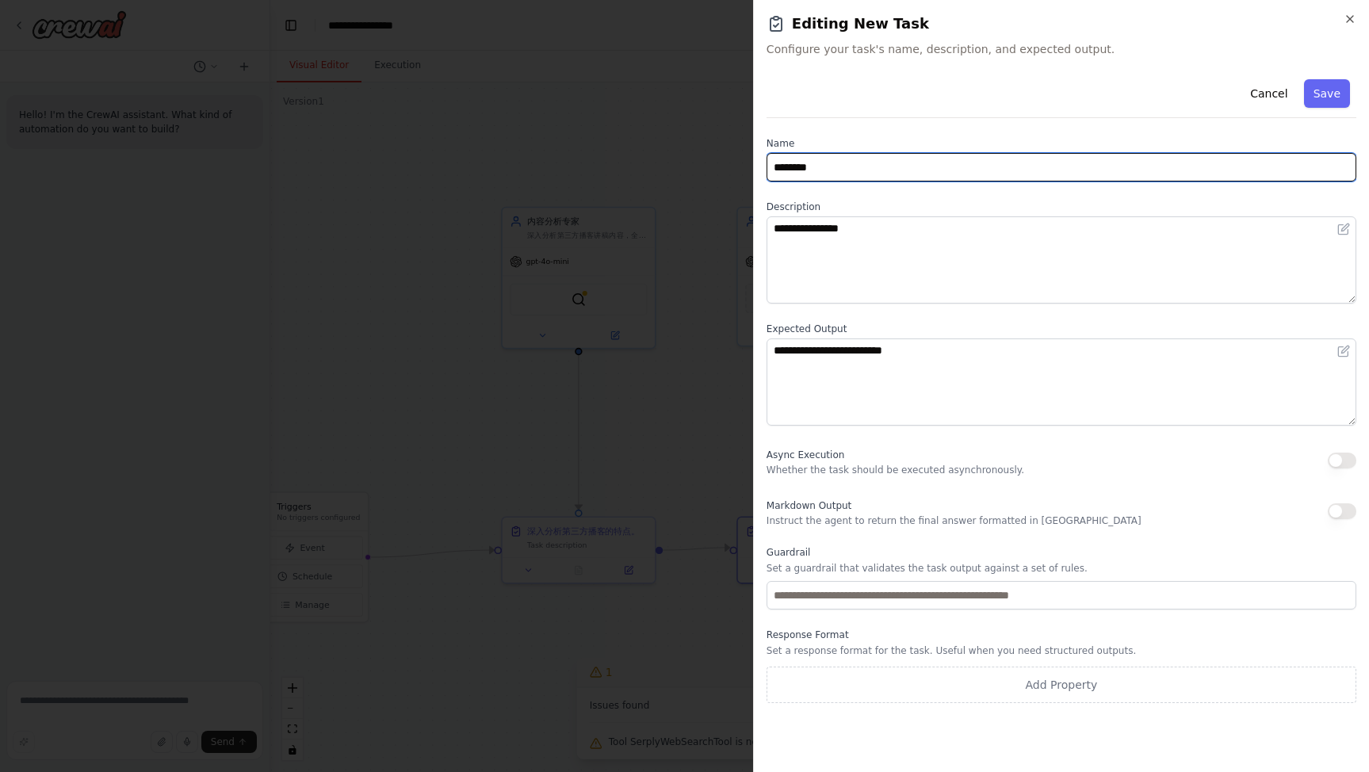
drag, startPoint x: 841, startPoint y: 163, endPoint x: 864, endPoint y: 167, distance: 23.3
click at [841, 163] on input "********" at bounding box center [1062, 167] width 590 height 29
drag, startPoint x: 864, startPoint y: 167, endPoint x: 673, endPoint y: 157, distance: 191.4
click at [672, 157] on body "**********" at bounding box center [684, 386] width 1369 height 772
paste input "******"
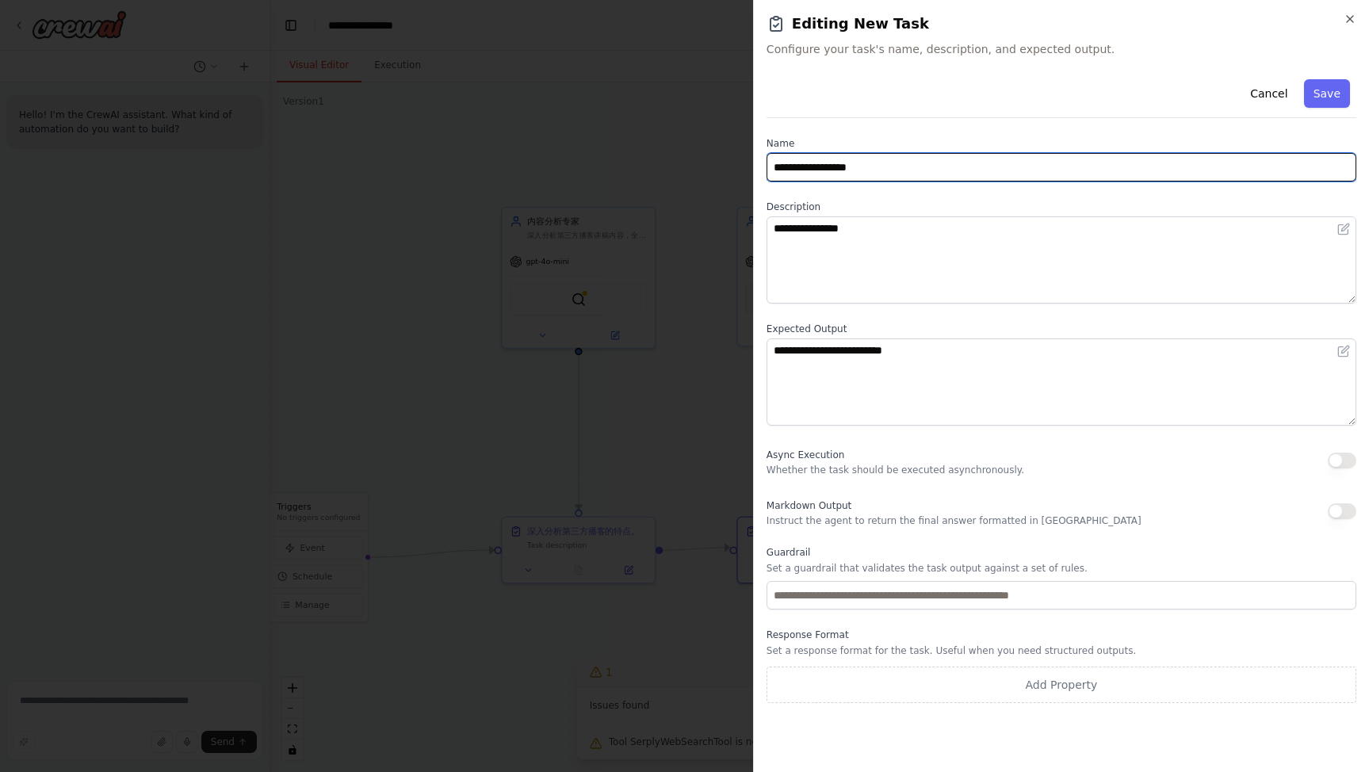
type input "**********"
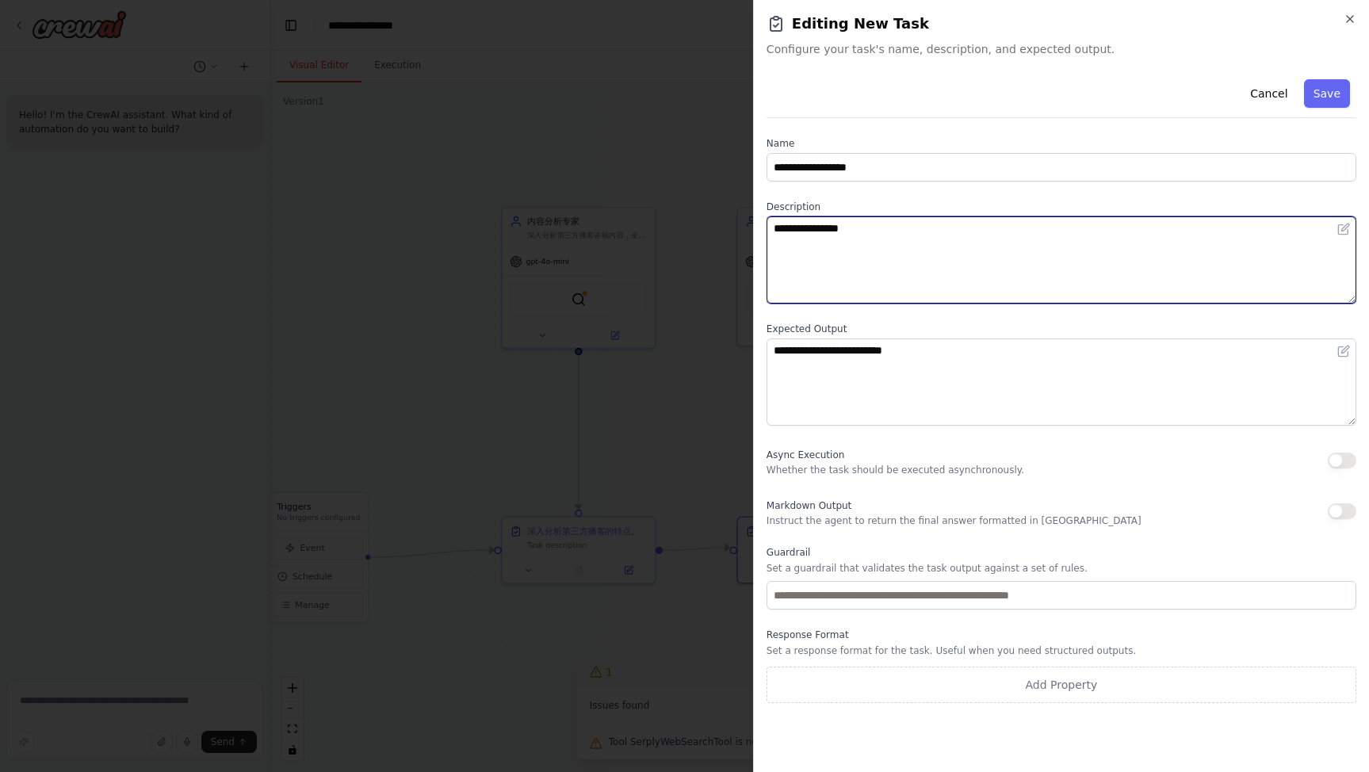
drag, startPoint x: 703, startPoint y: 223, endPoint x: 644, endPoint y: 220, distance: 58.8
click at [643, 220] on body "**********" at bounding box center [684, 386] width 1369 height 772
paste textarea
drag, startPoint x: 786, startPoint y: 225, endPoint x: 765, endPoint y: 219, distance: 21.6
click at [755, 225] on div "**********" at bounding box center [1061, 386] width 616 height 772
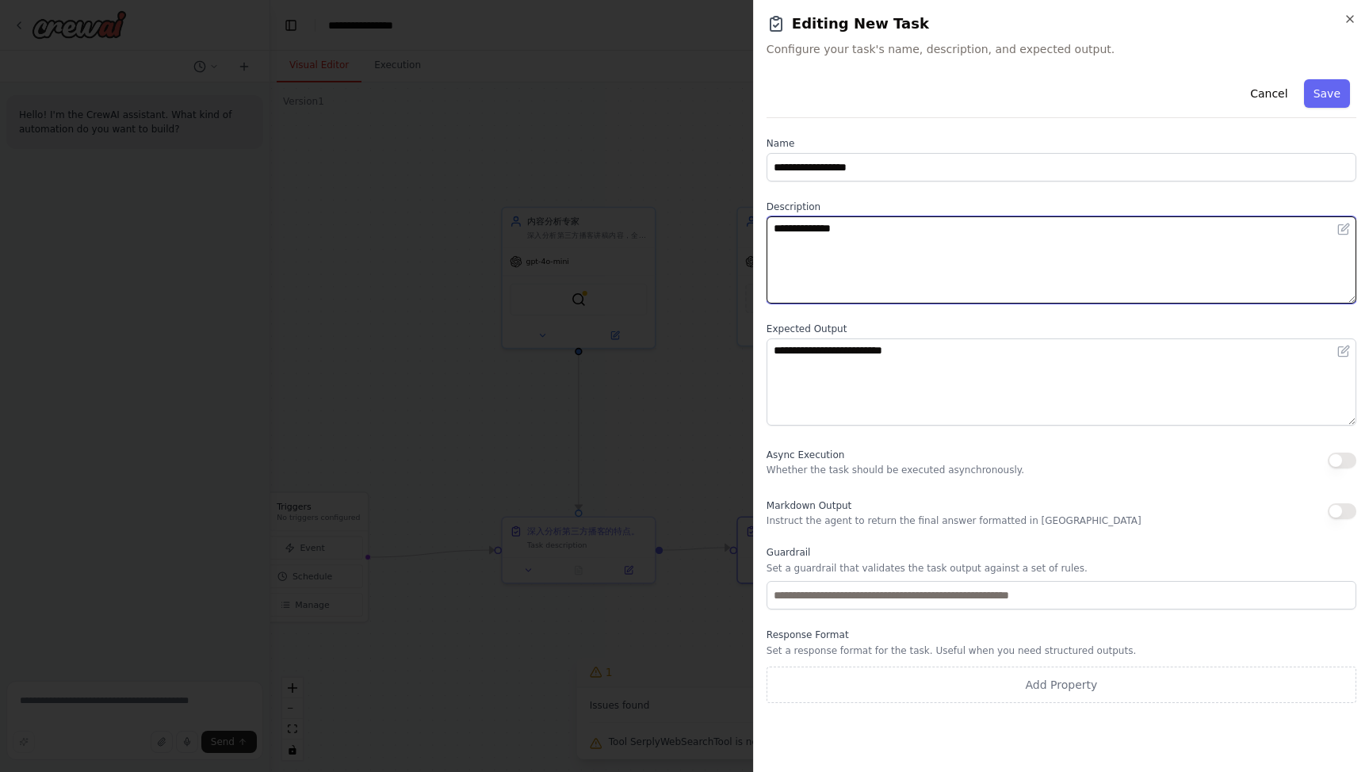
type textarea "**********"
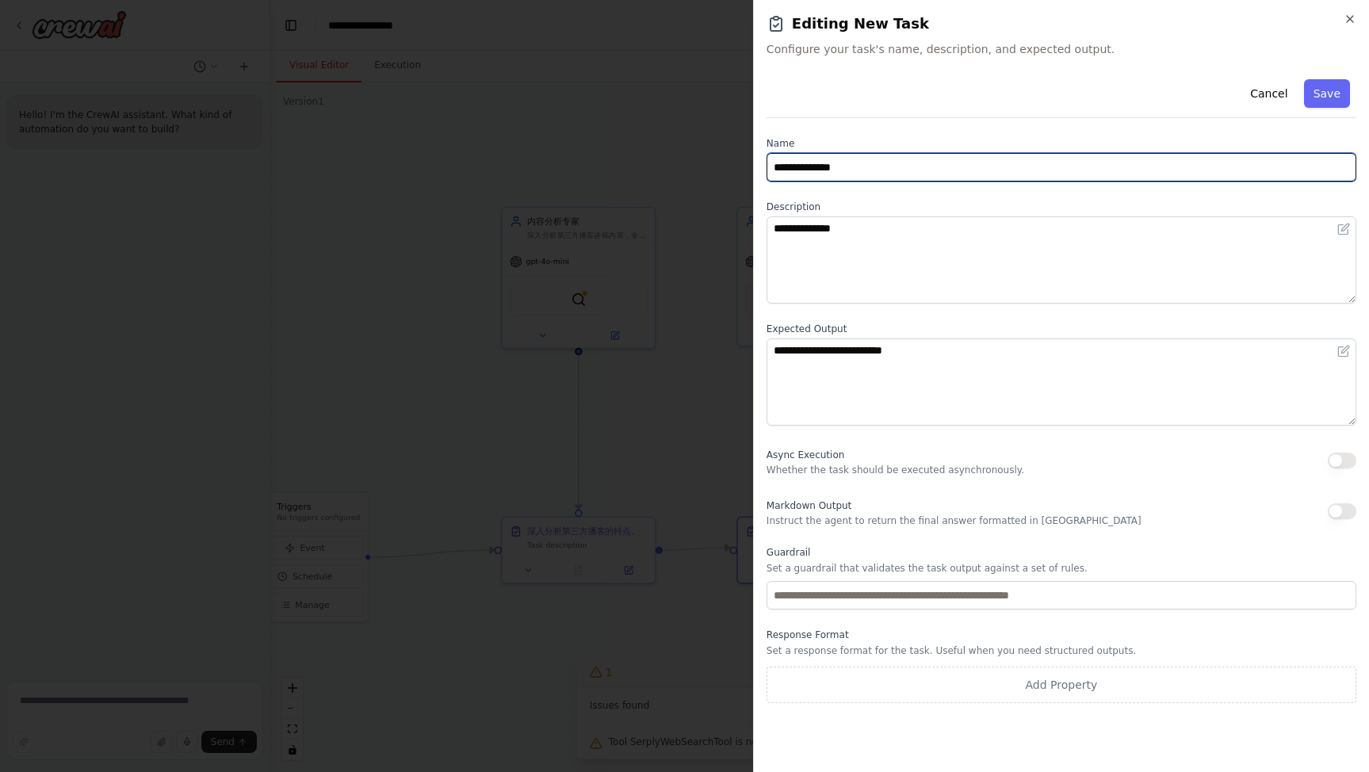
drag, startPoint x: 787, startPoint y: 165, endPoint x: 742, endPoint y: 162, distance: 44.5
click at [729, 163] on body "**********" at bounding box center [684, 386] width 1369 height 772
click at [946, 168] on input "**********" at bounding box center [1062, 167] width 590 height 29
type input "**********"
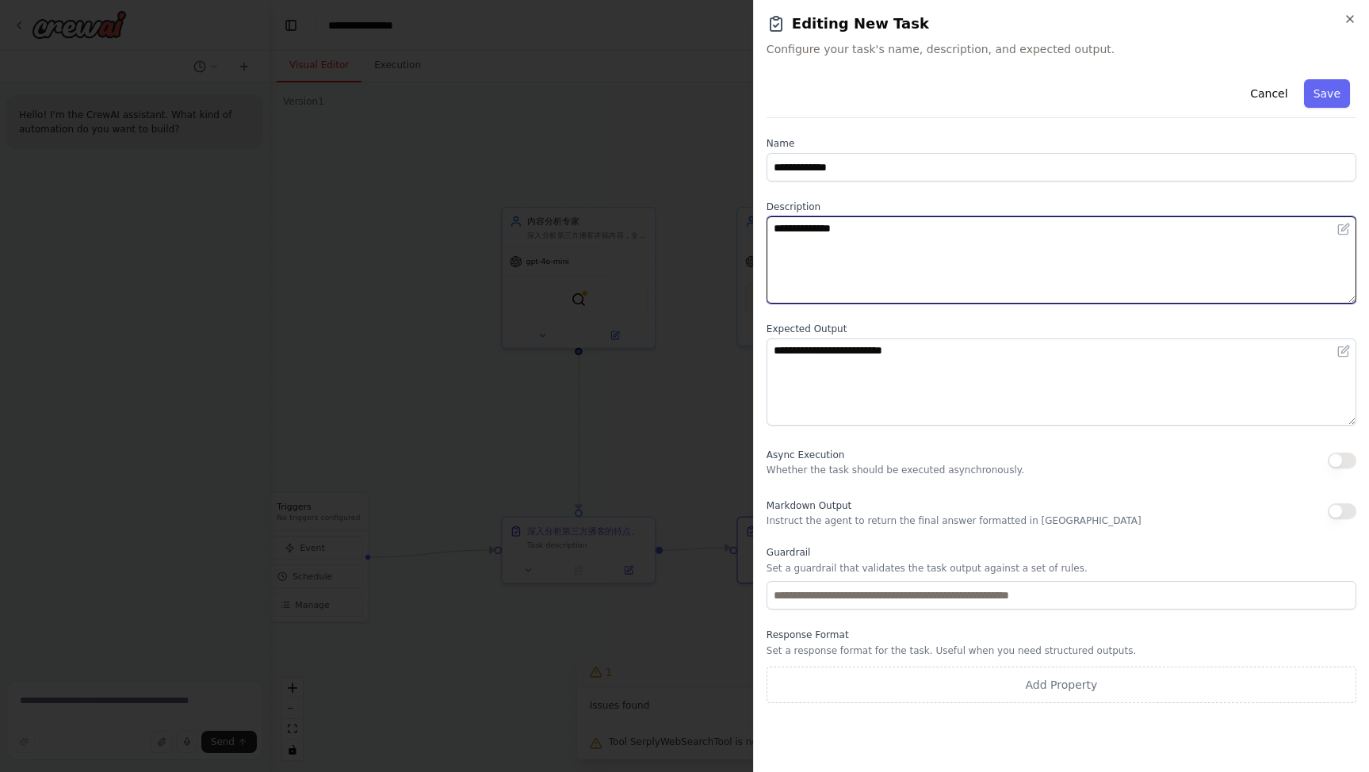
click at [948, 231] on textarea "**********" at bounding box center [1062, 259] width 590 height 87
type textarea "**********"
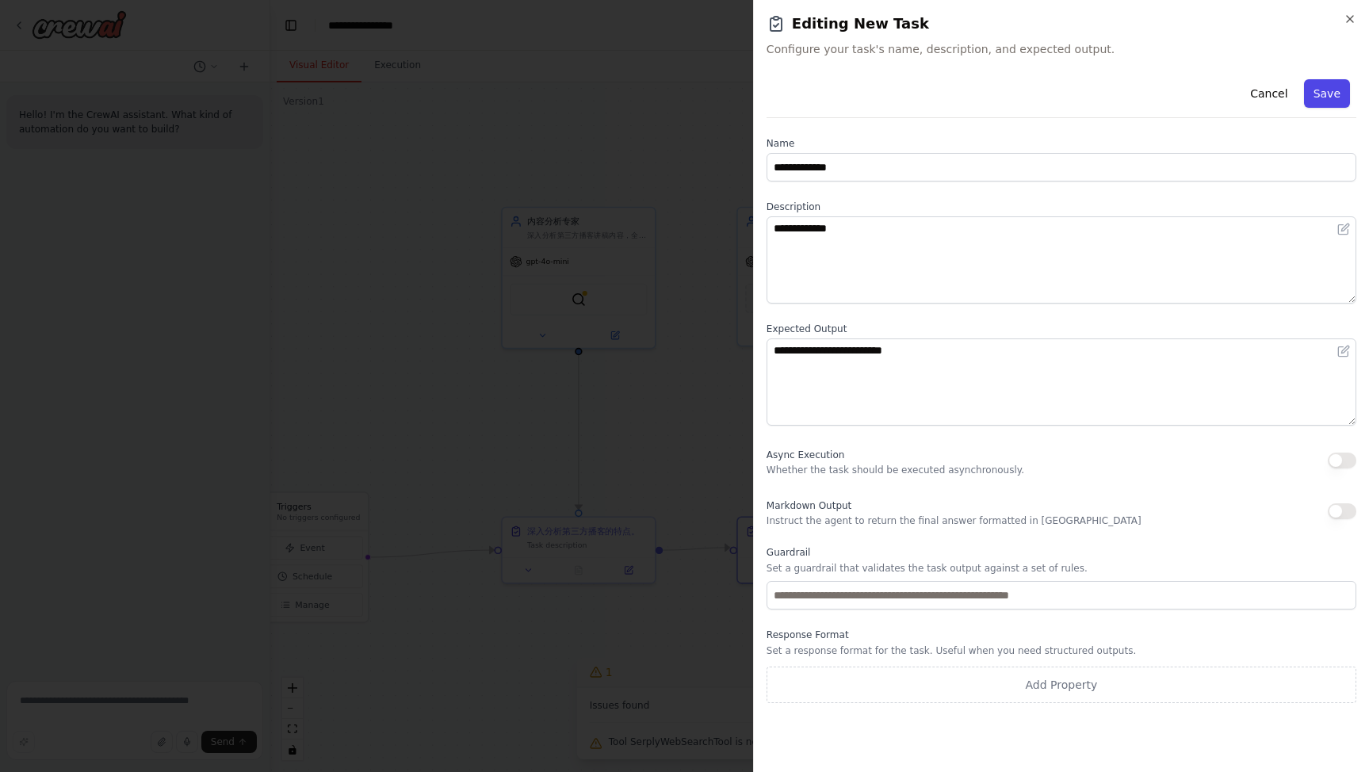
click at [1336, 101] on button "Save" at bounding box center [1327, 93] width 46 height 29
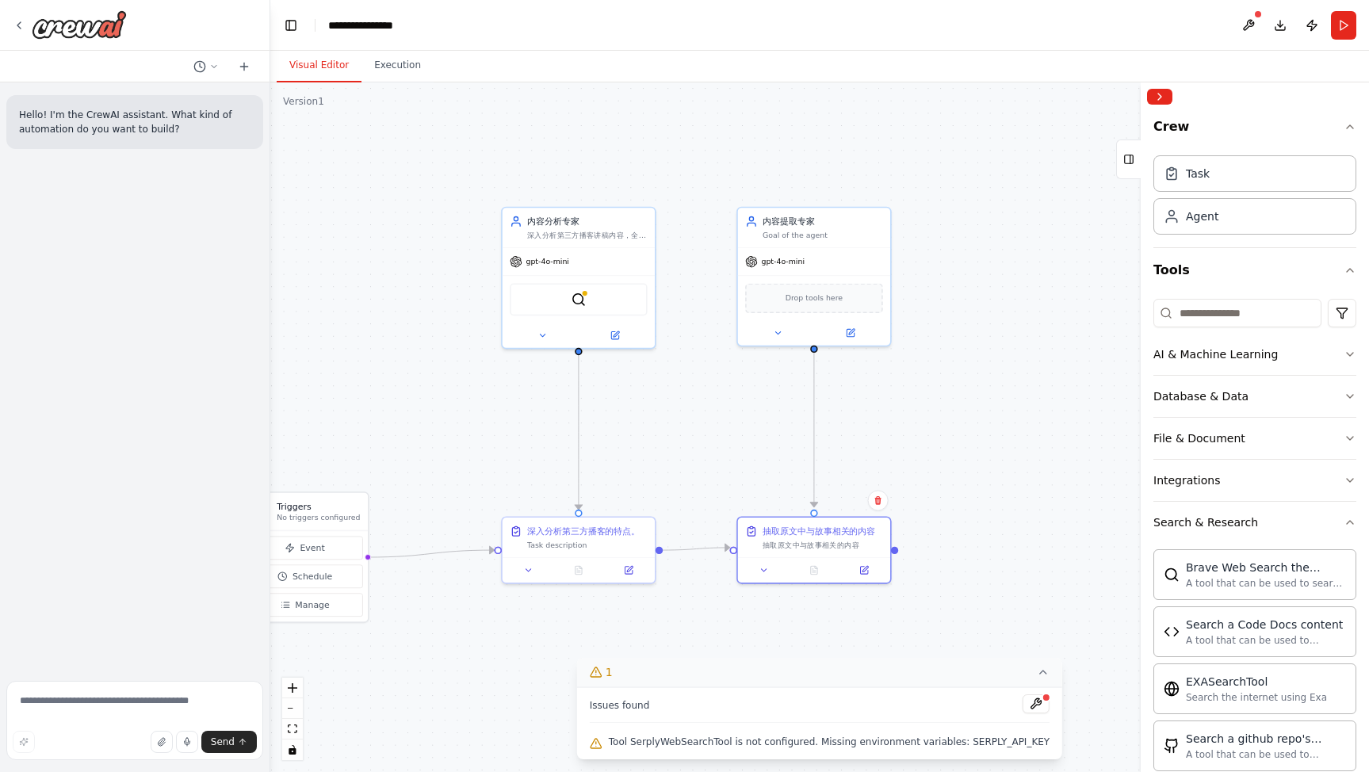
drag, startPoint x: 837, startPoint y: 542, endPoint x: 975, endPoint y: 548, distance: 138.9
click at [837, 544] on div "抽取原文中与故事相关的内容" at bounding box center [823, 545] width 121 height 10
click at [1016, 548] on div ".deletable-edge-delete-btn { width: 20px; height: 20px; border: 0px solid #ffff…" at bounding box center [819, 427] width 1099 height 690
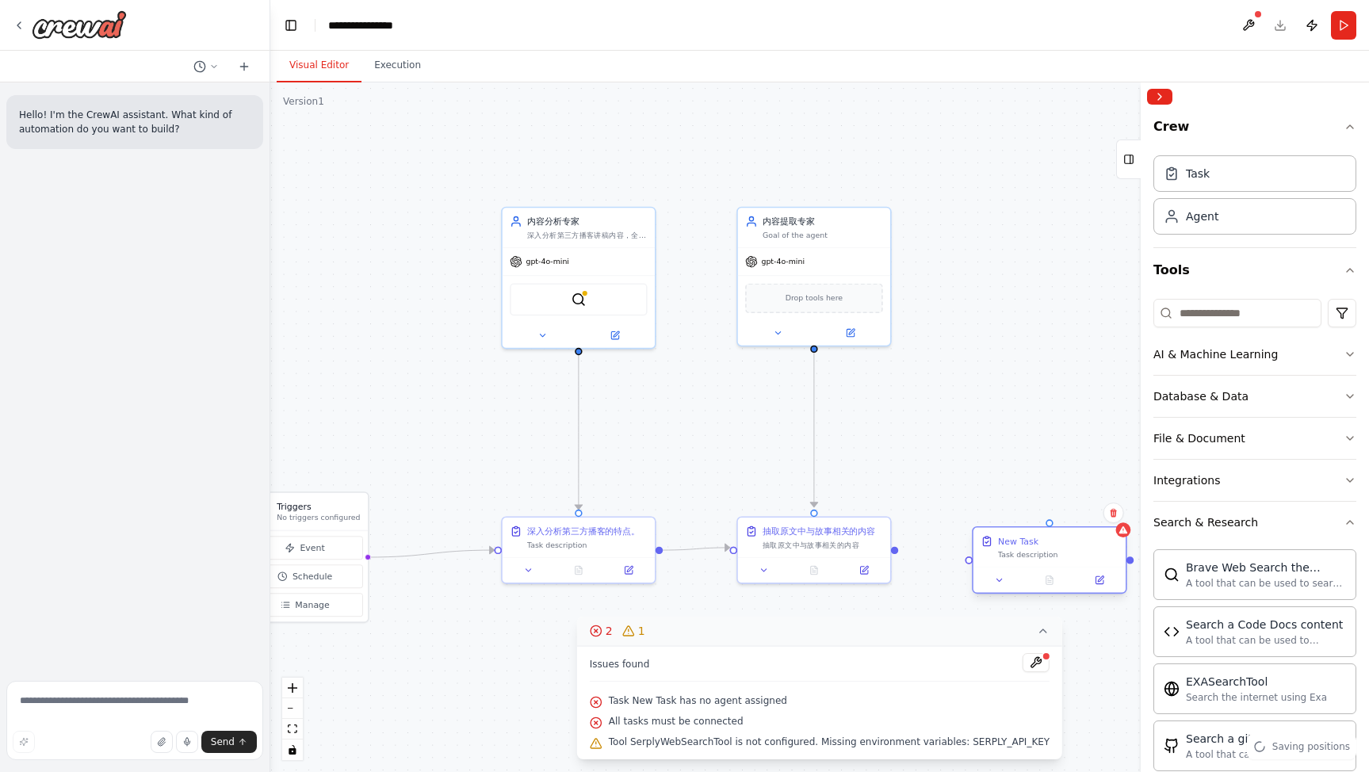
drag, startPoint x: 1085, startPoint y: 561, endPoint x: 1063, endPoint y: 546, distance: 27.3
click at [1064, 545] on div "New Task Task description" at bounding box center [1058, 547] width 121 height 25
drag, startPoint x: 895, startPoint y: 551, endPoint x: 981, endPoint y: 569, distance: 87.4
click at [970, 567] on div ".deletable-edge-delete-btn { width: 20px; height: 20px; border: 0px solid #ffff…" at bounding box center [819, 427] width 1099 height 690
drag, startPoint x: 895, startPoint y: 549, endPoint x: 973, endPoint y: 562, distance: 78.7
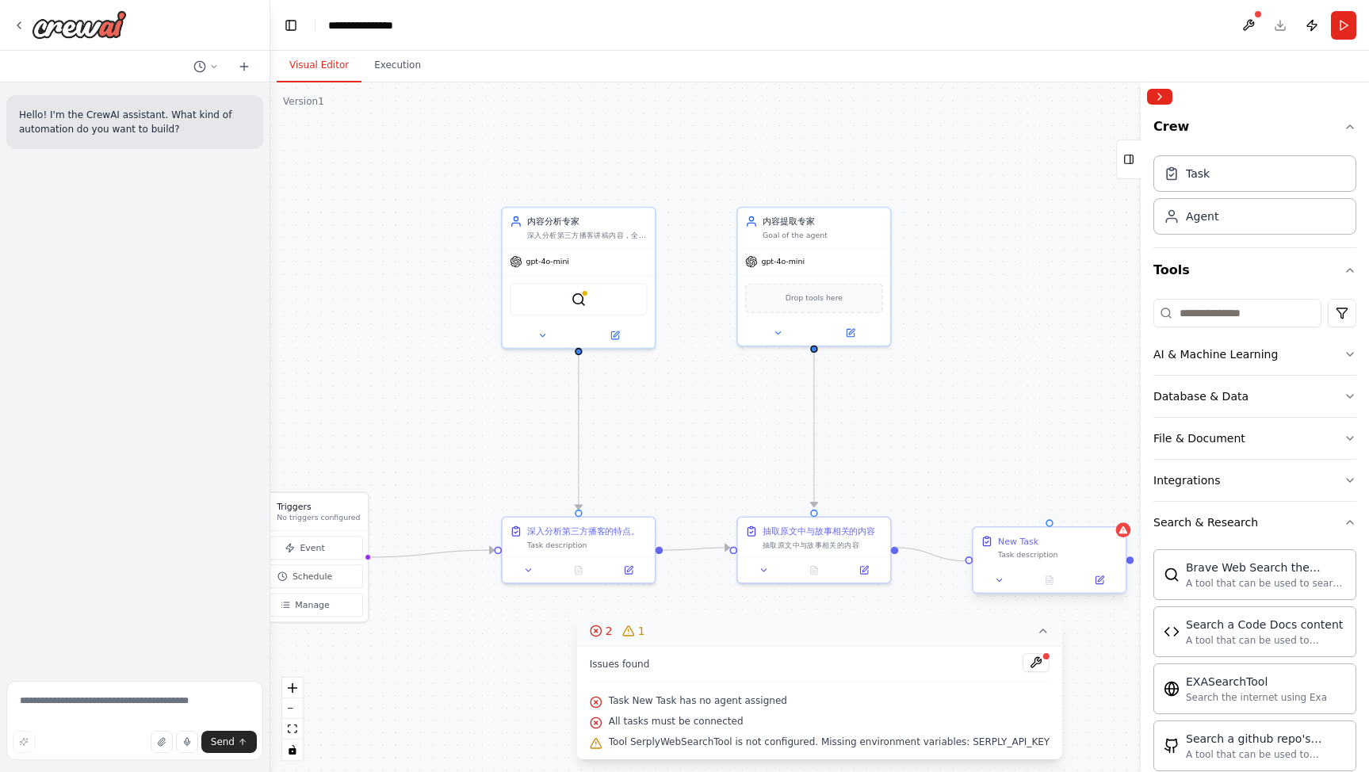
click at [973, 562] on div "Triggers No triggers configured Event Schedule Manage 深入分析第三方播客的特点。 Task descri…" at bounding box center [818, 686] width 859 height 539
click at [1062, 542] on div "New Task" at bounding box center [1058, 541] width 121 height 13
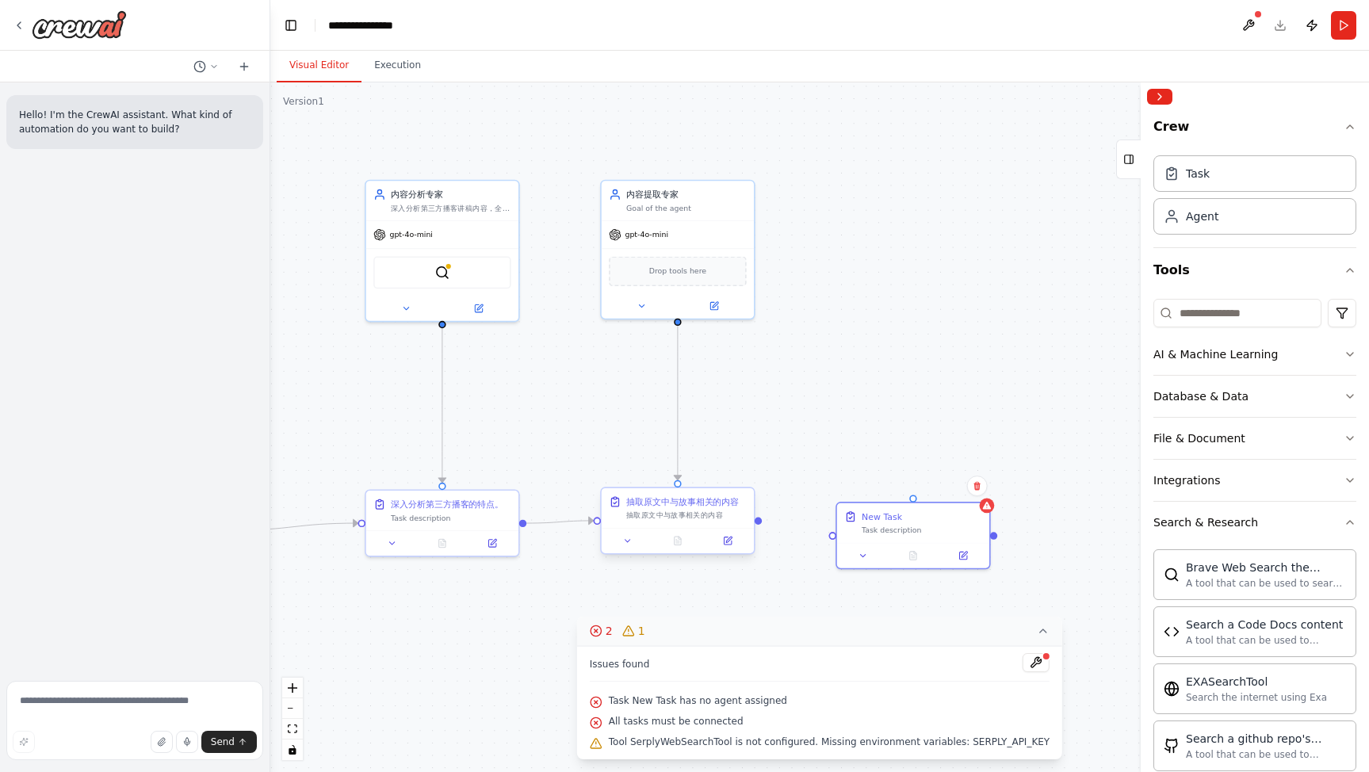
drag, startPoint x: 896, startPoint y: 551, endPoint x: 754, endPoint y: 520, distance: 145.3
click at [754, 521] on div ".deletable-edge-delete-btn { width: 20px; height: 20px; border: 0px solid #ffff…" at bounding box center [819, 427] width 1099 height 690
drag, startPoint x: 755, startPoint y: 518, endPoint x: 843, endPoint y: 533, distance: 89.3
click at [829, 531] on div "Triggers No triggers configured Event Schedule Manage 深入分析第三方播客的特点。 Task descri…" at bounding box center [676, 656] width 859 height 539
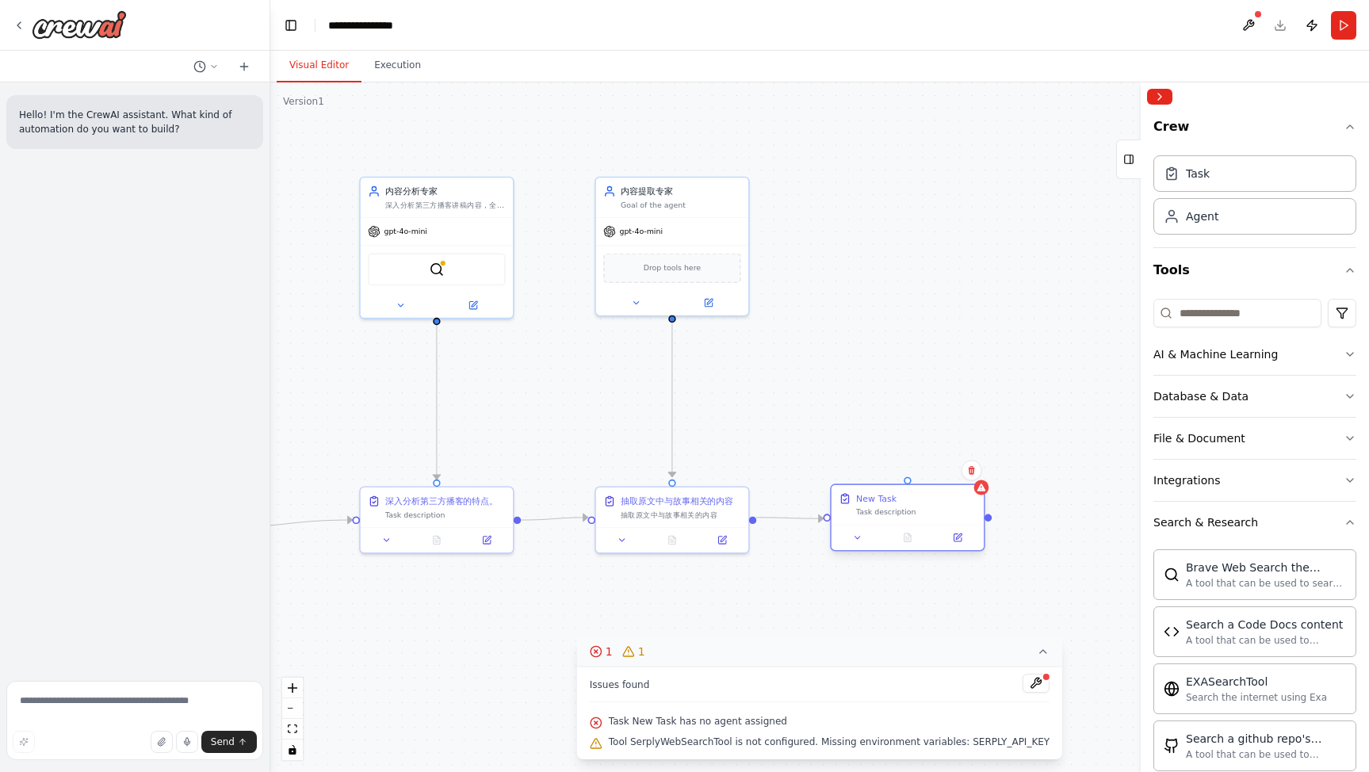
click at [897, 510] on div "New Task Task description" at bounding box center [916, 504] width 121 height 25
click at [879, 503] on div "New Task" at bounding box center [876, 498] width 40 height 13
click at [962, 542] on icon at bounding box center [958, 538] width 10 height 10
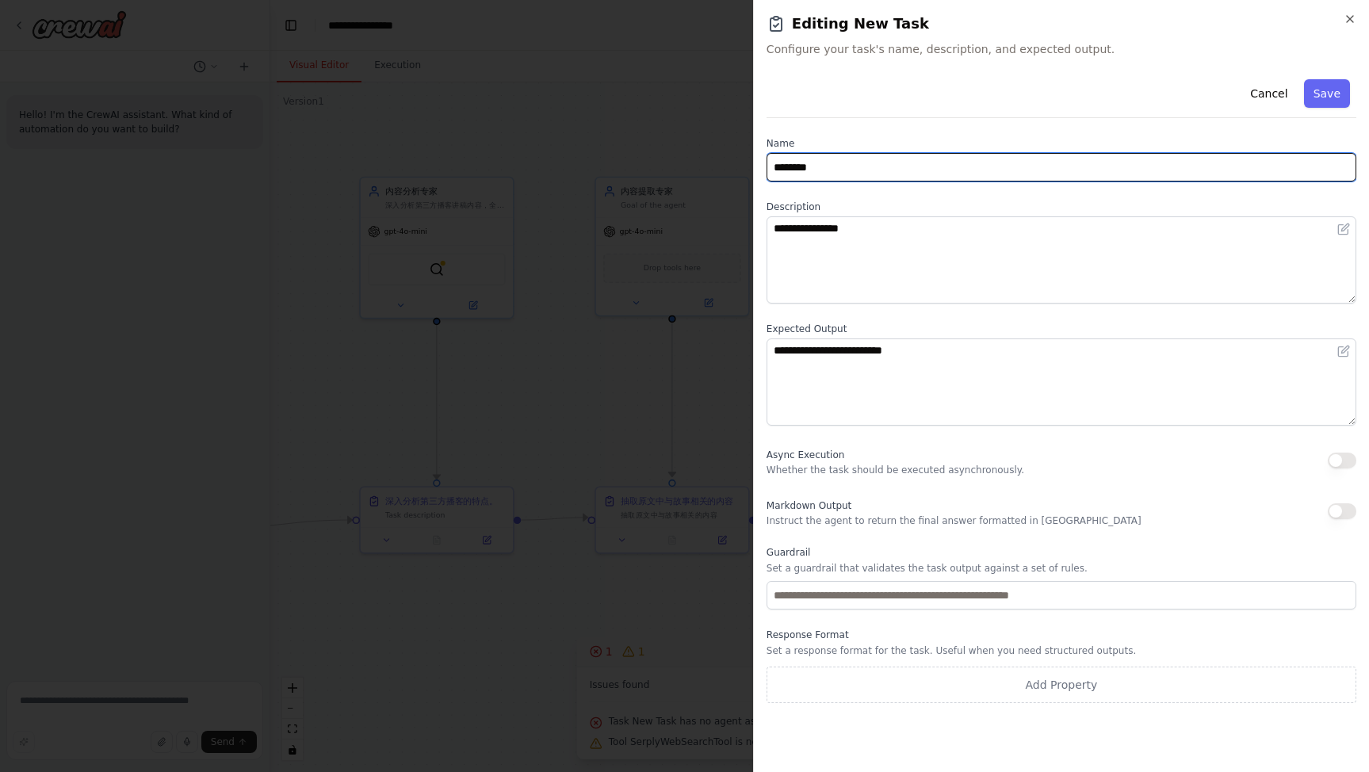
drag, startPoint x: 861, startPoint y: 165, endPoint x: 874, endPoint y: 198, distance: 35.6
click at [664, 161] on body "**********" at bounding box center [684, 386] width 1369 height 772
paste input "text"
type input "********"
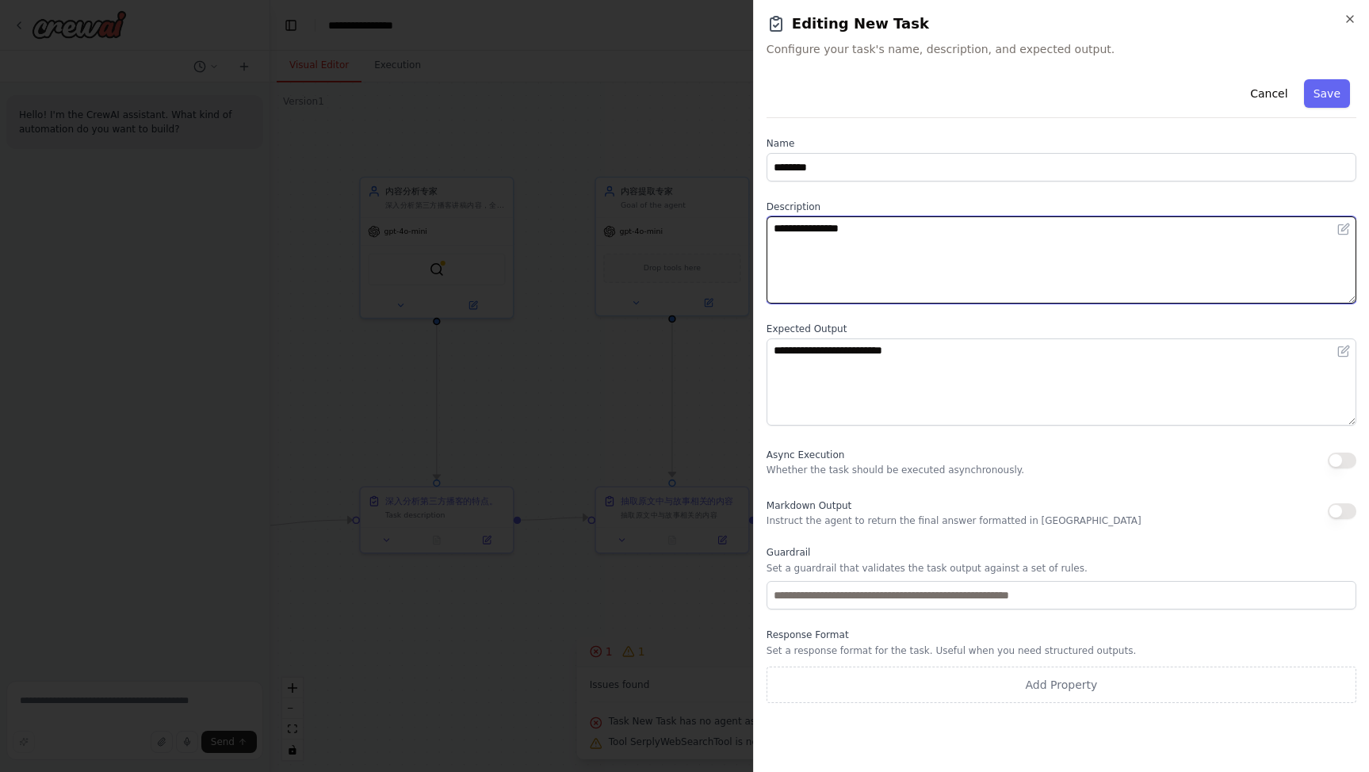
drag, startPoint x: 855, startPoint y: 224, endPoint x: 622, endPoint y: 219, distance: 233.2
click at [615, 219] on body "**********" at bounding box center [684, 386] width 1369 height 772
paste textarea
type textarea "********"
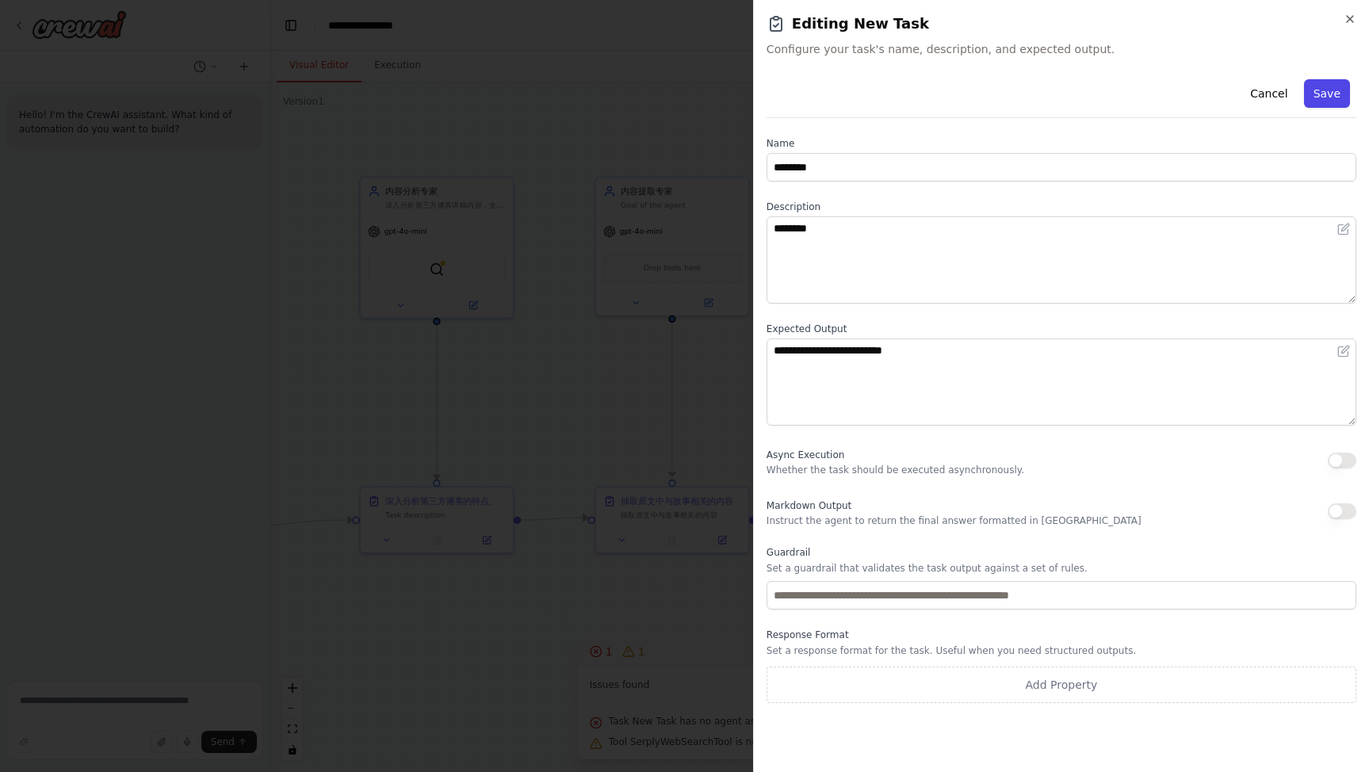
click at [1339, 92] on button "Save" at bounding box center [1327, 93] width 46 height 29
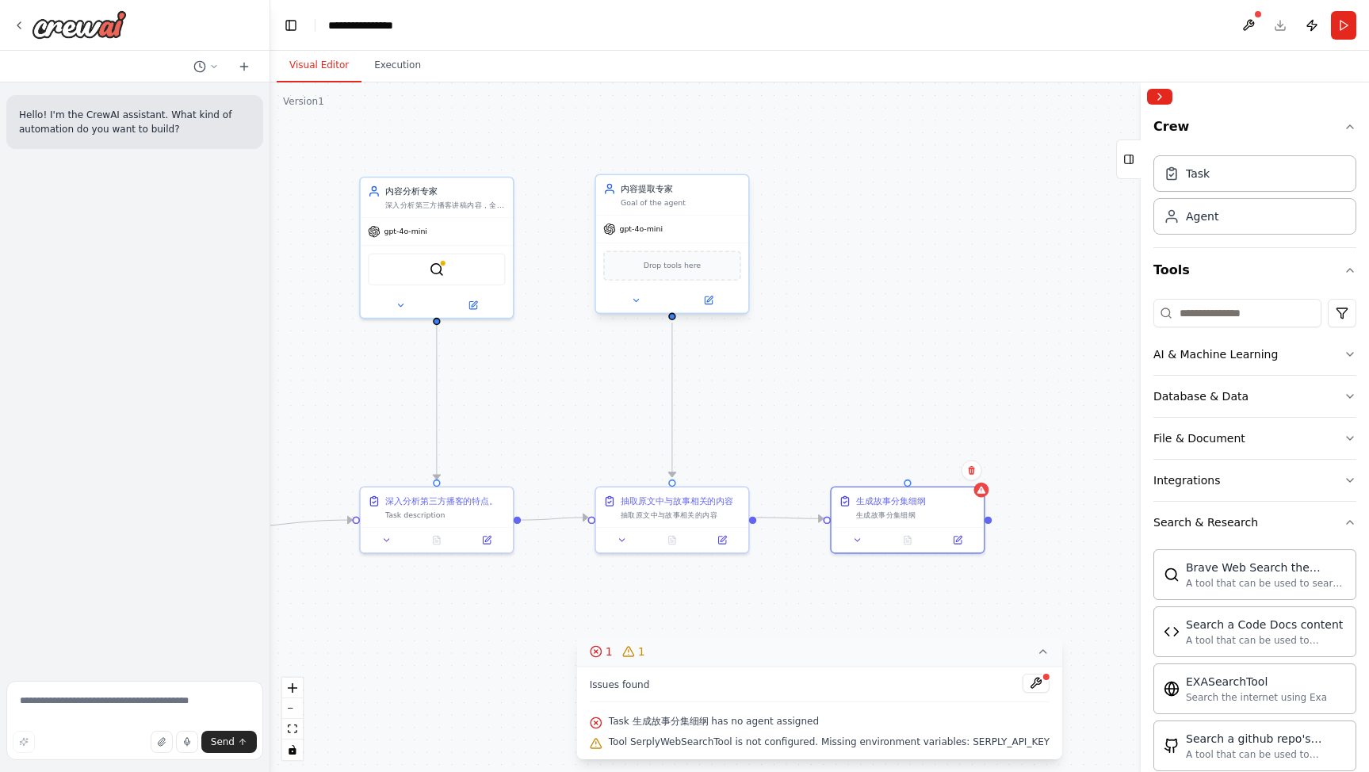
click at [679, 198] on div "Goal of the agent" at bounding box center [681, 202] width 121 height 10
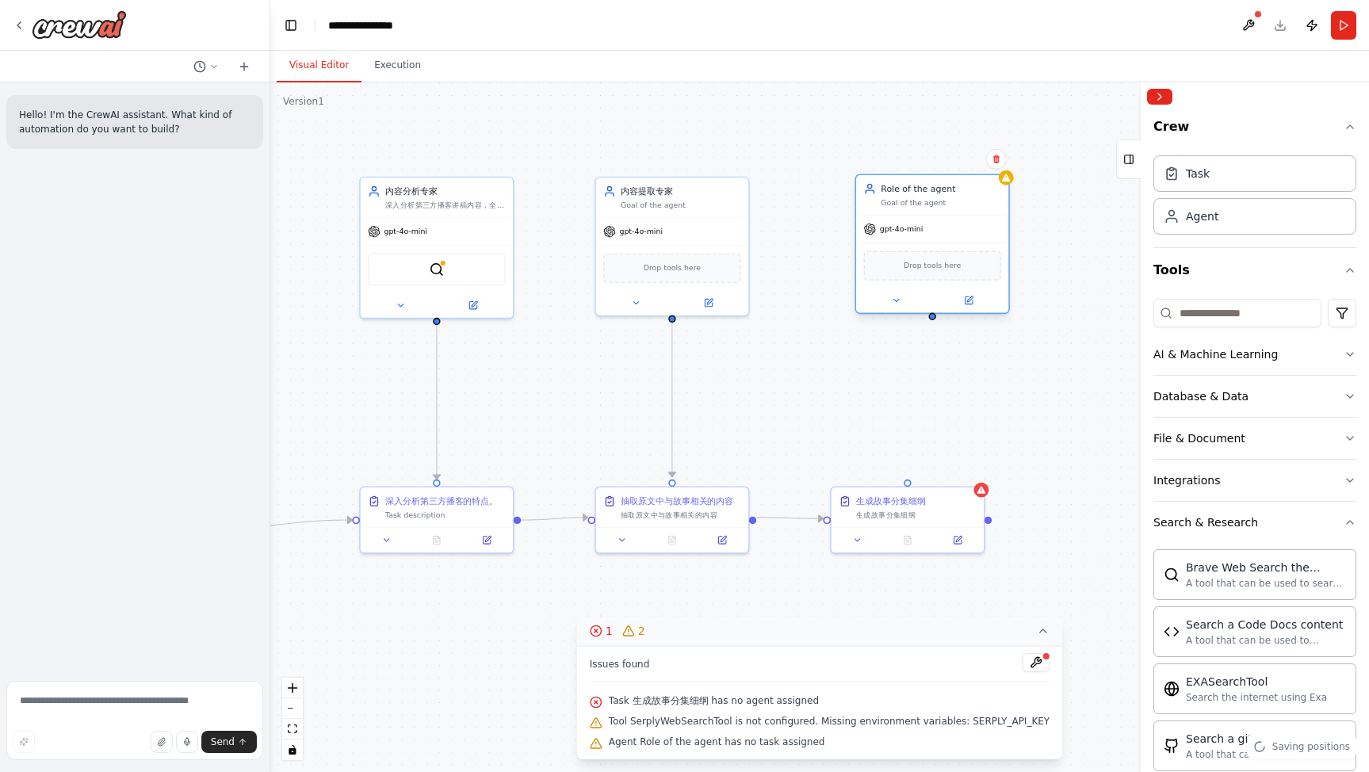
drag, startPoint x: 974, startPoint y: 258, endPoint x: 952, endPoint y: 235, distance: 31.4
click at [952, 235] on div "gpt-4o-mini" at bounding box center [932, 229] width 152 height 27
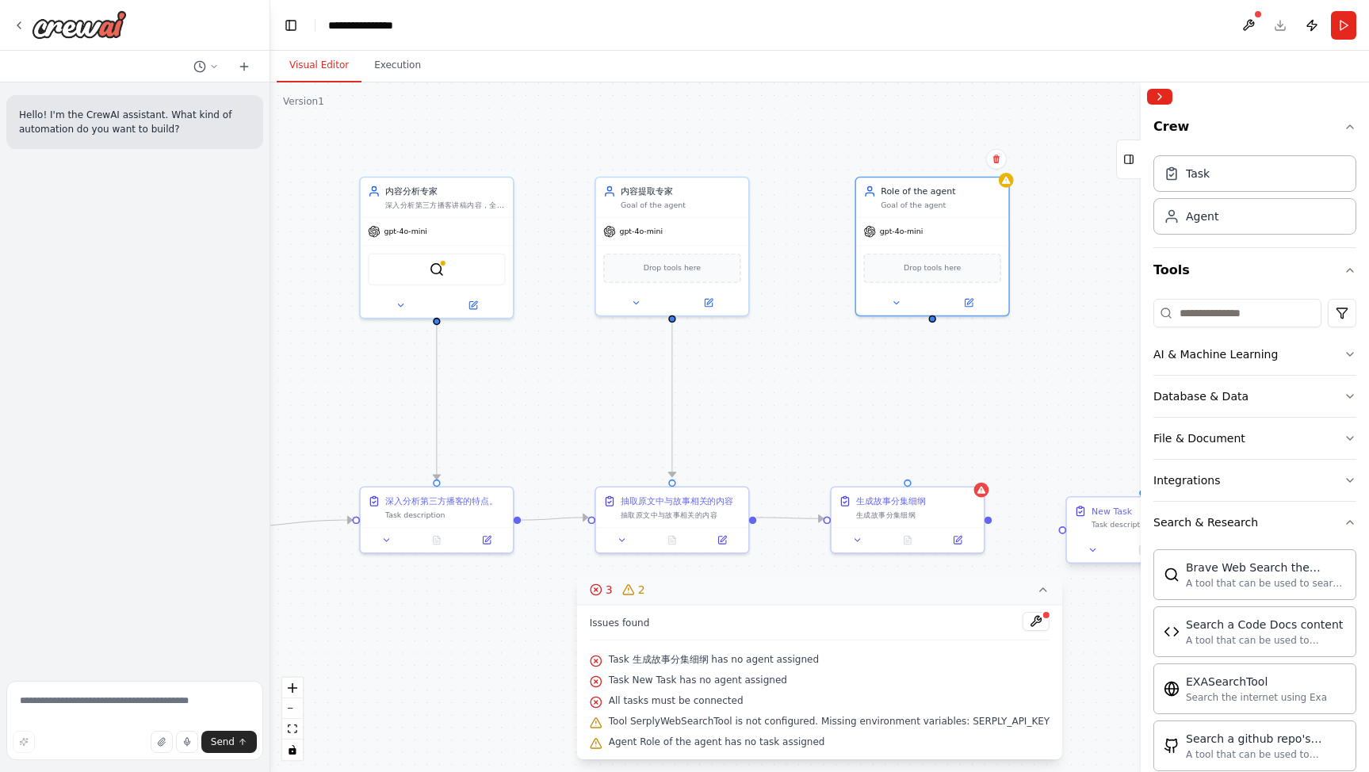
click at [1106, 514] on div "New Task" at bounding box center [1112, 511] width 40 height 13
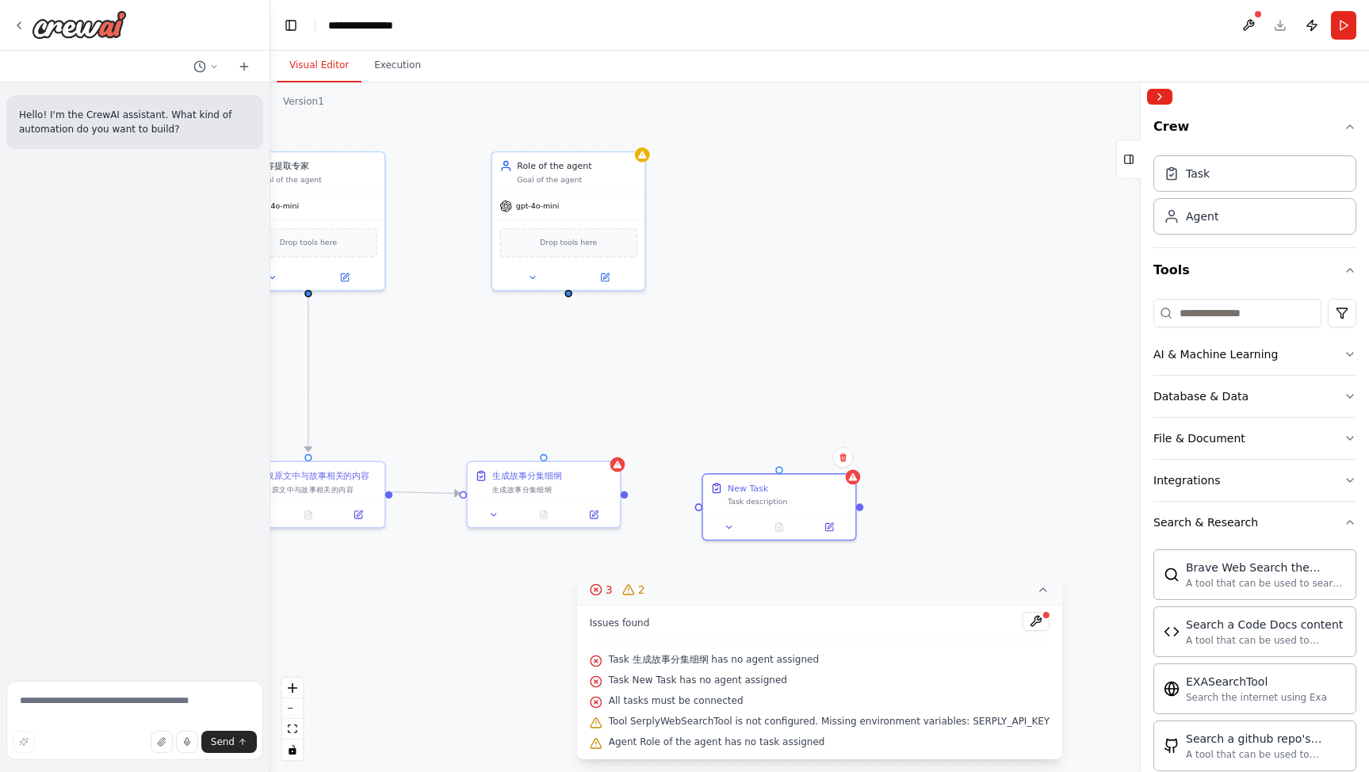
drag, startPoint x: 1039, startPoint y: 392, endPoint x: 717, endPoint y: 399, distance: 322.0
click at [683, 362] on div ".deletable-edge-delete-btn { width: 20px; height: 20px; border: 0px solid #ffff…" at bounding box center [819, 427] width 1099 height 690
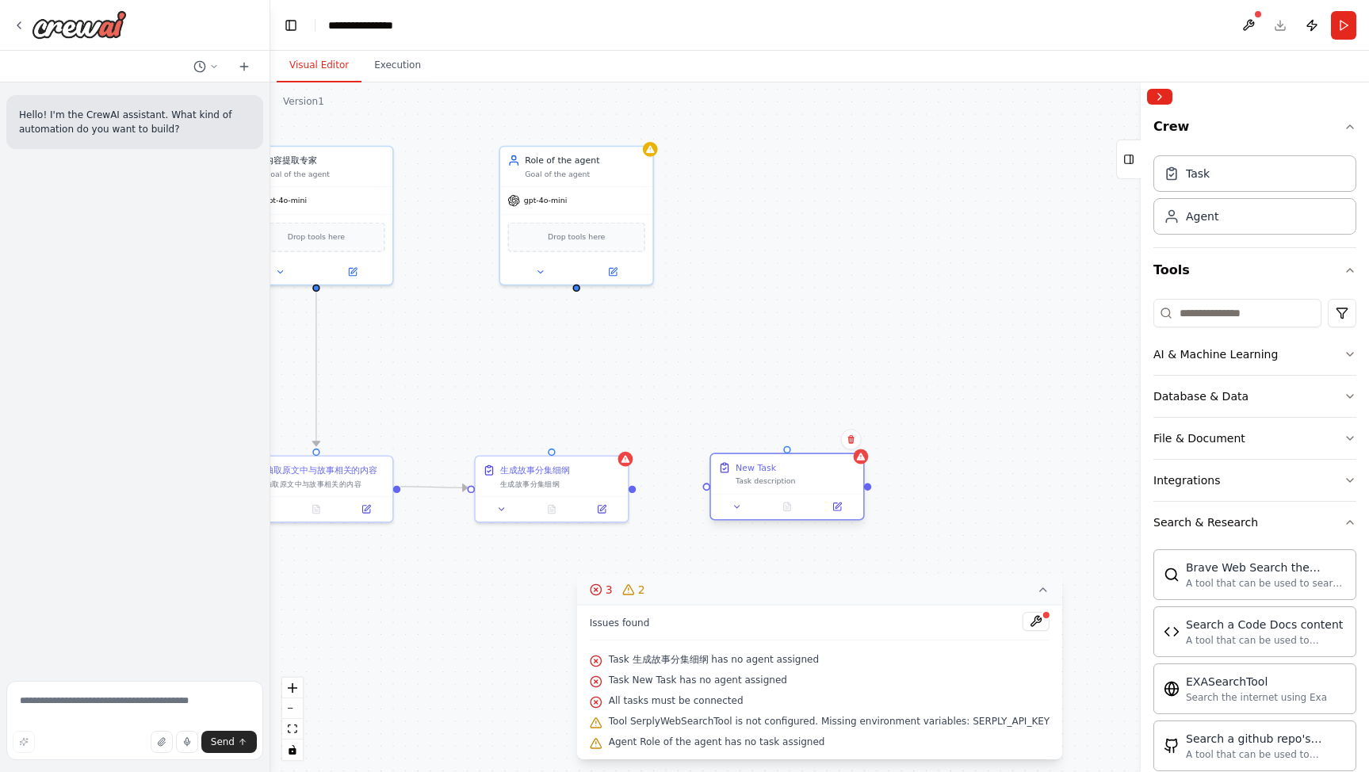
drag, startPoint x: 795, startPoint y: 488, endPoint x: 798, endPoint y: 476, distance: 12.1
click at [794, 477] on div "Task description" at bounding box center [796, 482] width 121 height 10
click at [844, 505] on button at bounding box center [837, 507] width 43 height 15
click at [838, 505] on icon at bounding box center [839, 506] width 6 height 6
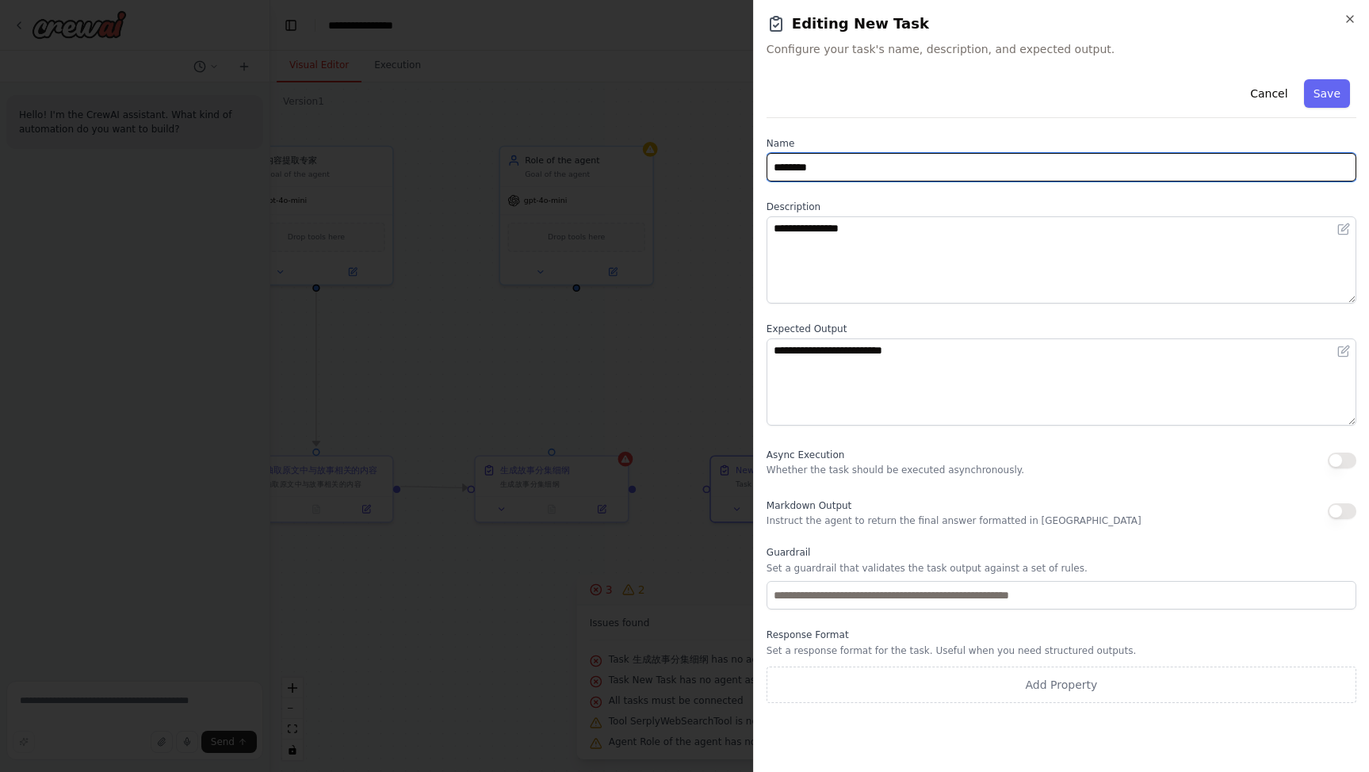
drag, startPoint x: 808, startPoint y: 161, endPoint x: 717, endPoint y: 159, distance: 91.2
click at [716, 159] on body "**********" at bounding box center [684, 386] width 1369 height 772
paste input "text"
type input "******"
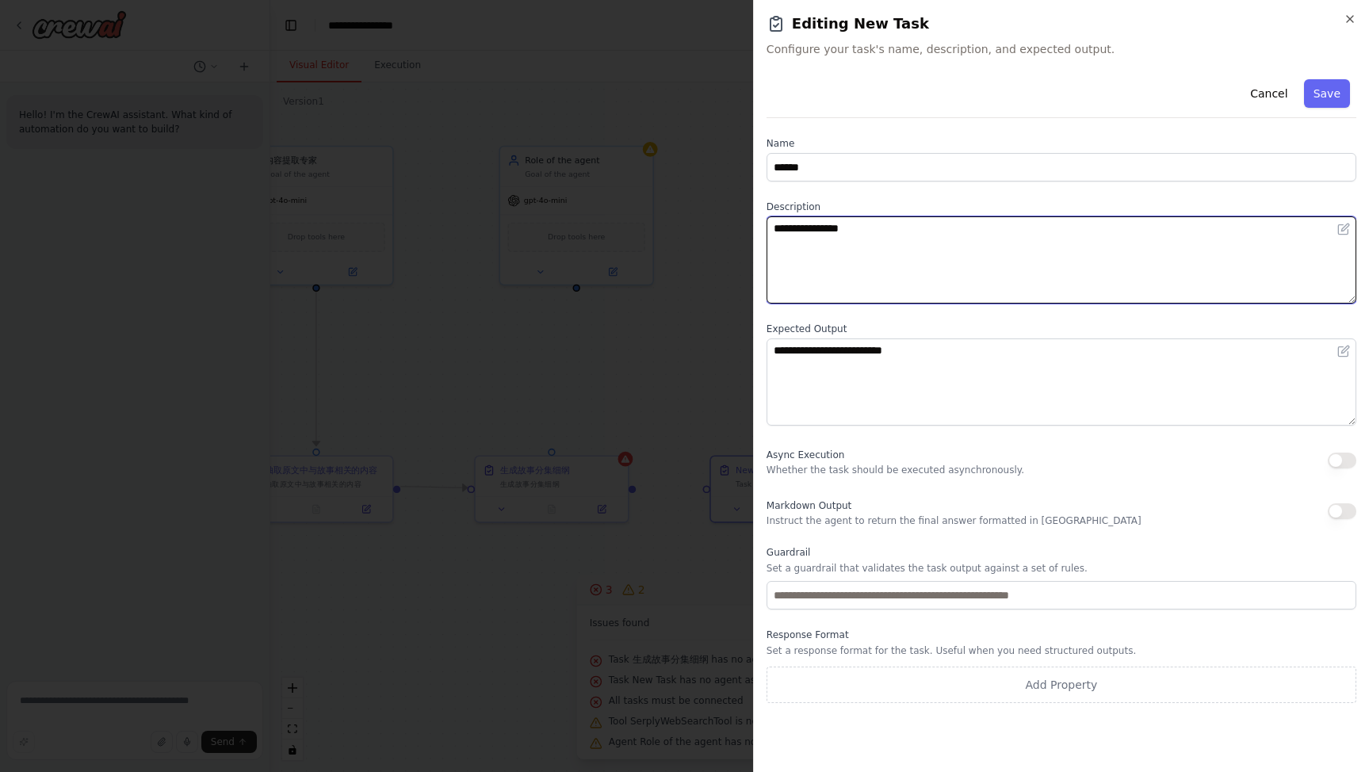
drag, startPoint x: 731, startPoint y: 227, endPoint x: 812, endPoint y: 227, distance: 80.9
click at [683, 225] on body "**********" at bounding box center [684, 386] width 1369 height 772
paste textarea
type textarea "******"
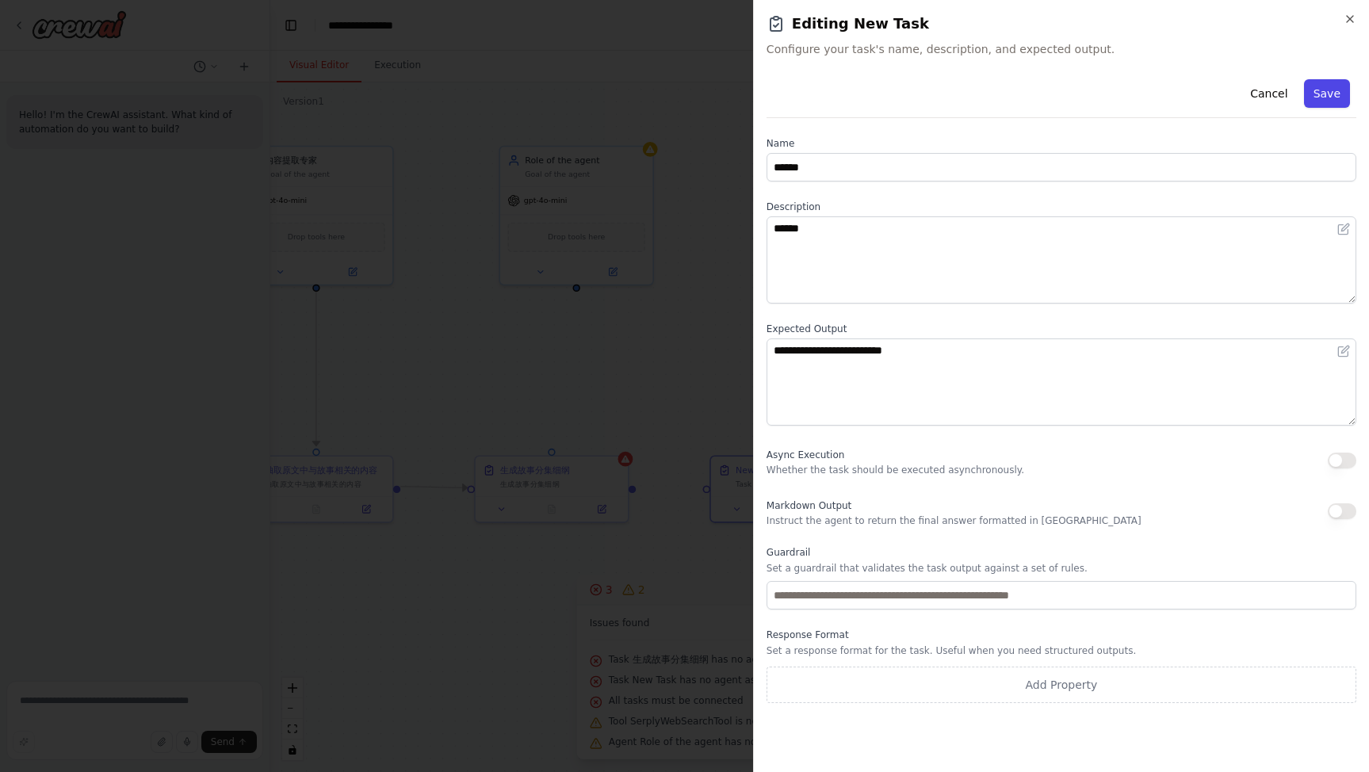
click at [1327, 92] on button "Save" at bounding box center [1327, 93] width 46 height 29
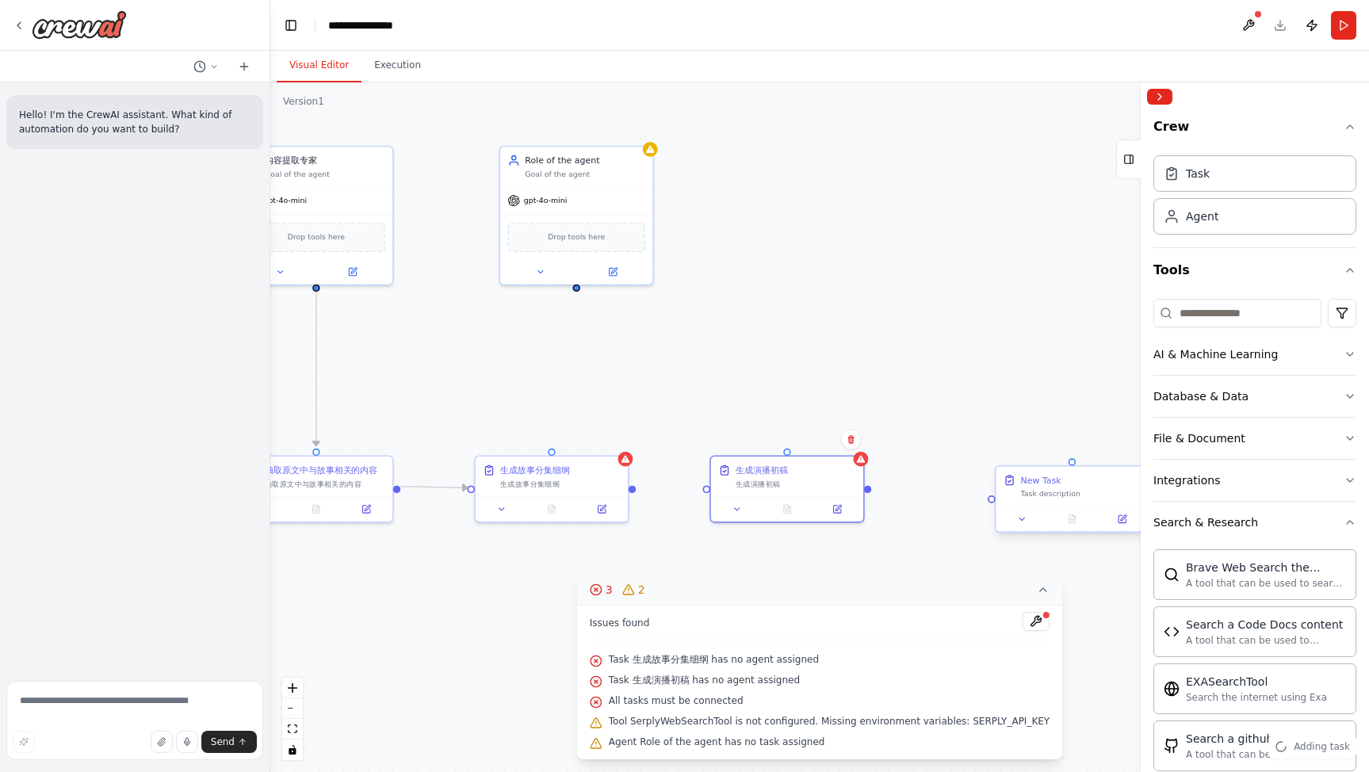
click at [1074, 487] on div "New Task Task description" at bounding box center [1081, 486] width 121 height 25
click at [1126, 528] on div at bounding box center [1072, 519] width 152 height 25
click at [1124, 519] on icon at bounding box center [1123, 518] width 6 height 6
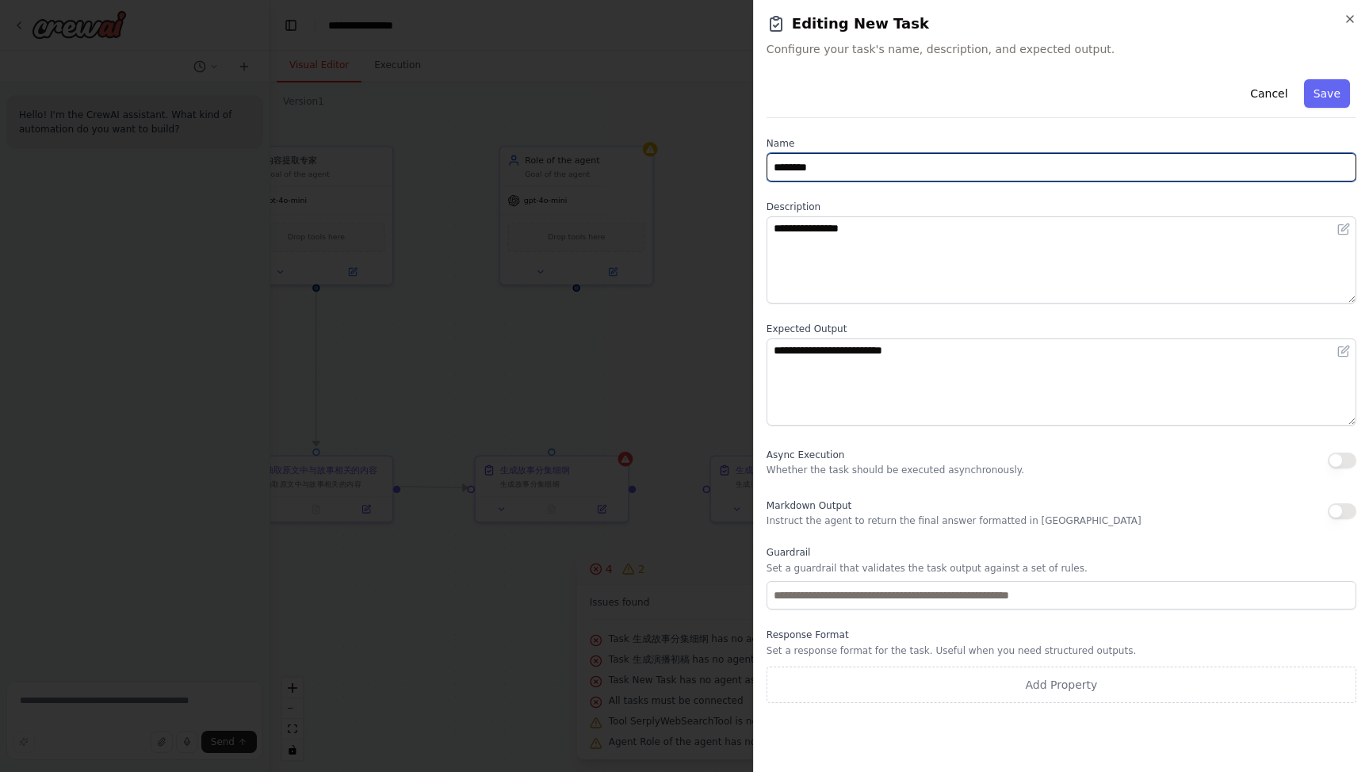
drag, startPoint x: 845, startPoint y: 170, endPoint x: 821, endPoint y: 205, distance: 42.7
click at [697, 161] on body "**********" at bounding box center [684, 386] width 1369 height 772
paste input "text"
type input "*******"
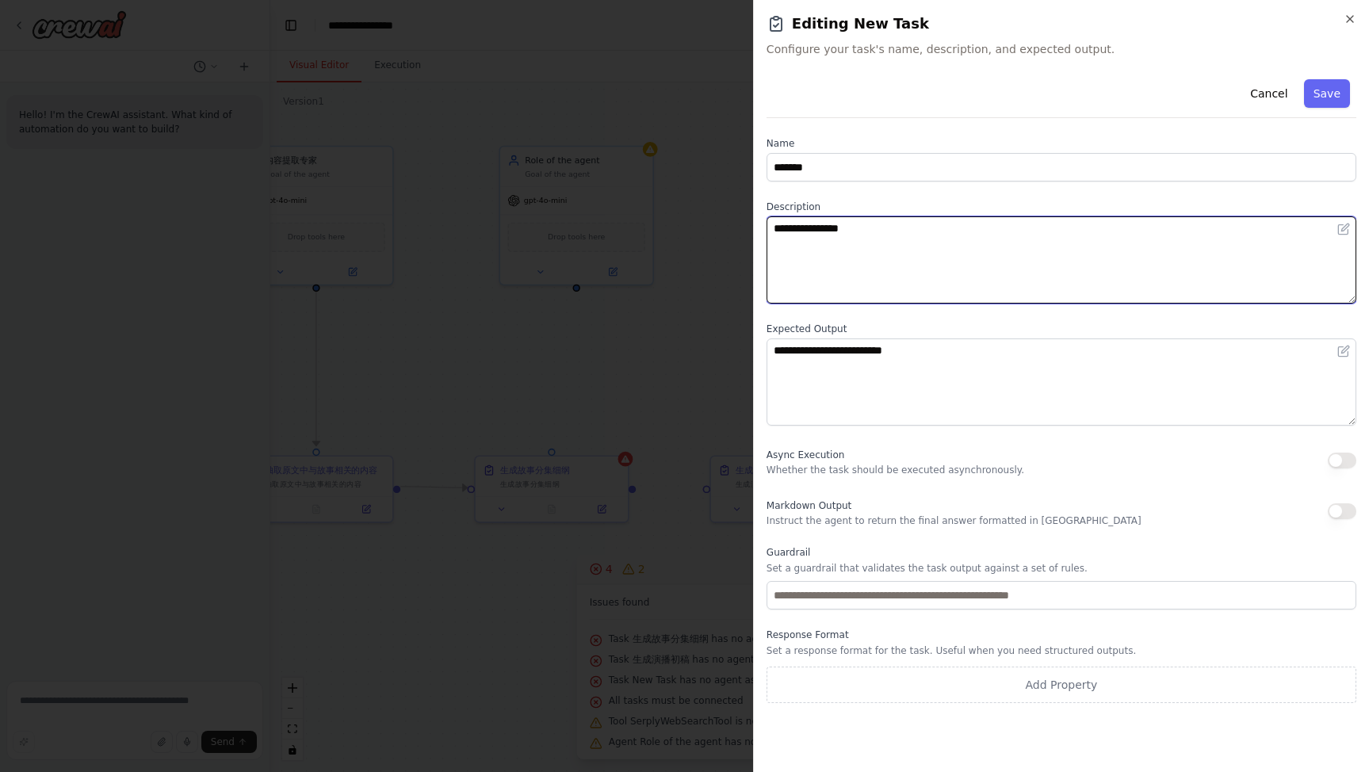
drag, startPoint x: 887, startPoint y: 228, endPoint x: 656, endPoint y: 227, distance: 231.5
click at [643, 224] on body "**********" at bounding box center [684, 386] width 1369 height 772
paste textarea
type textarea "*******"
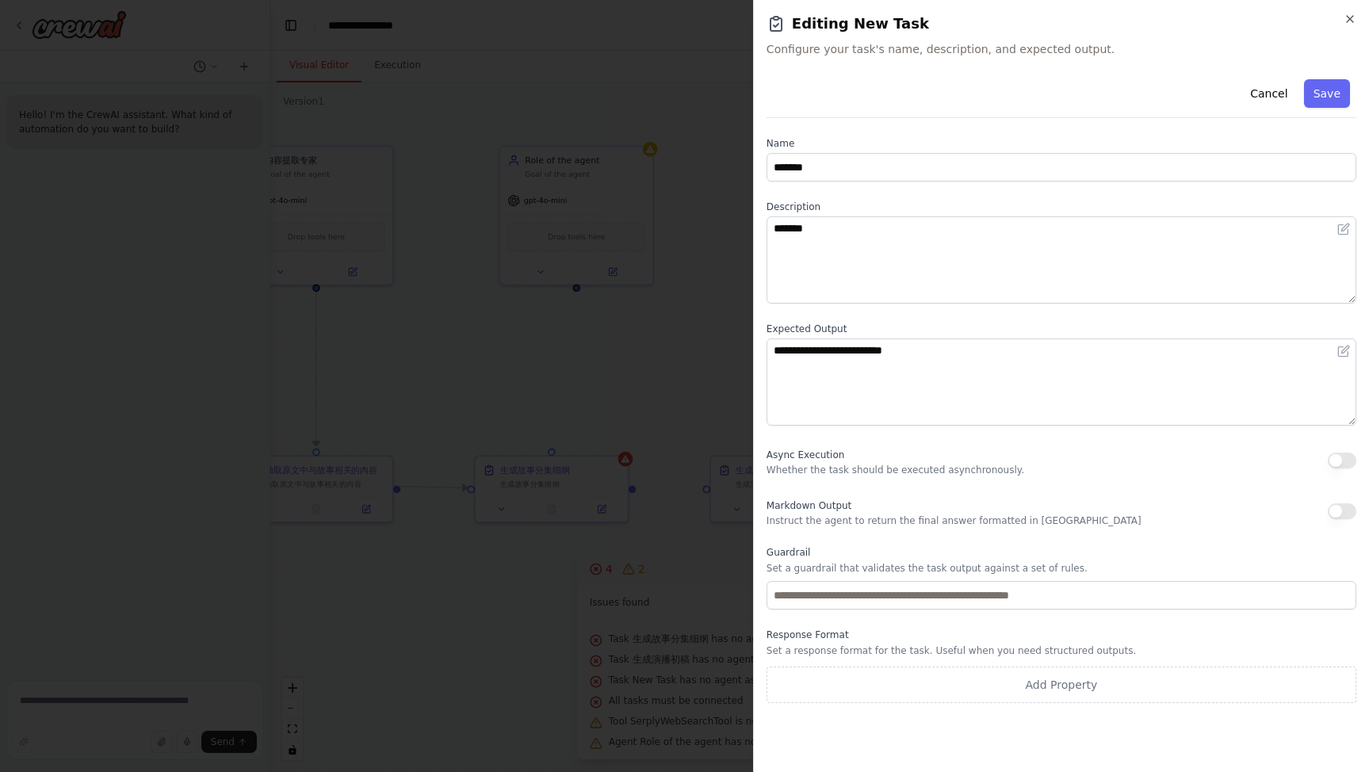
click at [1329, 98] on button "Save" at bounding box center [1327, 93] width 46 height 29
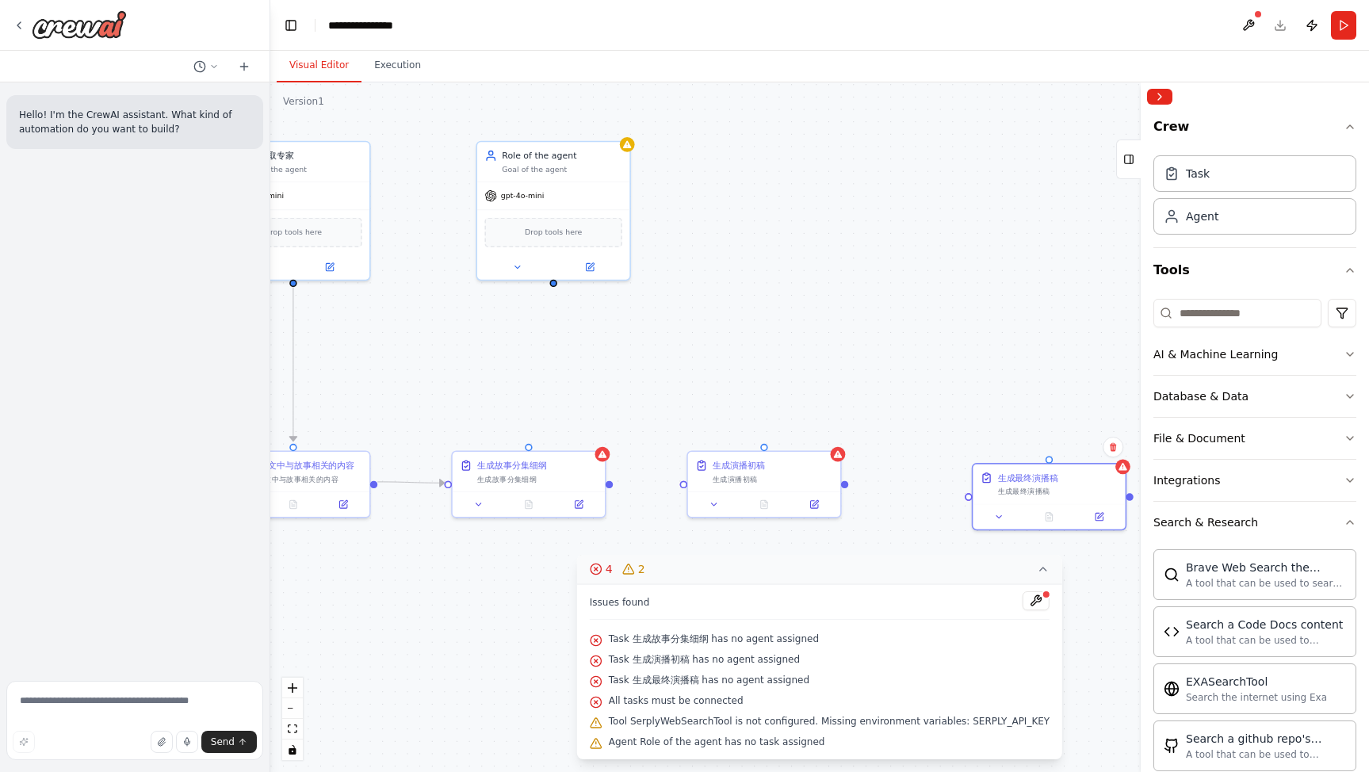
drag, startPoint x: 634, startPoint y: 492, endPoint x: 606, endPoint y: 484, distance: 28.9
click at [606, 484] on div ".deletable-edge-delete-btn { width: 20px; height: 20px; border: 0px solid #ffff…" at bounding box center [819, 427] width 1099 height 690
drag, startPoint x: 606, startPoint y: 482, endPoint x: 699, endPoint y: 492, distance: 94.0
click at [680, 489] on div ".deletable-edge-delete-btn { width: 20px; height: 20px; border: 0px solid #ffff…" at bounding box center [819, 427] width 1099 height 690
drag, startPoint x: 841, startPoint y: 482, endPoint x: 955, endPoint y: 508, distance: 117.1
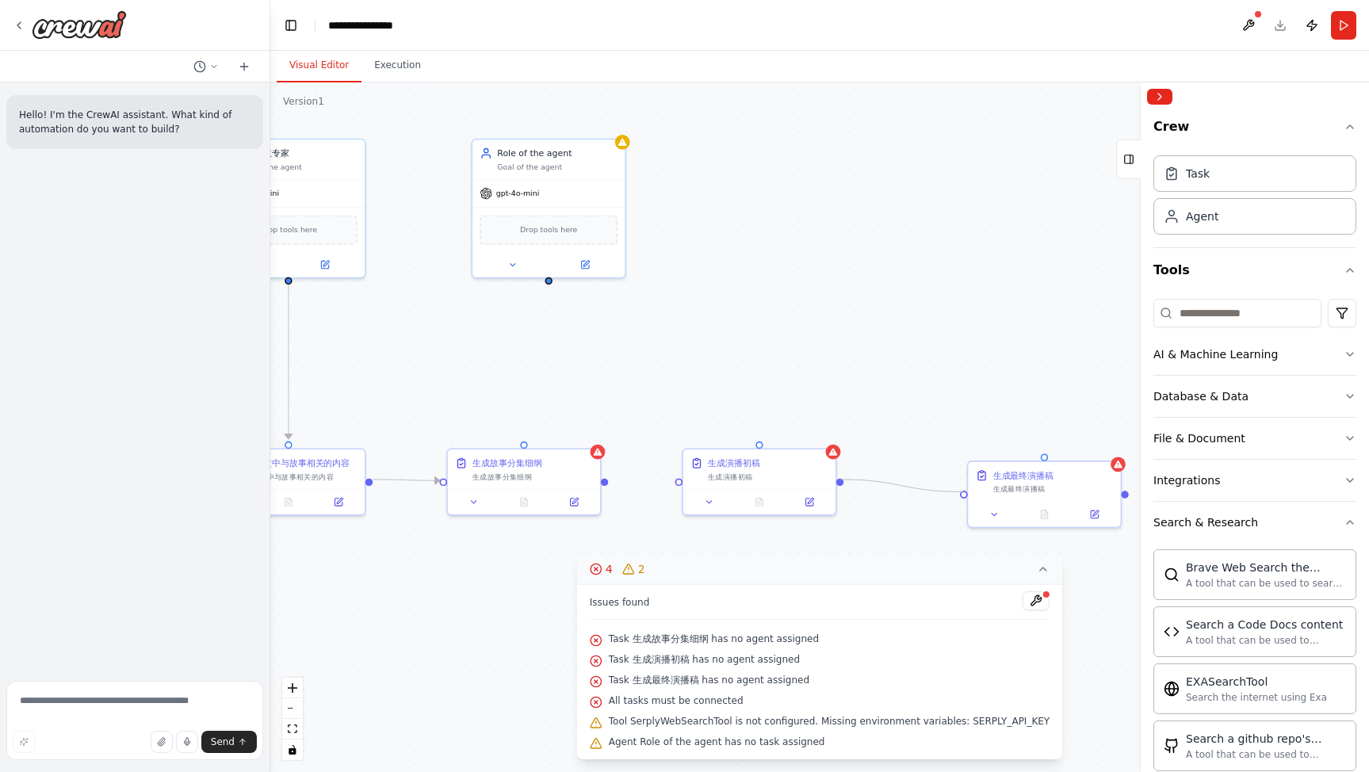
click at [722, 500] on div "Triggers No triggers configured Event Schedule Manage 深入分析第三方播客的特点。 Task descri…" at bounding box center [293, 618] width 859 height 539
drag, startPoint x: 750, startPoint y: 462, endPoint x: 756, endPoint y: 473, distance: 12.4
click at [756, 473] on div "生成演播初稿" at bounding box center [734, 473] width 52 height 13
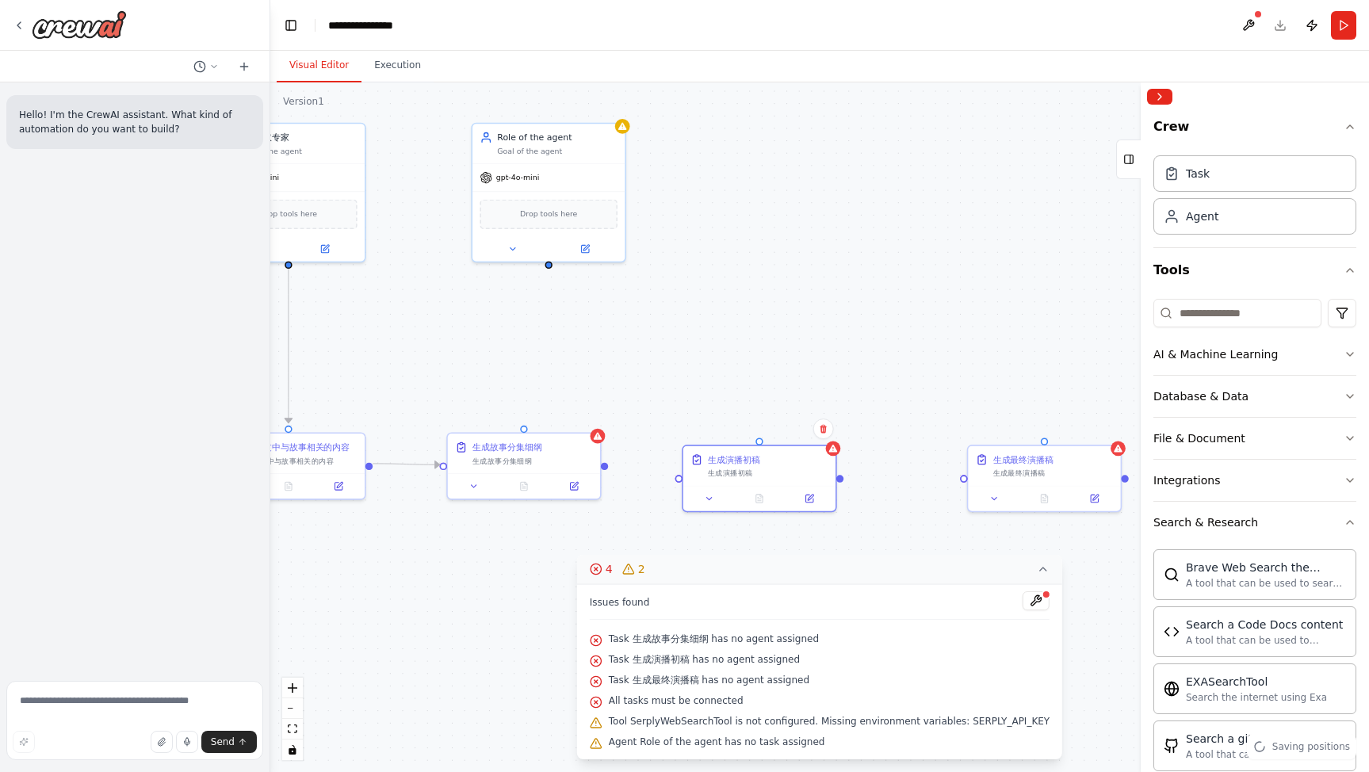
drag, startPoint x: 607, startPoint y: 483, endPoint x: 591, endPoint y: 448, distance: 38.7
click at [591, 448] on div ".deletable-edge-delete-btn { width: 20px; height: 20px; border: 0px solid #ffff…" at bounding box center [819, 427] width 1099 height 690
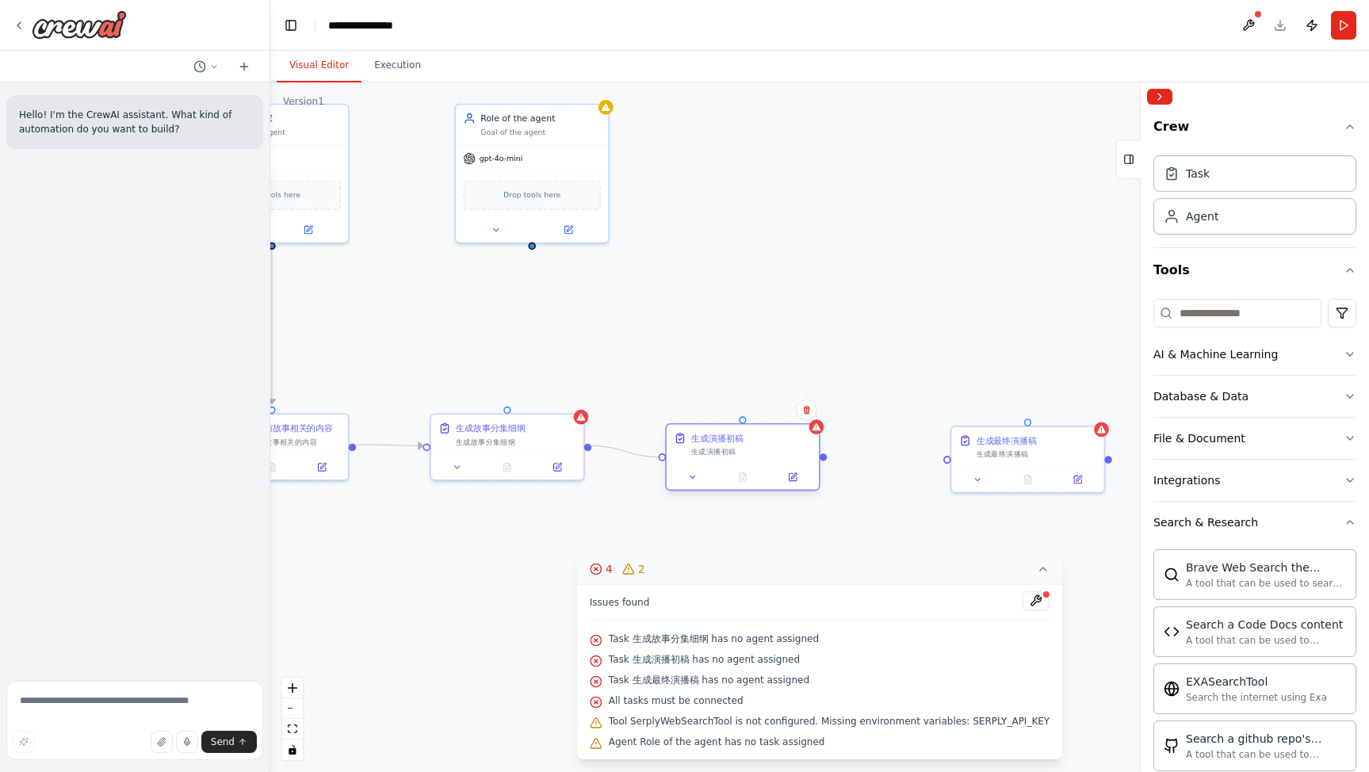
drag, startPoint x: 590, startPoint y: 446, endPoint x: 667, endPoint y: 465, distance: 79.0
click at [666, 465] on div "Triggers No triggers configured Event Schedule Manage 深入分析第三方播客的特点。 Task descri…" at bounding box center [276, 583] width 859 height 539
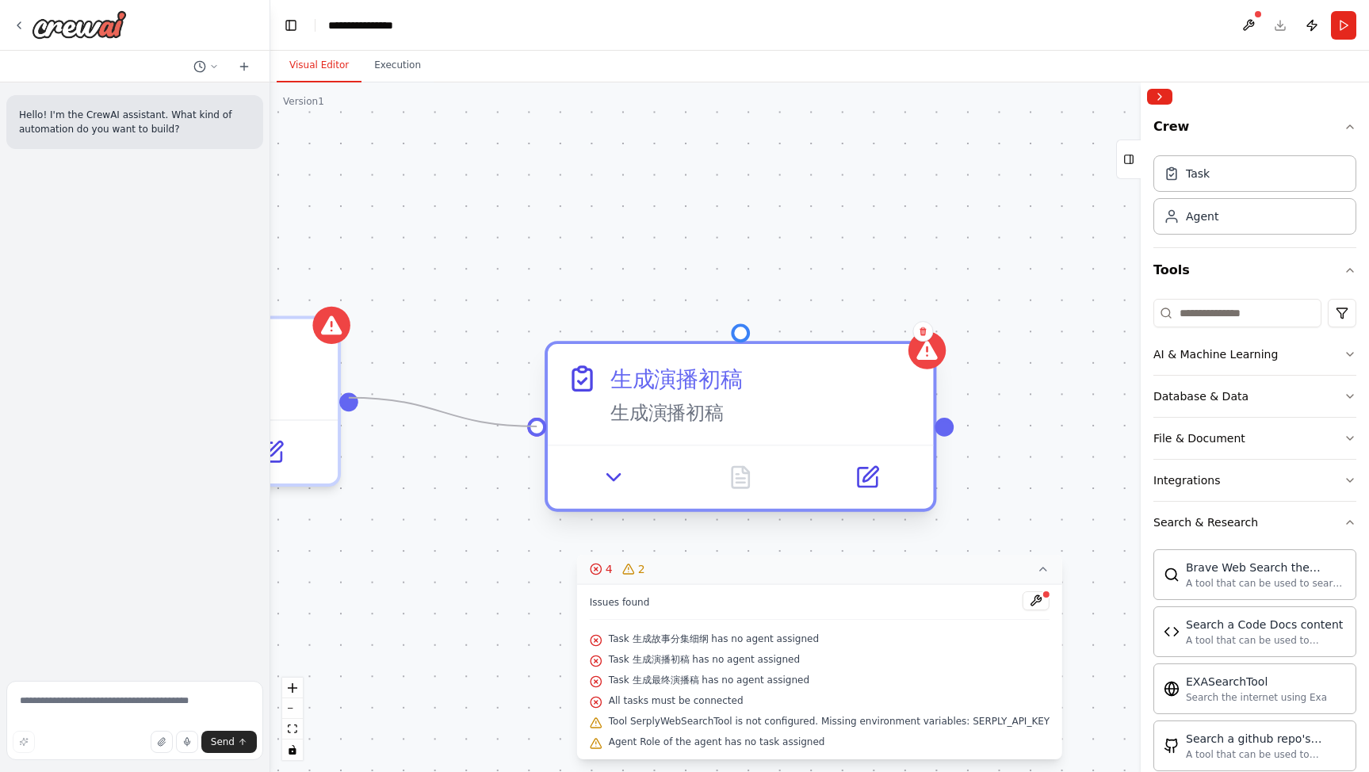
drag, startPoint x: 352, startPoint y: 400, endPoint x: 536, endPoint y: 439, distance: 188.0
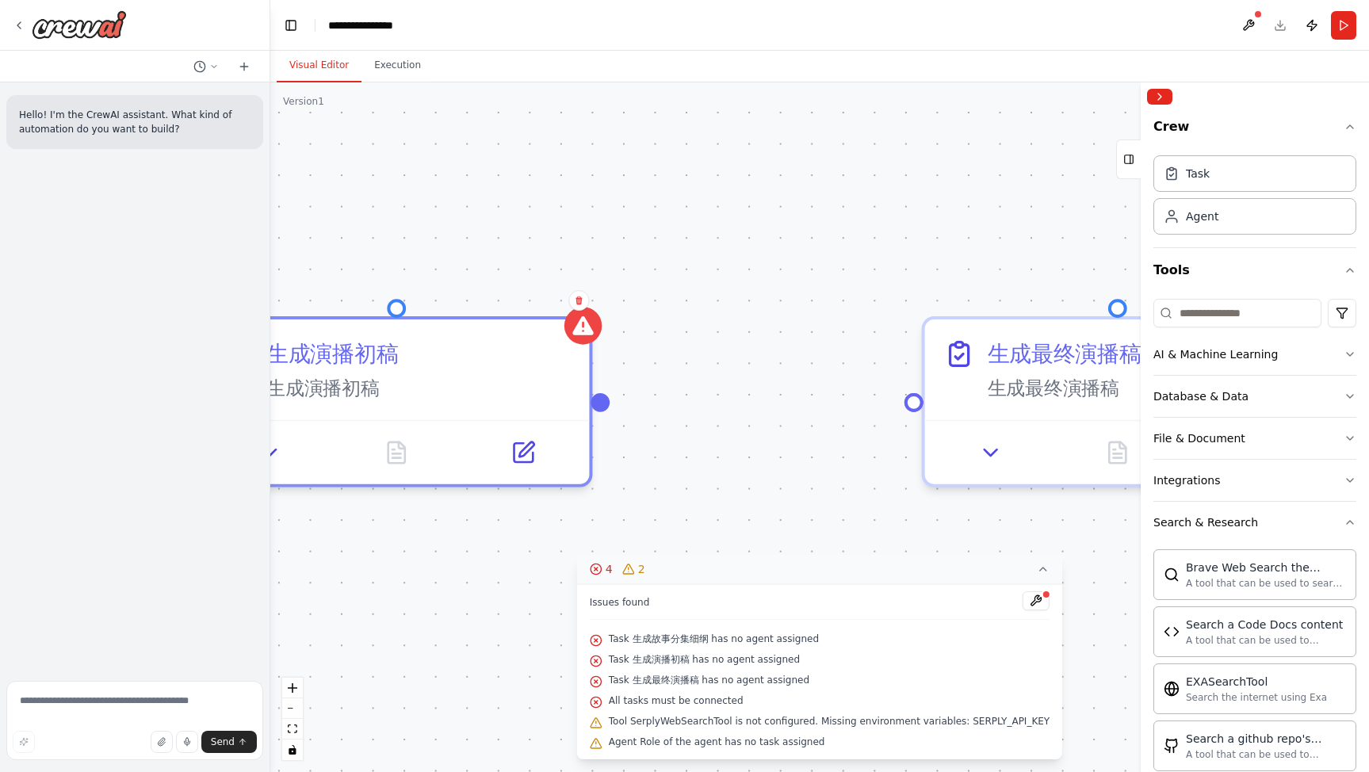
drag, startPoint x: 1043, startPoint y: 484, endPoint x: 668, endPoint y: 421, distance: 381.0
click at [700, 453] on div ".deletable-edge-delete-btn { width: 20px; height: 20px; border: 0px solid #ffff…" at bounding box center [819, 427] width 1099 height 690
drag, startPoint x: 607, startPoint y: 401, endPoint x: 899, endPoint y: 423, distance: 293.4
click at [909, 407] on div ".deletable-edge-delete-btn { width: 20px; height: 20px; border: 0px solid #ffff…" at bounding box center [819, 427] width 1099 height 690
drag, startPoint x: 604, startPoint y: 400, endPoint x: 899, endPoint y: 407, distance: 295.0
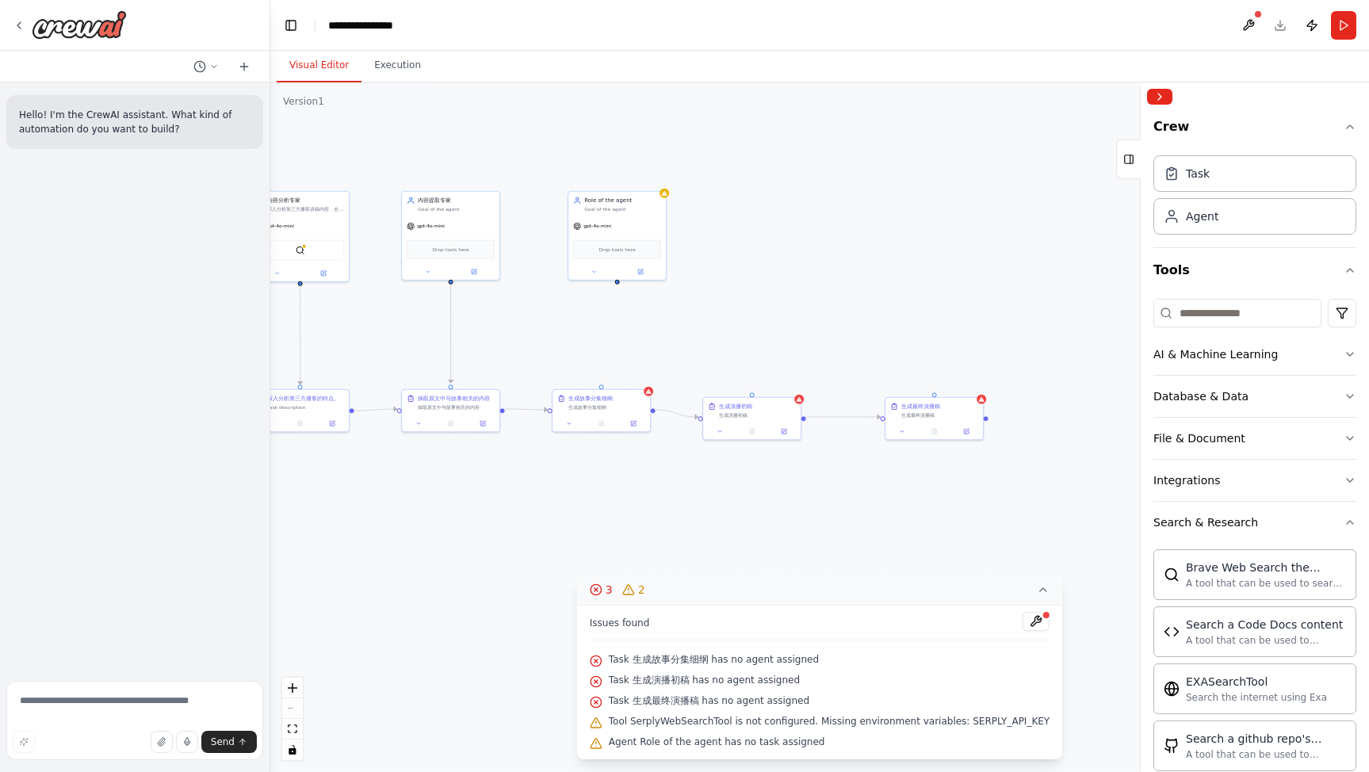
drag, startPoint x: 578, startPoint y: 340, endPoint x: 618, endPoint y: 273, distance: 78.6
click at [618, 272] on div ".deletable-edge-delete-btn { width: 20px; height: 20px; border: 0px solid #ffff…" at bounding box center [819, 427] width 1099 height 690
drag, startPoint x: 616, startPoint y: 274, endPoint x: 660, endPoint y: 276, distance: 44.4
click at [660, 277] on div ".deletable-edge-delete-btn { width: 20px; height: 20px; border: 0px solid #ffff…" at bounding box center [819, 427] width 1099 height 690
drag, startPoint x: 660, startPoint y: 276, endPoint x: 653, endPoint y: 380, distance: 104.1
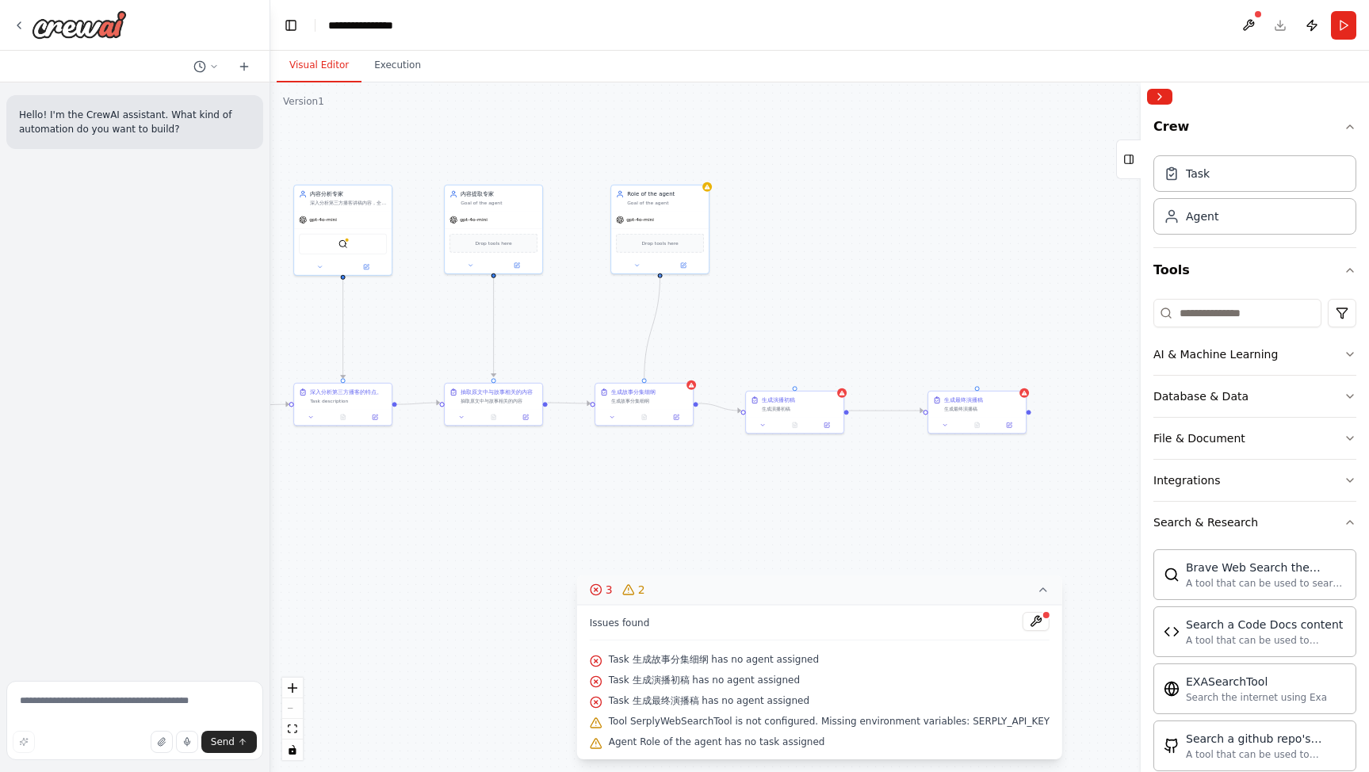
click at [648, 381] on div ".deletable-edge-delete-btn { width: 20px; height: 20px; border: 0px solid #ffff…" at bounding box center [819, 427] width 1099 height 690
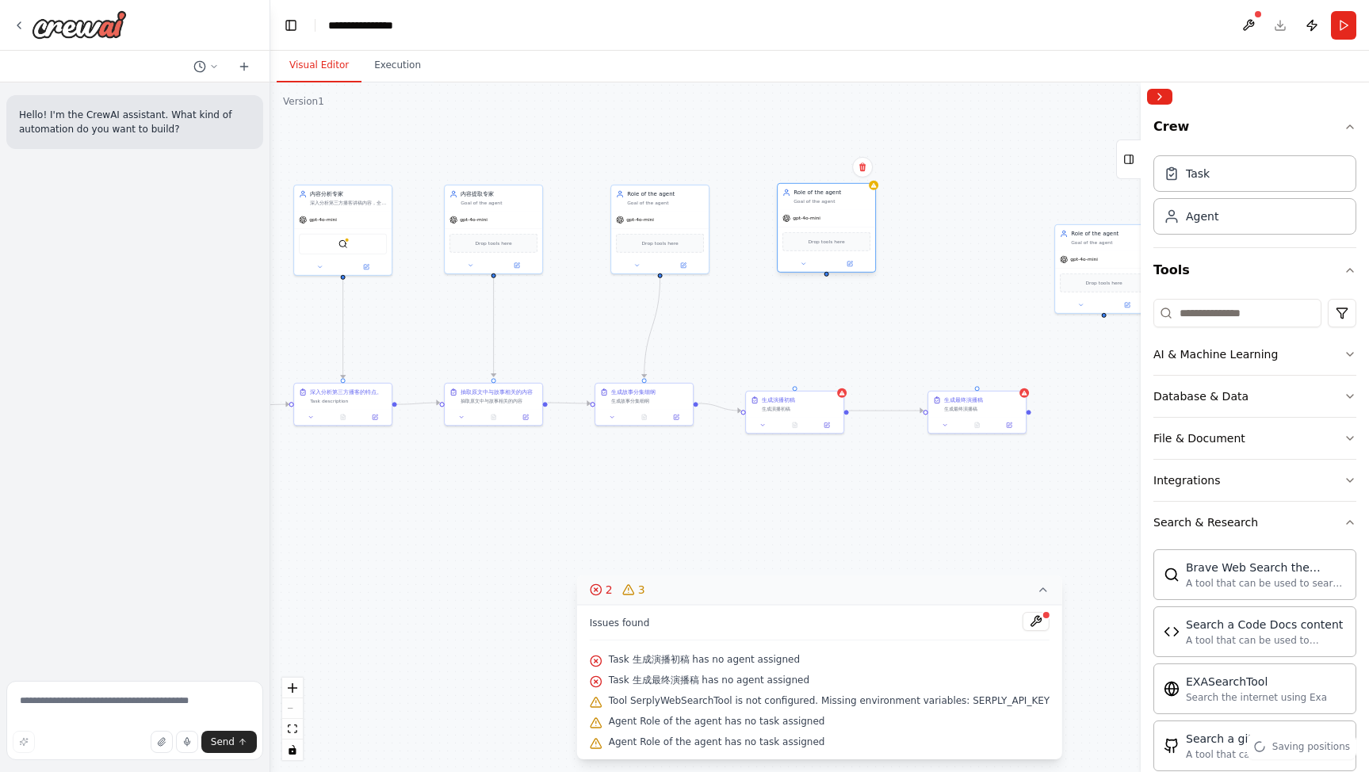
drag, startPoint x: 850, startPoint y: 224, endPoint x: 828, endPoint y: 202, distance: 30.8
click at [828, 202] on div "Goal of the agent" at bounding box center [832, 201] width 77 height 6
drag, startPoint x: 1087, startPoint y: 235, endPoint x: 1043, endPoint y: 224, distance: 45.0
click at [967, 195] on div "Role of the agent" at bounding box center [990, 194] width 77 height 8
click at [840, 200] on div "Goal of the agent" at bounding box center [840, 201] width 77 height 6
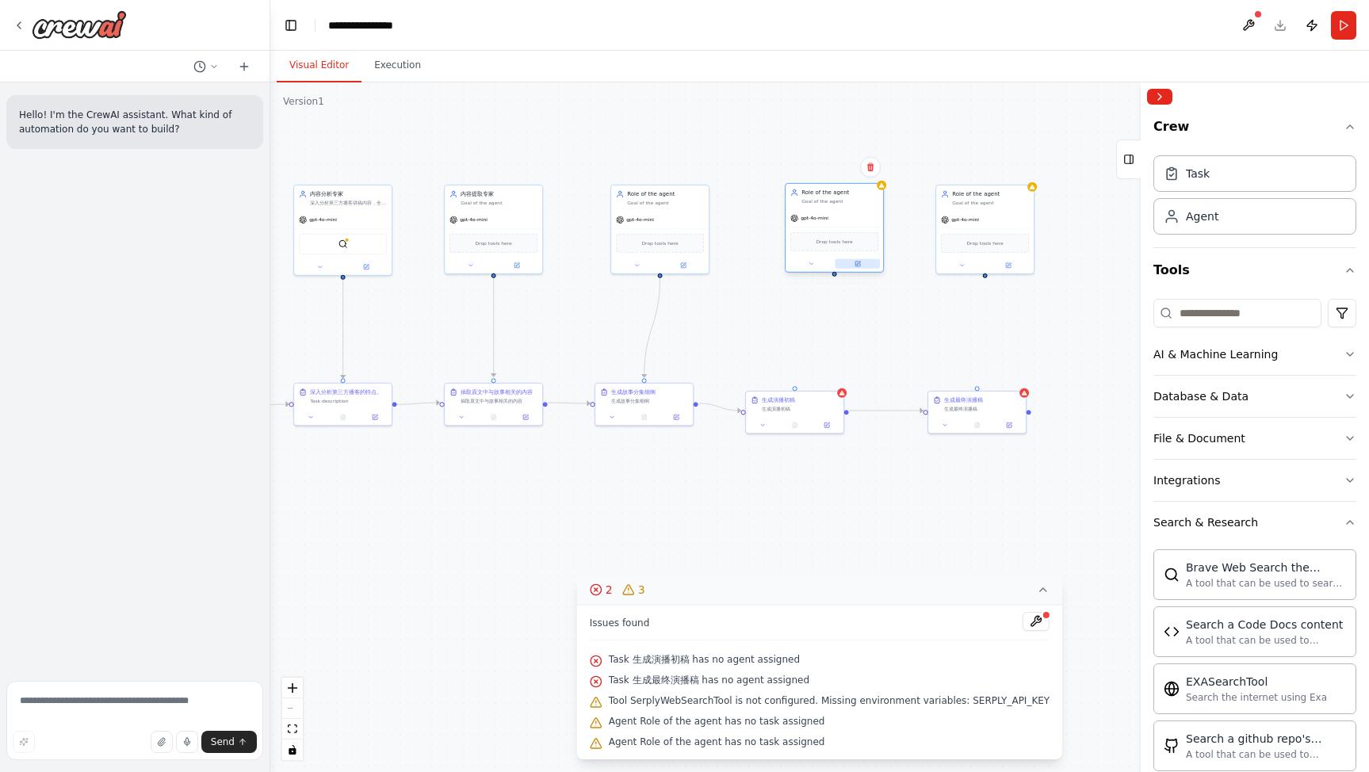
click at [867, 262] on button at bounding box center [858, 264] width 45 height 10
click at [858, 263] on icon at bounding box center [859, 264] width 4 height 4
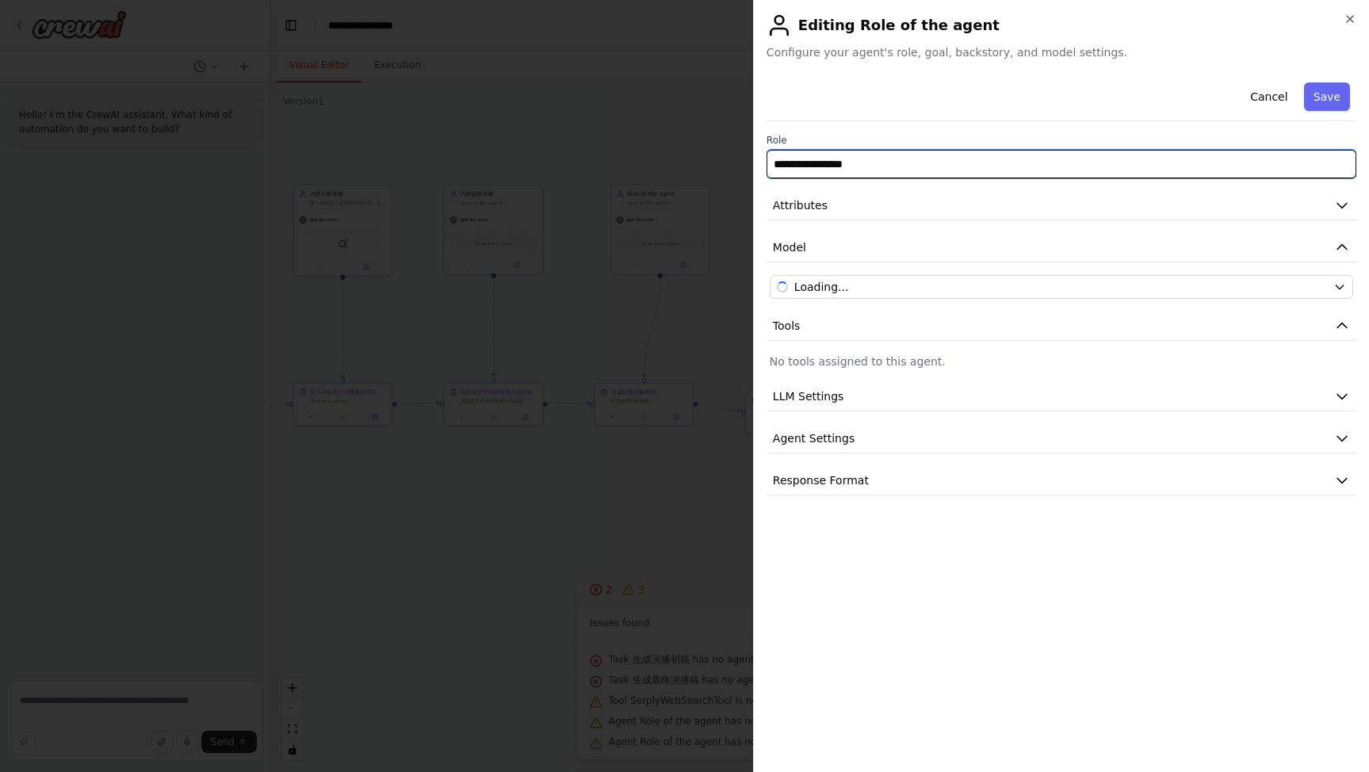
drag, startPoint x: 883, startPoint y: 159, endPoint x: 707, endPoint y: 158, distance: 176.0
click at [681, 149] on body "**********" at bounding box center [684, 386] width 1369 height 772
paste input "text"
type input "********"
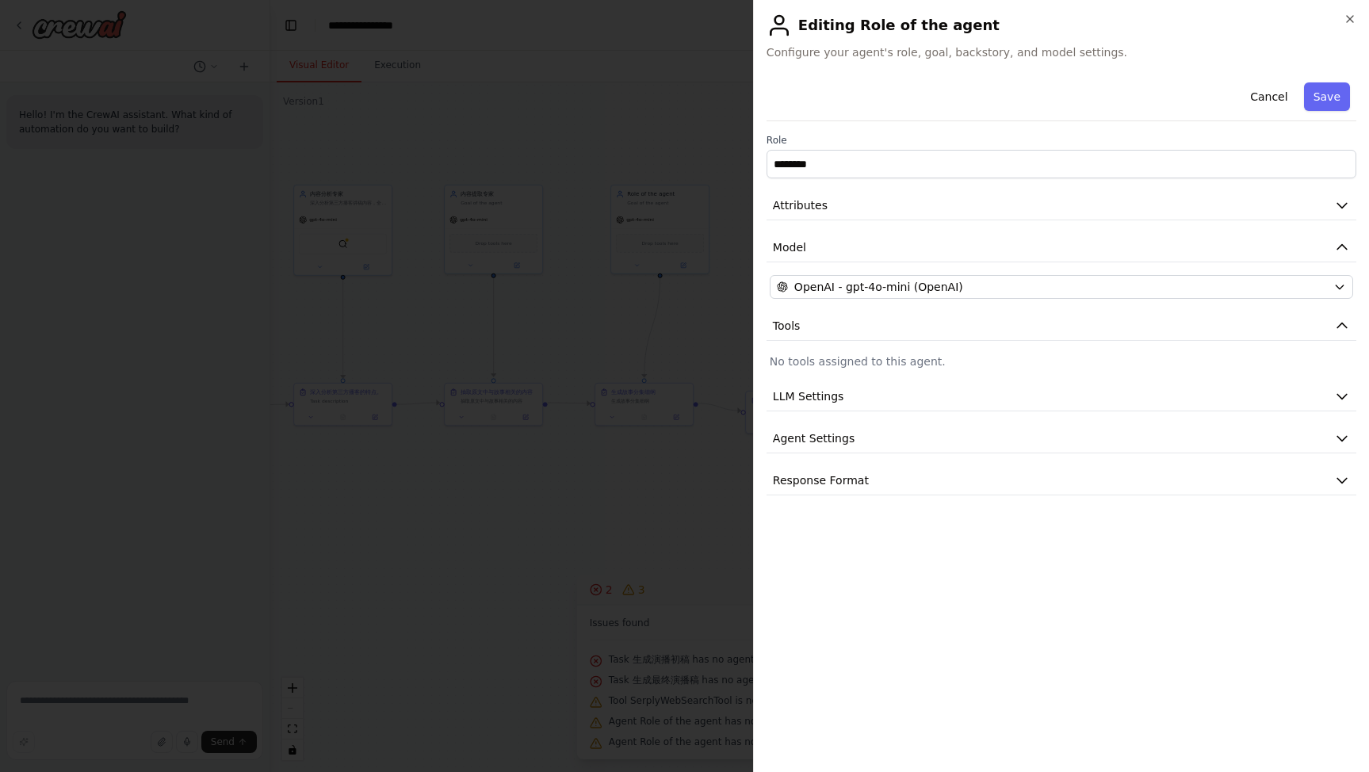
drag, startPoint x: 1326, startPoint y: 96, endPoint x: 1298, endPoint y: 116, distance: 34.1
click at [1327, 96] on button "Save" at bounding box center [1327, 96] width 46 height 29
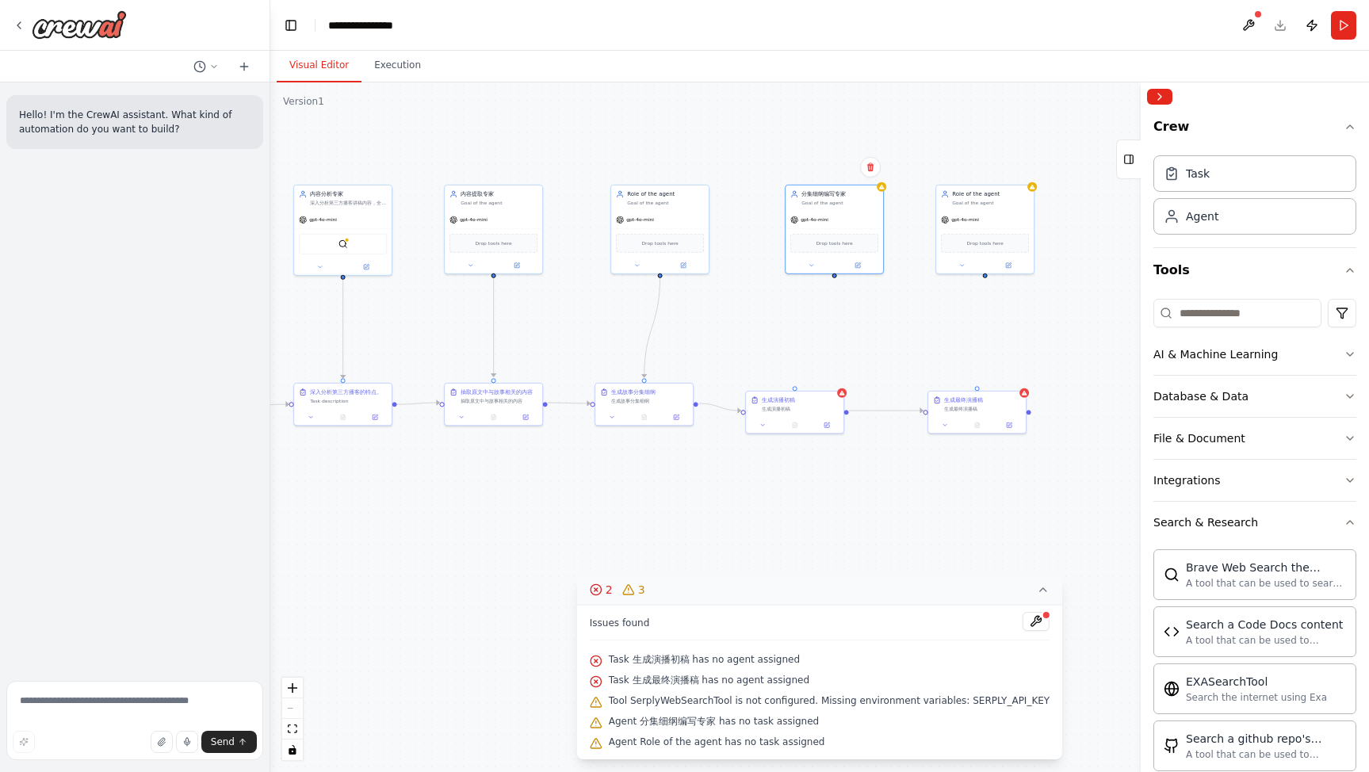
click at [834, 278] on div ".deletable-edge-delete-btn { width: 20px; height: 20px; border: 0px solid #ffff…" at bounding box center [819, 427] width 1099 height 690
drag, startPoint x: 833, startPoint y: 286, endPoint x: 796, endPoint y: 392, distance: 111.8
click at [771, 392] on div "Triggers No triggers configured Event Schedule Manage 深入分析第三方播客的特点。 Task descri…" at bounding box center [496, 492] width 549 height 345
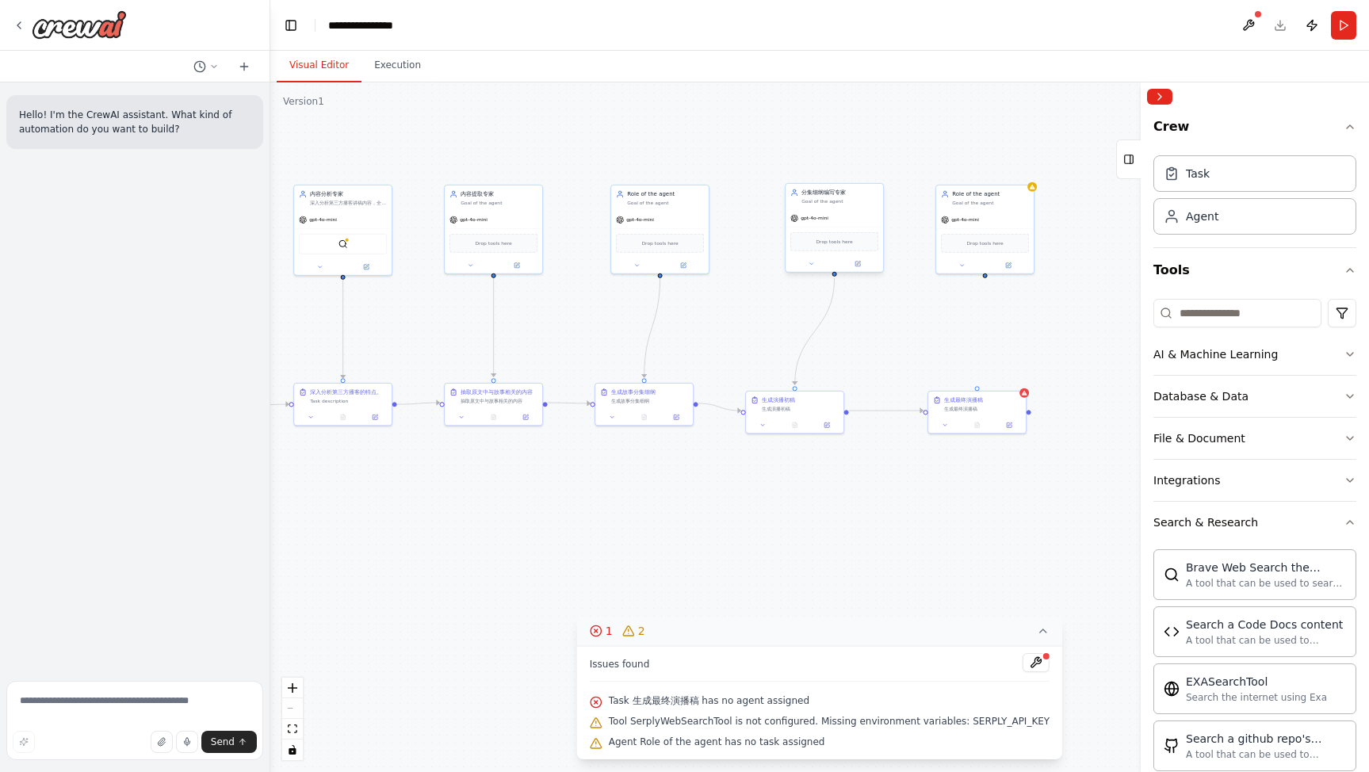
click at [825, 202] on div "Goal of the agent" at bounding box center [840, 201] width 77 height 6
click at [860, 258] on div at bounding box center [835, 264] width 98 height 16
click at [863, 260] on button at bounding box center [858, 264] width 45 height 10
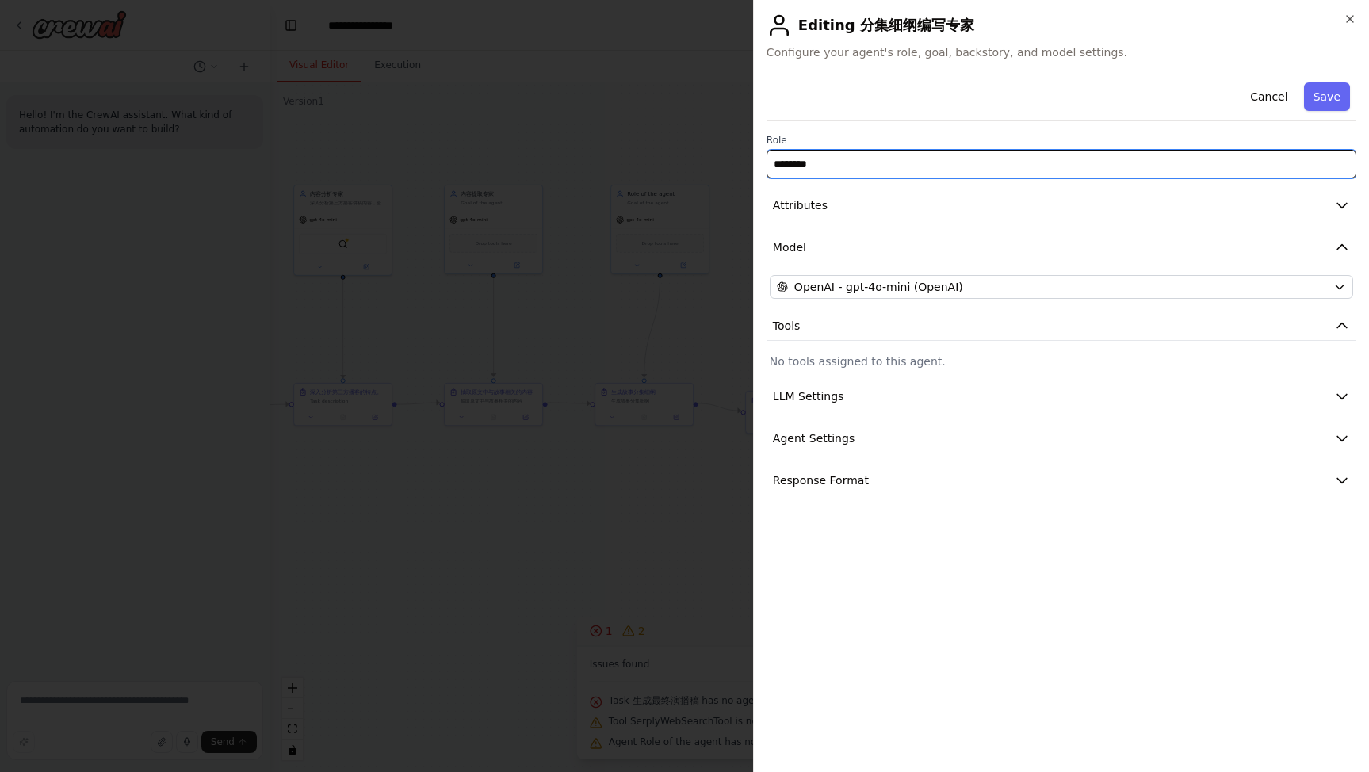
click at [891, 160] on input "********" at bounding box center [1062, 164] width 590 height 29
paste input "********"
drag, startPoint x: 863, startPoint y: 162, endPoint x: 668, endPoint y: 159, distance: 195.9
click at [667, 159] on body "**********" at bounding box center [684, 386] width 1369 height 772
type input "********"
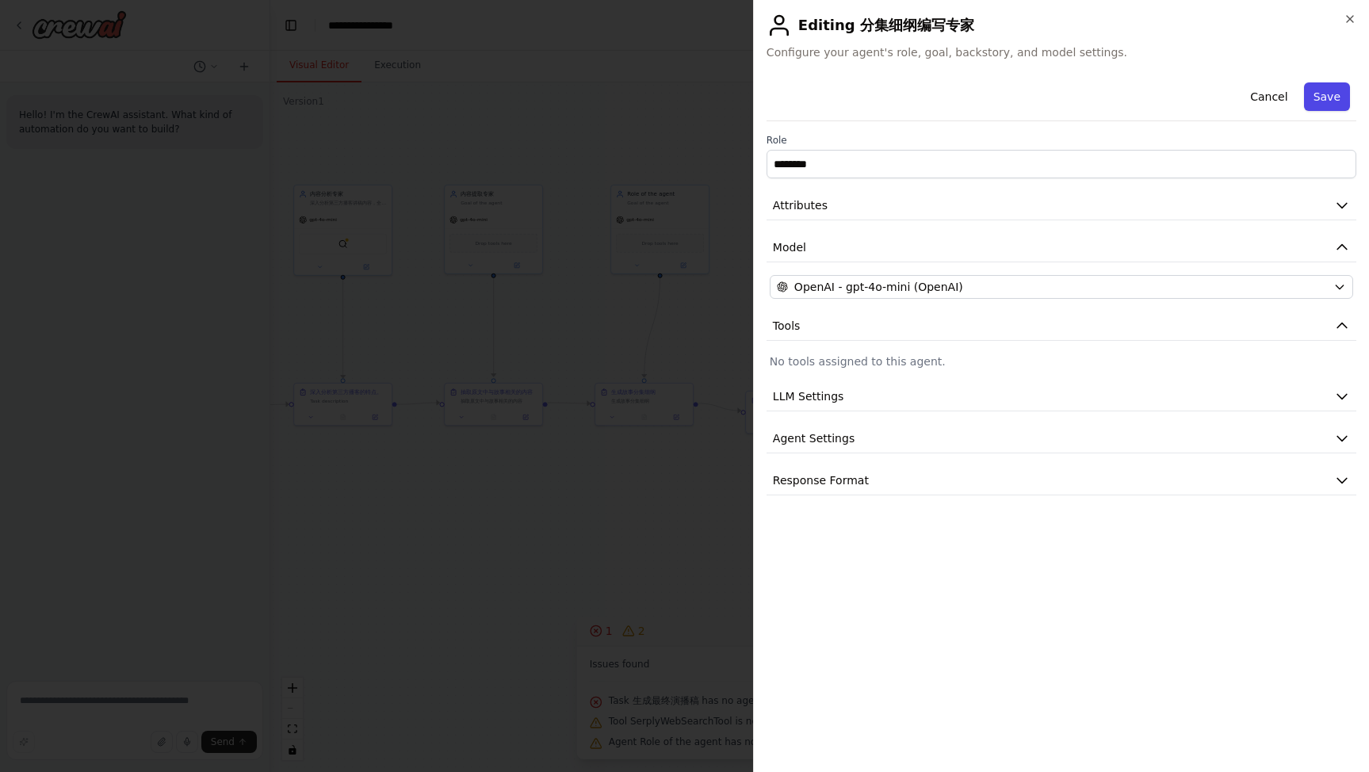
click at [1326, 100] on button "Save" at bounding box center [1327, 96] width 46 height 29
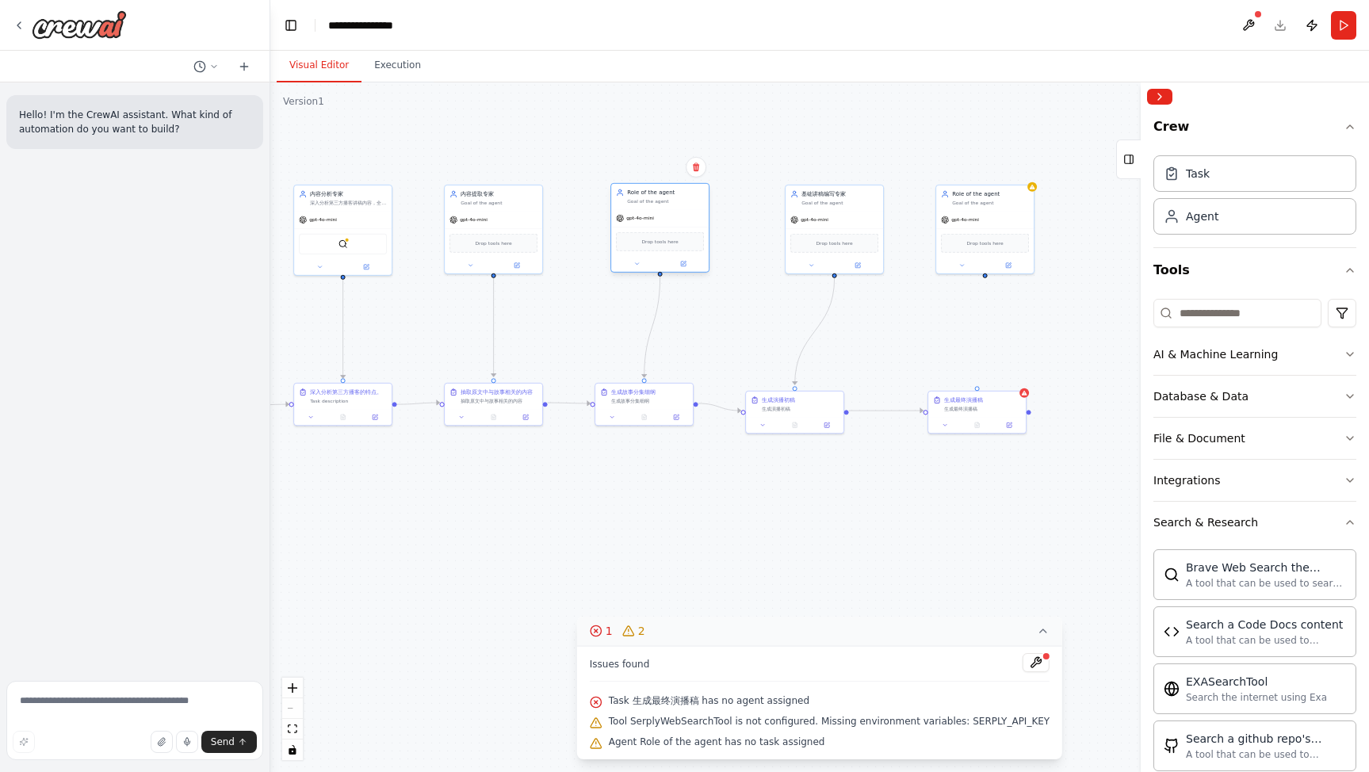
click at [655, 198] on div "Goal of the agent" at bounding box center [665, 201] width 77 height 6
click at [684, 266] on icon at bounding box center [683, 264] width 5 height 5
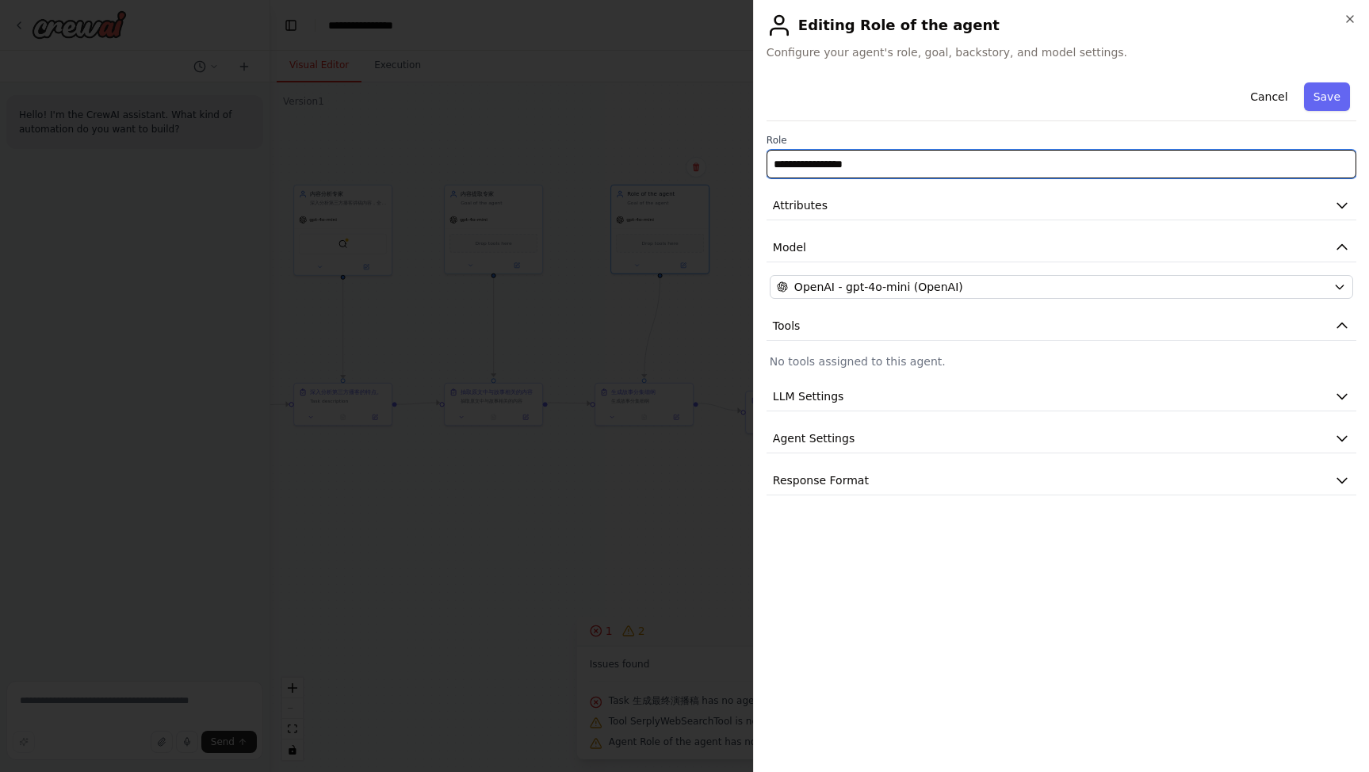
drag, startPoint x: 872, startPoint y: 165, endPoint x: 702, endPoint y: 155, distance: 170.8
click at [699, 155] on body "**********" at bounding box center [684, 386] width 1369 height 772
paste input "text"
type input "********"
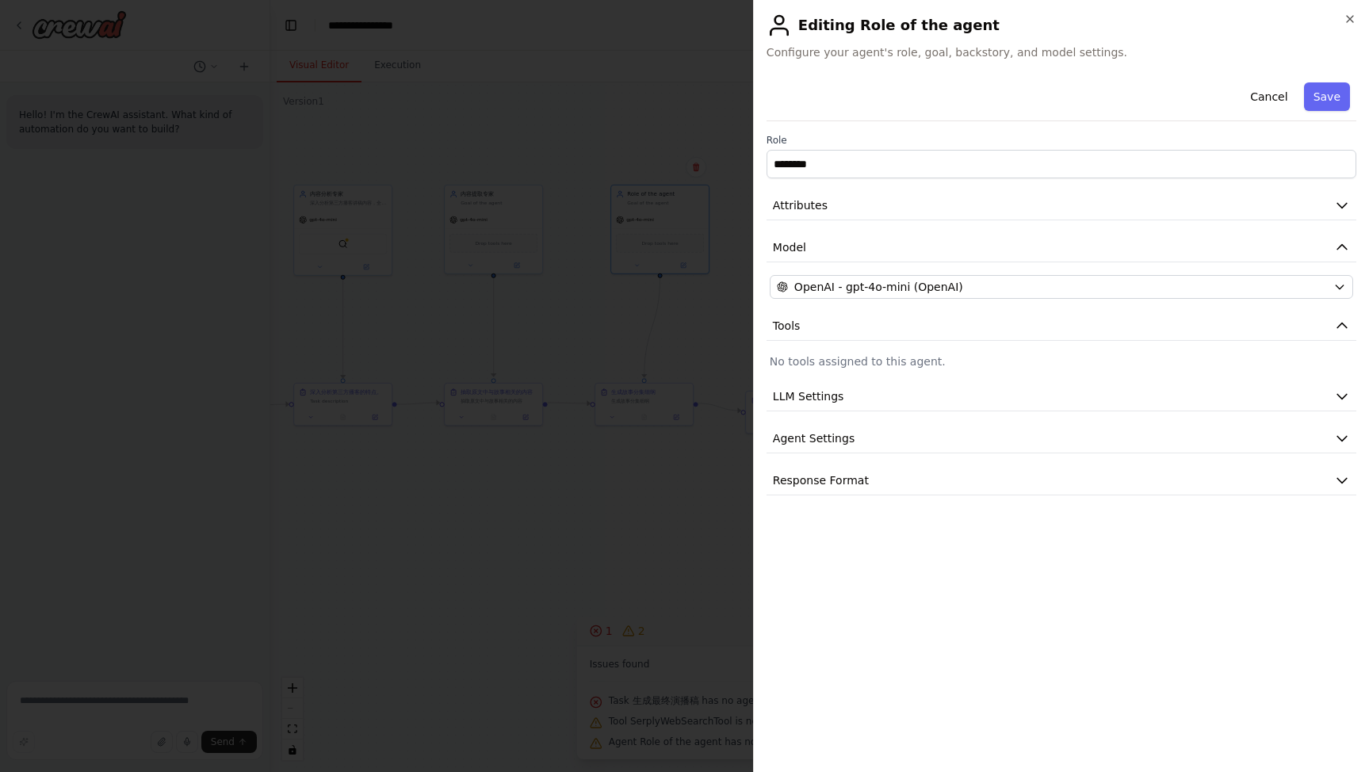
click at [1327, 92] on button "Save" at bounding box center [1327, 96] width 46 height 29
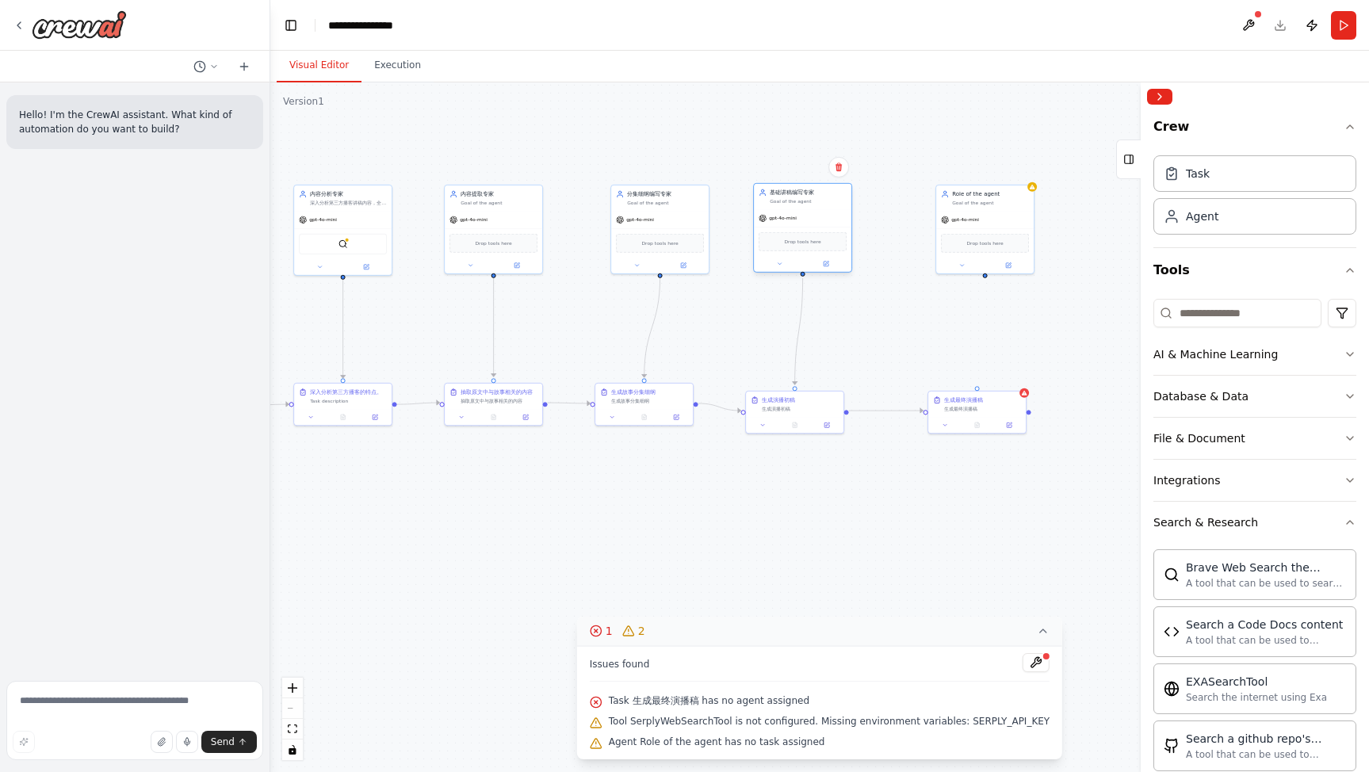
drag, startPoint x: 825, startPoint y: 229, endPoint x: 791, endPoint y: 228, distance: 34.1
click at [791, 228] on div "Drop tools here" at bounding box center [803, 241] width 98 height 29
drag, startPoint x: 808, startPoint y: 215, endPoint x: 798, endPoint y: 214, distance: 10.3
click at [798, 214] on div "gpt-4o-mini" at bounding box center [795, 217] width 98 height 17
drag, startPoint x: 684, startPoint y: 212, endPoint x: 683, endPoint y: 220, distance: 8.8
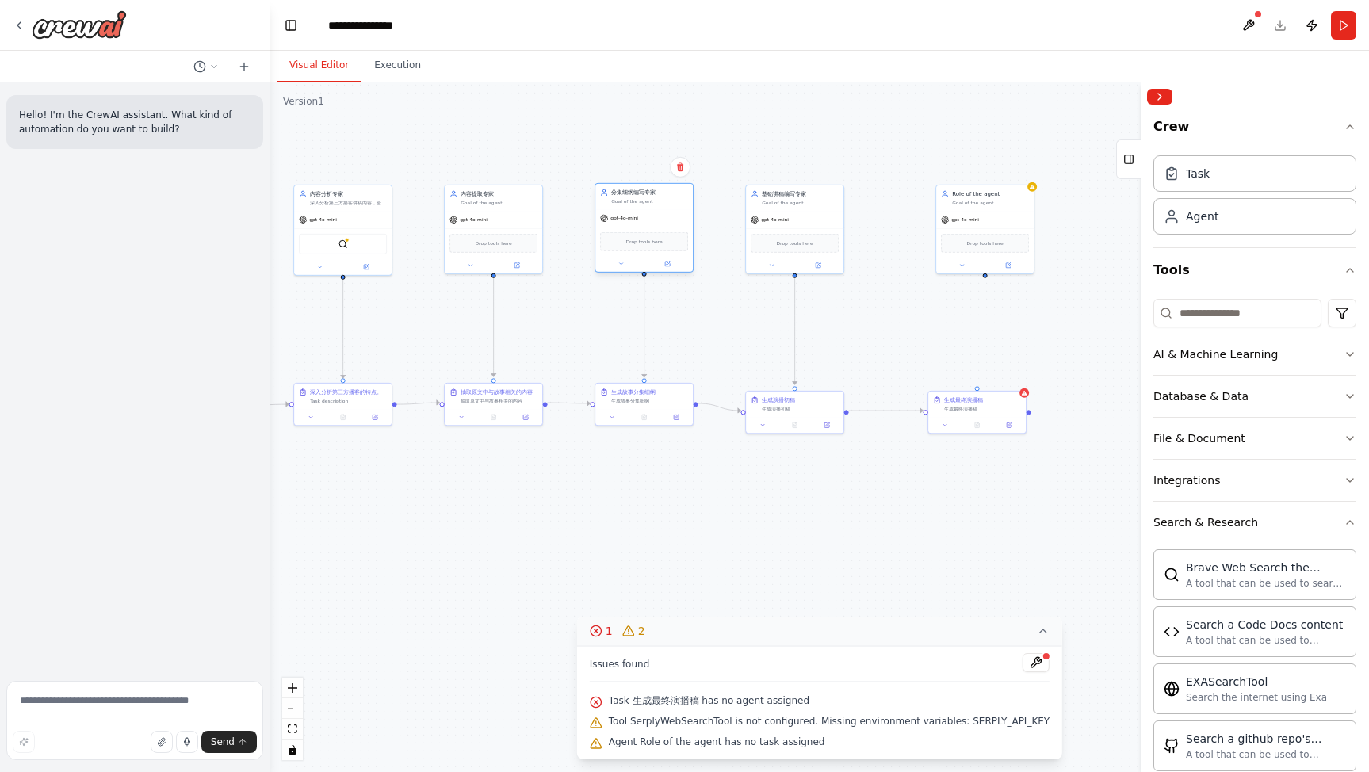
click at [668, 209] on div "gpt-4o-mini" at bounding box center [644, 217] width 98 height 17
drag, startPoint x: 810, startPoint y: 404, endPoint x: 816, endPoint y: 397, distance: 8.4
click at [816, 397] on div "生成演播初稿" at bounding box center [808, 399] width 77 height 6
click at [990, 392] on div "生成最终演播稿" at bounding box center [990, 391] width 77 height 8
drag, startPoint x: 989, startPoint y: 205, endPoint x: 1016, endPoint y: 190, distance: 30.5
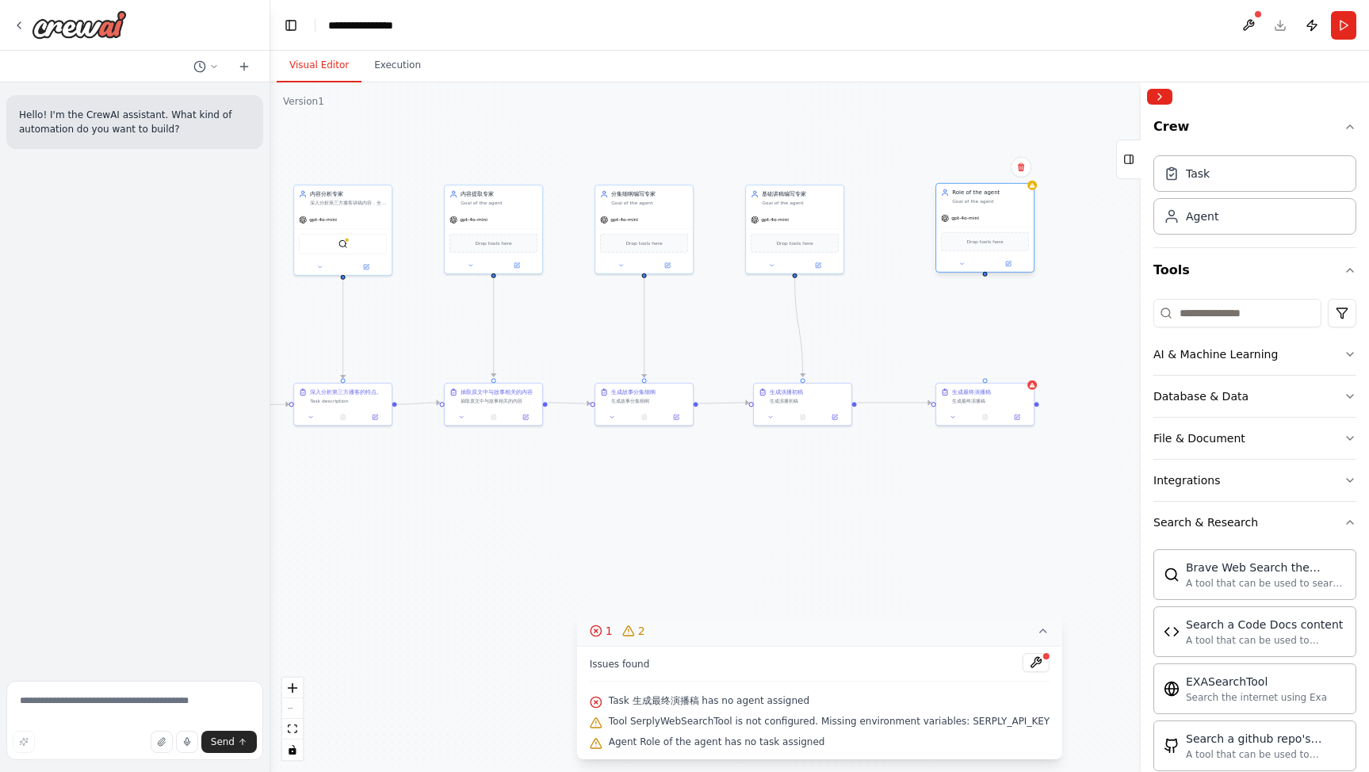
click at [989, 205] on div "Role of the agent Goal of the agent" at bounding box center [985, 196] width 98 height 25
click at [1009, 266] on icon at bounding box center [1008, 264] width 5 height 5
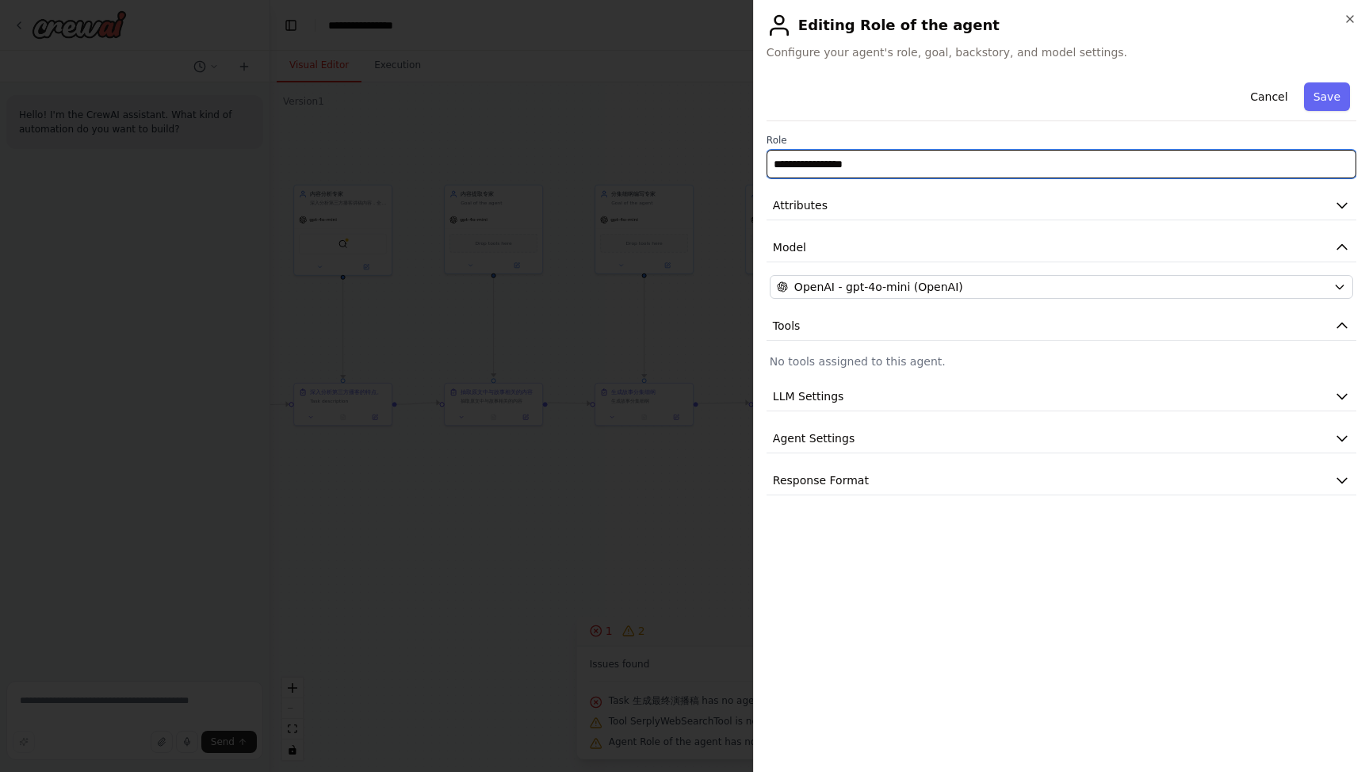
drag, startPoint x: 906, startPoint y: 169, endPoint x: 744, endPoint y: 164, distance: 162.6
click at [743, 163] on body "**********" at bounding box center [684, 386] width 1369 height 772
paste input "text"
type input "********"
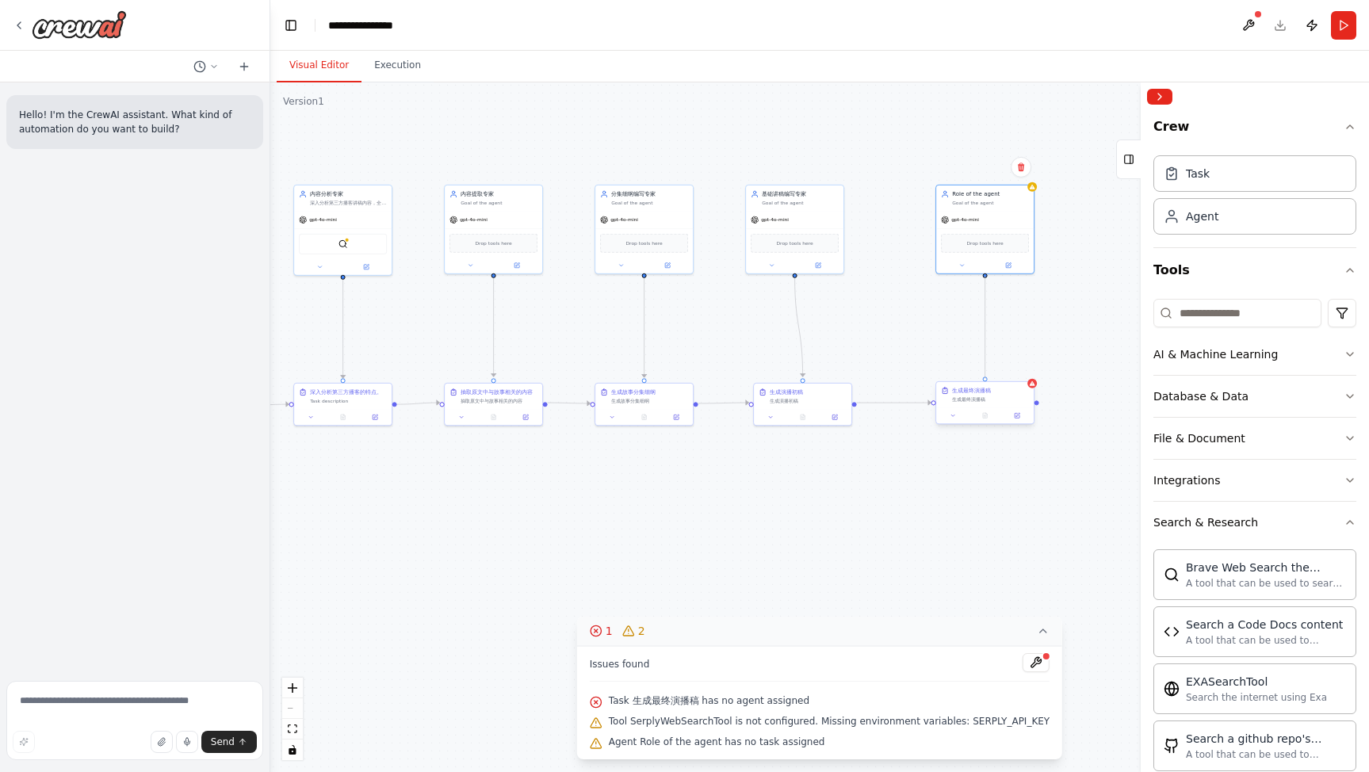
drag, startPoint x: 986, startPoint y: 275, endPoint x: 984, endPoint y: 383, distance: 107.9
click at [771, 383] on div "Triggers No triggers configured Event Schedule Manage 深入分析第三方播客的特点。 Task descri…" at bounding box center [496, 492] width 549 height 345
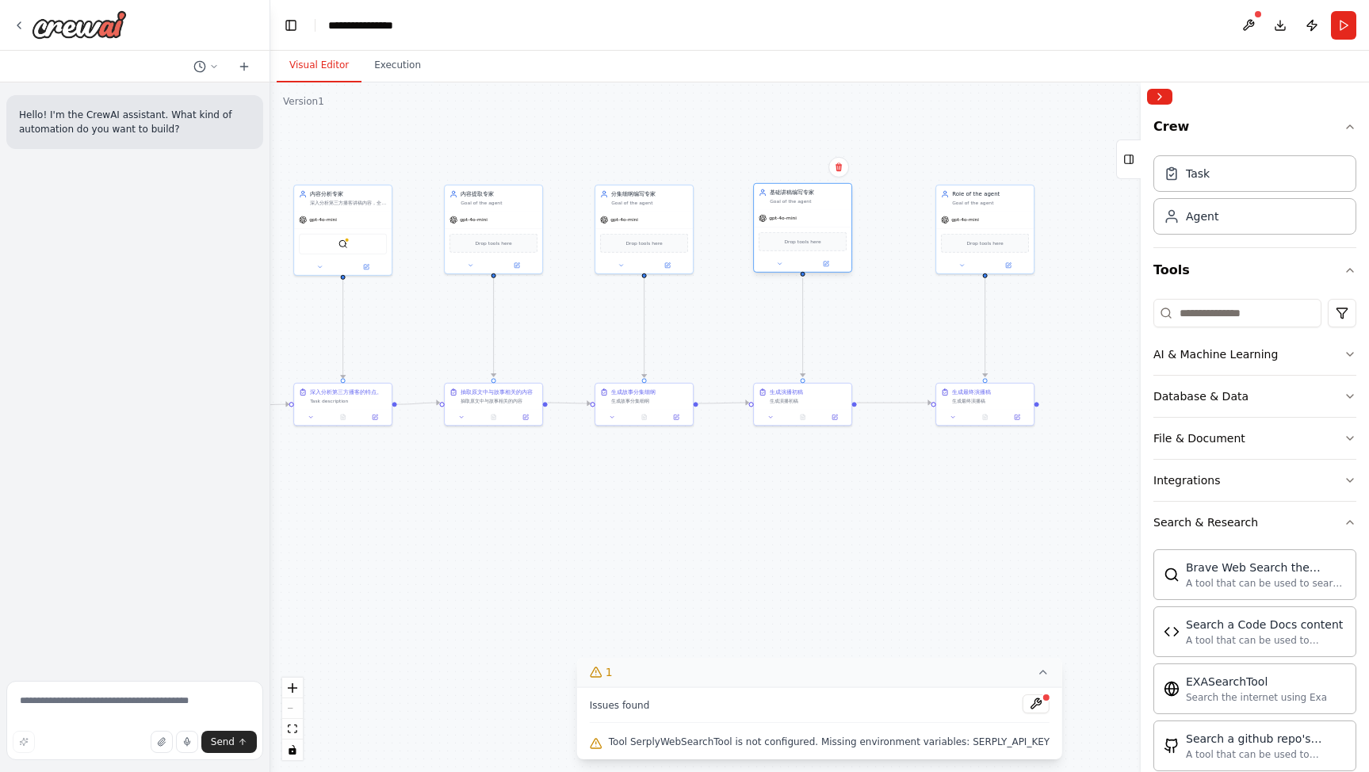
drag, startPoint x: 798, startPoint y: 202, endPoint x: 806, endPoint y: 201, distance: 8.0
click at [806, 201] on div "Goal of the agent" at bounding box center [808, 201] width 77 height 6
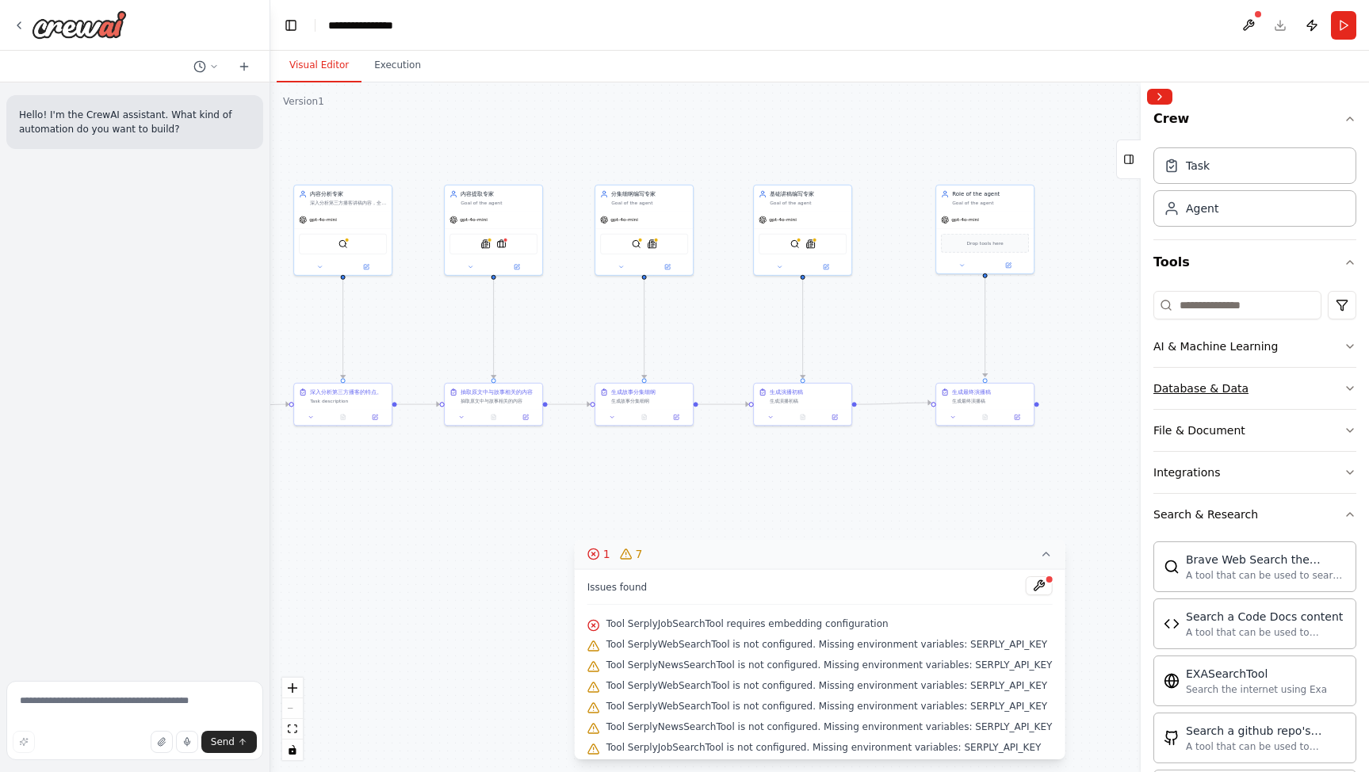
scroll to position [0, 0]
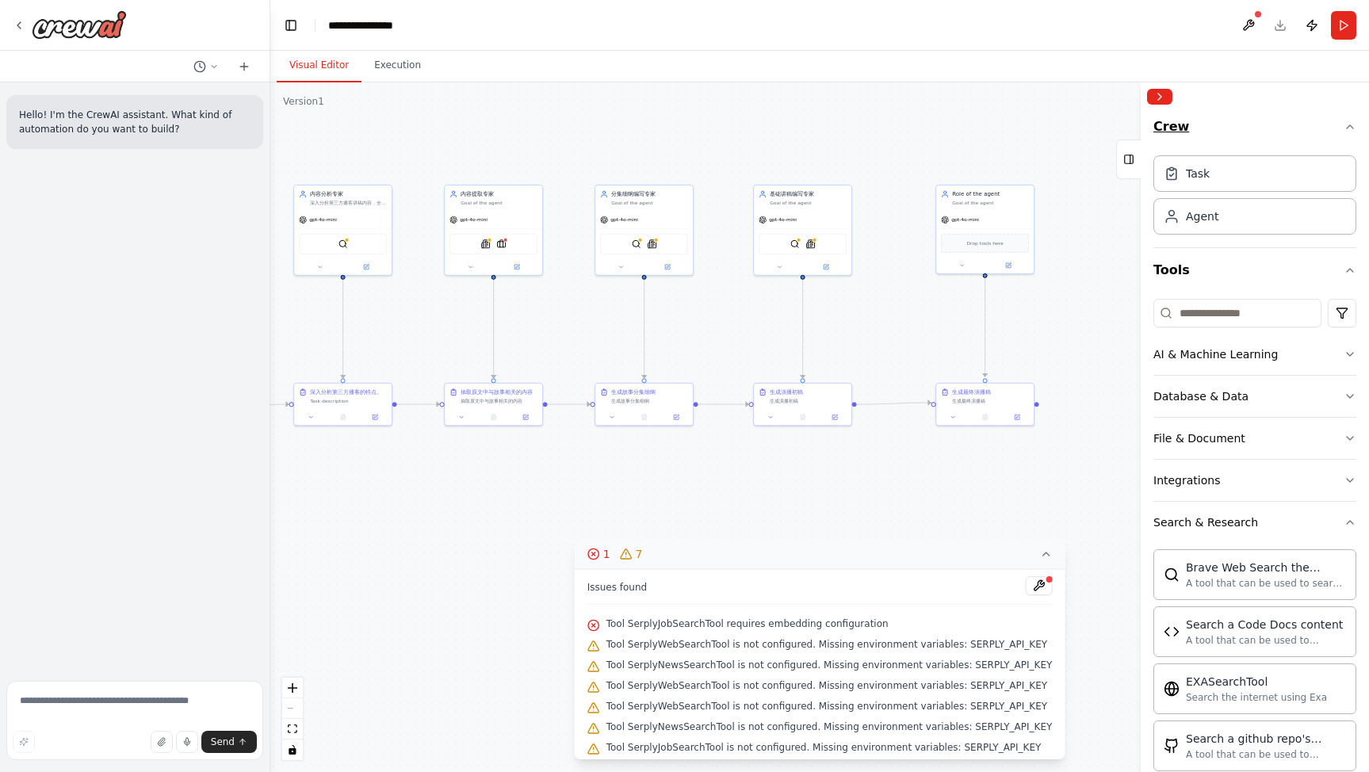
click at [1352, 125] on icon "button" at bounding box center [1350, 127] width 13 height 13
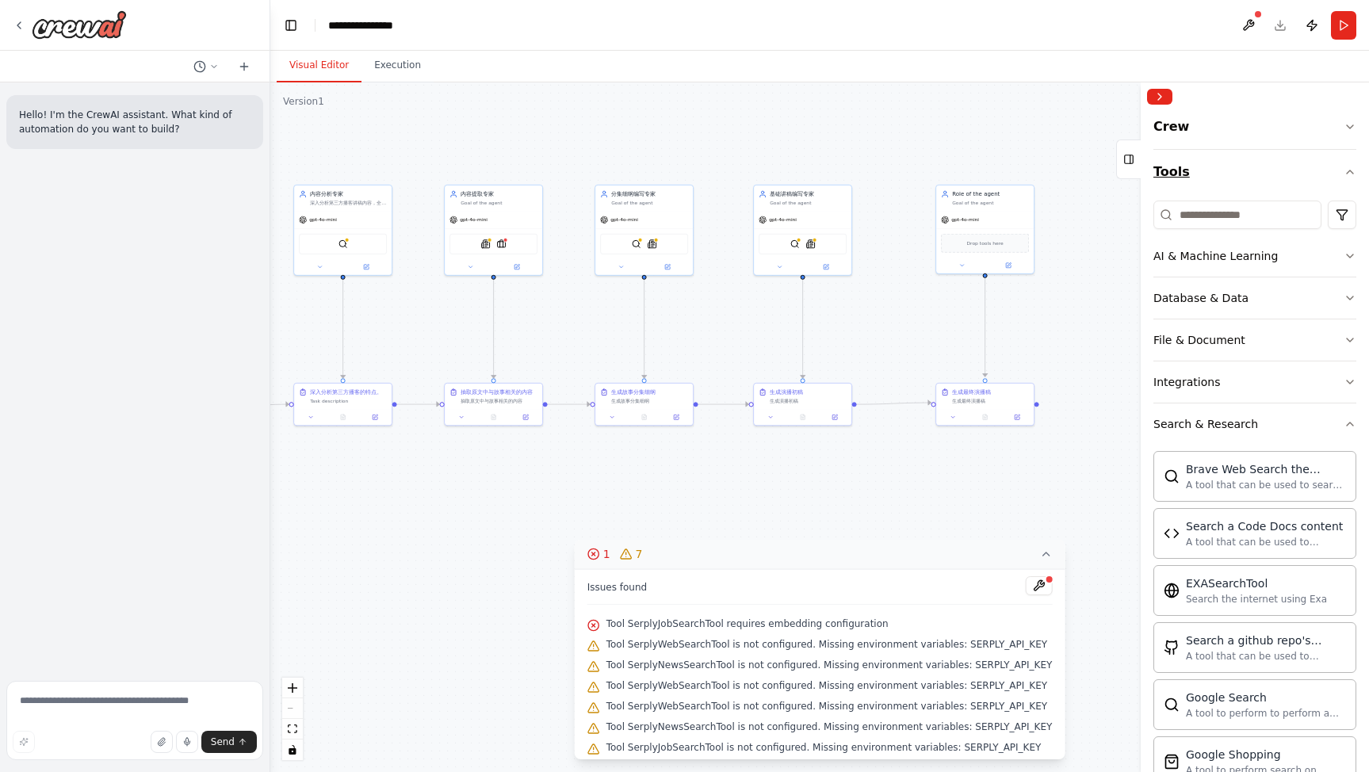
click at [1350, 172] on icon "button" at bounding box center [1350, 172] width 13 height 13
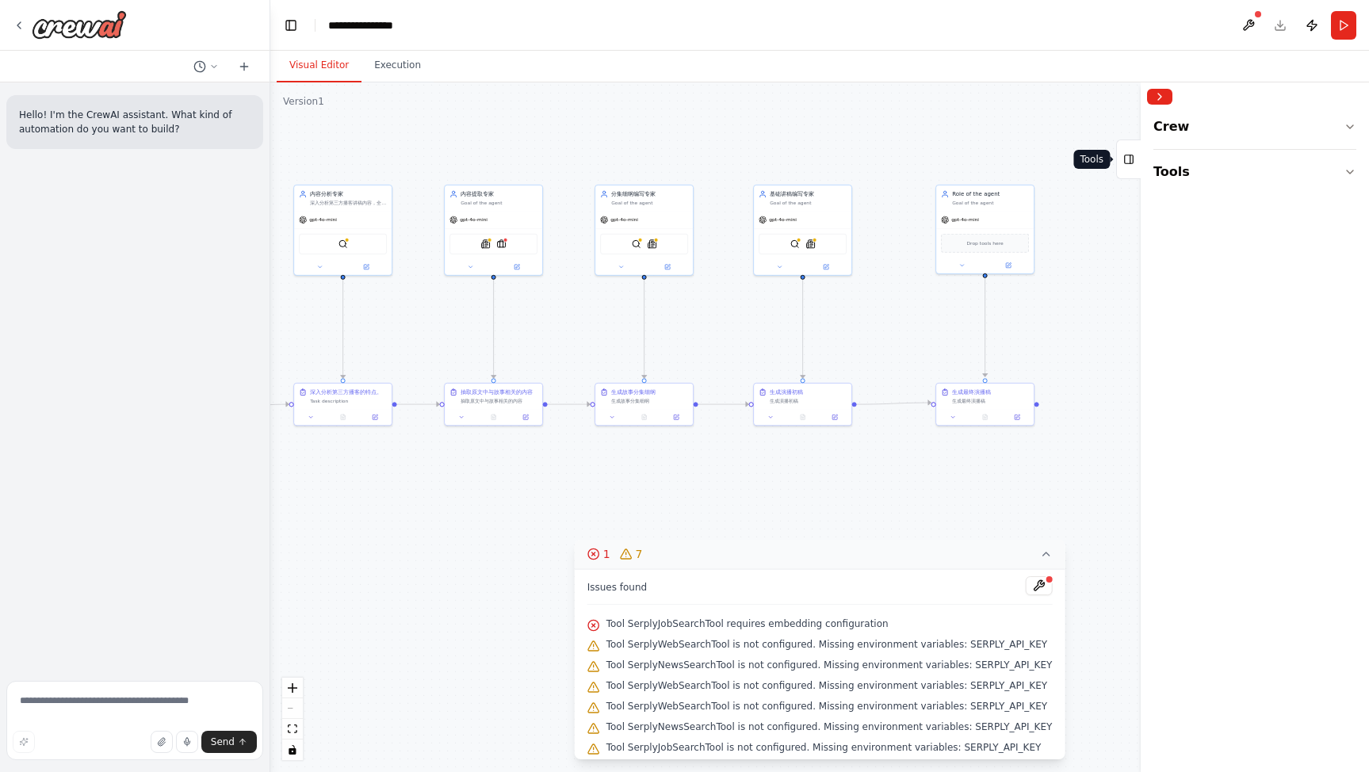
click at [1138, 163] on button "Tools" at bounding box center [1128, 160] width 25 height 40
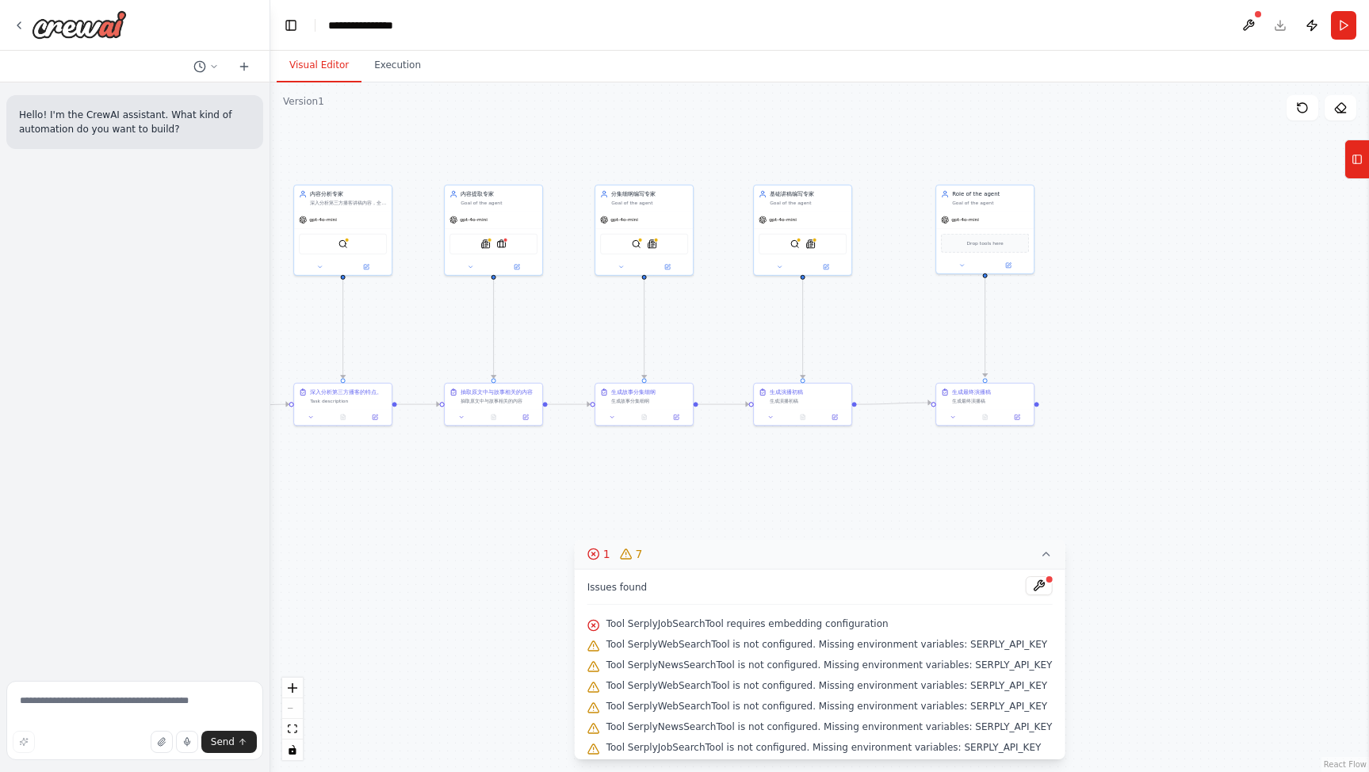
drag, startPoint x: 1344, startPoint y: 109, endPoint x: 1193, endPoint y: 311, distance: 251.5
click at [1193, 311] on div "Version 1 Show Tools Hide Agents .deletable-edge-delete-btn { width: 20px; heig…" at bounding box center [819, 427] width 1099 height 690
click at [1042, 553] on icon at bounding box center [1045, 554] width 13 height 13
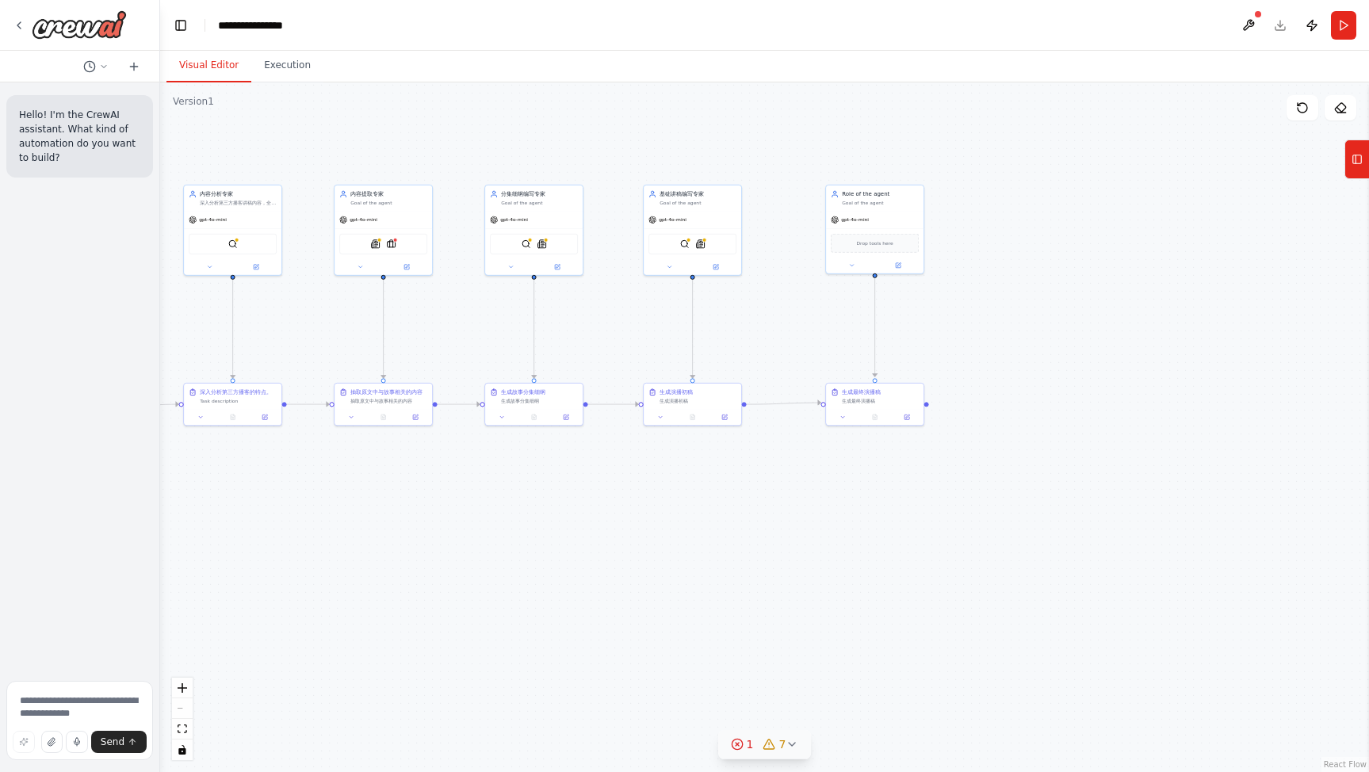
drag, startPoint x: 269, startPoint y: 415, endPoint x: 210, endPoint y: 429, distance: 60.4
click at [129, 406] on div "Hello! I'm the CrewAI assistant. What kind of automation do you want to build? …" at bounding box center [80, 386] width 160 height 772
click at [883, 392] on div "生成最终演播稿" at bounding box center [880, 391] width 77 height 8
click at [883, 207] on div "Role of the agent Goal of the agent" at bounding box center [875, 196] width 98 height 25
click at [795, 609] on div ".deletable-edge-delete-btn { width: 20px; height: 20px; border: 0px solid #ffff…" at bounding box center [764, 427] width 1209 height 690
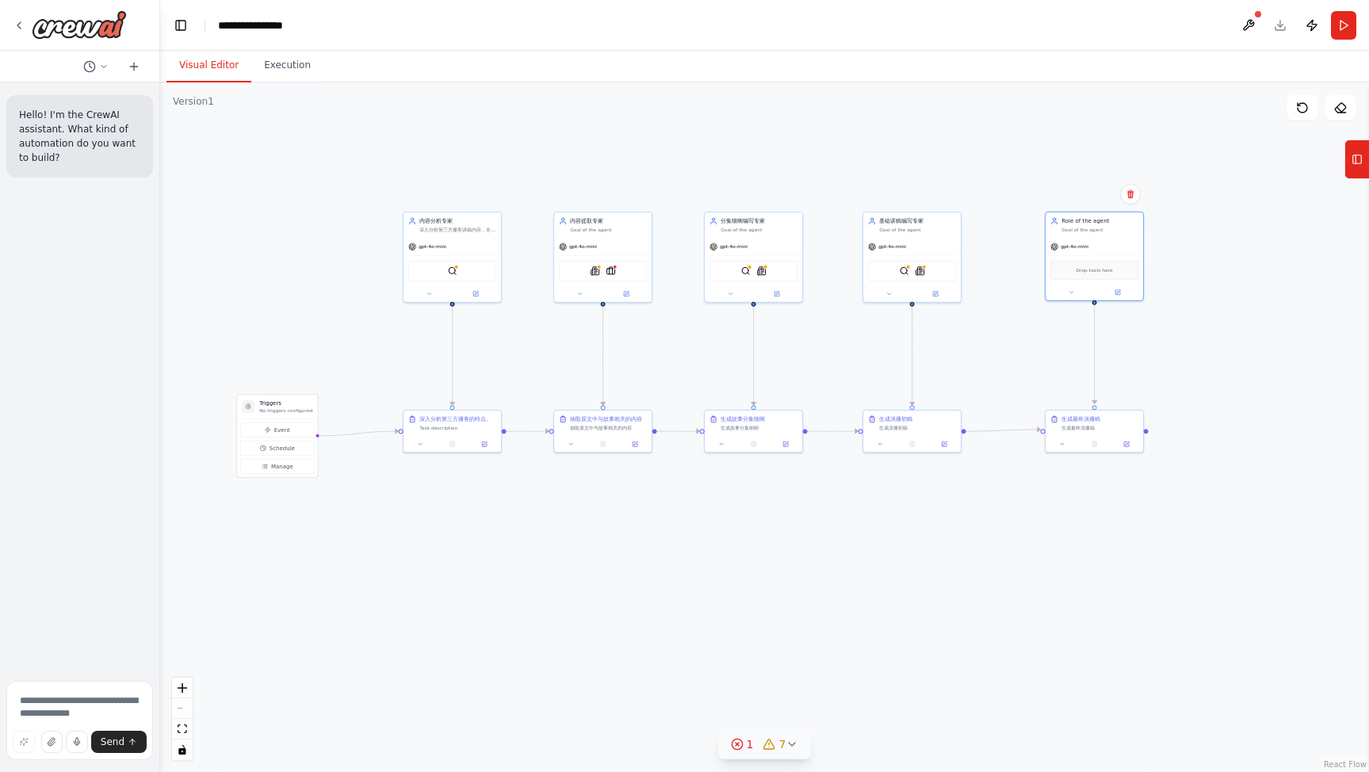
drag, startPoint x: 532, startPoint y: 561, endPoint x: 752, endPoint y: 592, distance: 222.5
click at [752, 591] on div ".deletable-edge-delete-btn { width: 20px; height: 20px; border: 0px solid #ffff…" at bounding box center [764, 427] width 1209 height 690
drag, startPoint x: 266, startPoint y: 402, endPoint x: 286, endPoint y: 319, distance: 85.8
click at [286, 319] on h3 "Triggers" at bounding box center [310, 318] width 53 height 8
click at [342, 593] on div ".deletable-edge-delete-btn { width: 20px; height: 20px; border: 0px solid #ffff…" at bounding box center [764, 427] width 1209 height 690
